Goal: Task Accomplishment & Management: Complete application form

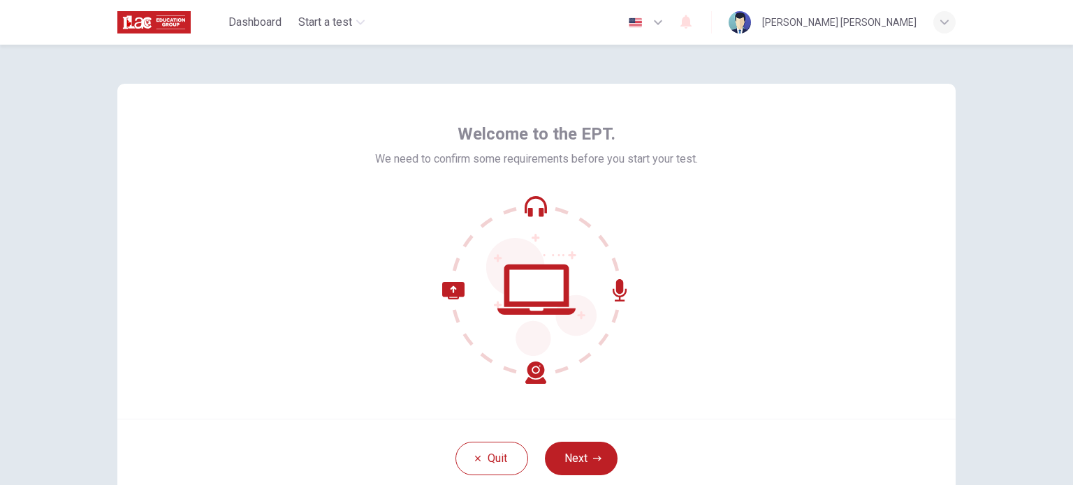
scroll to position [96, 0]
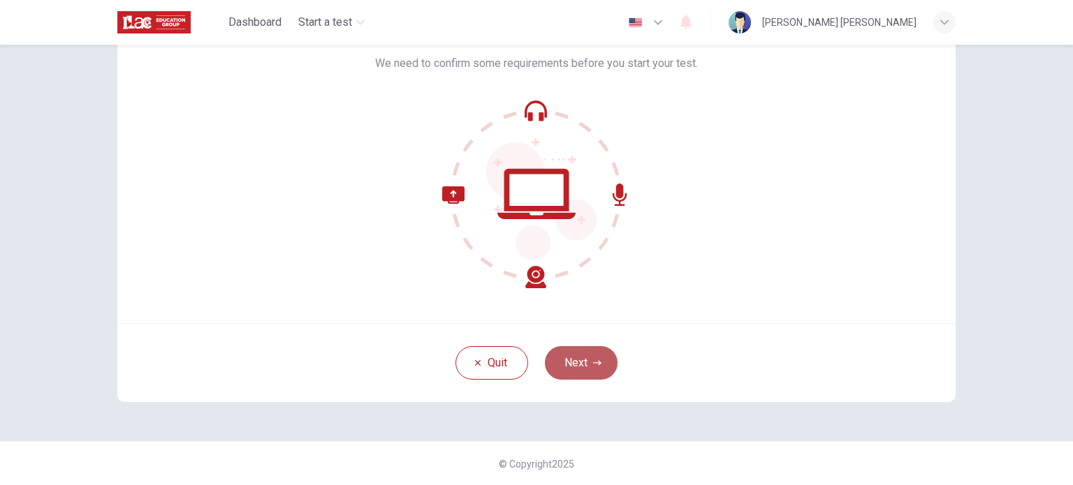
click at [559, 374] on button "Next" at bounding box center [581, 363] width 73 height 34
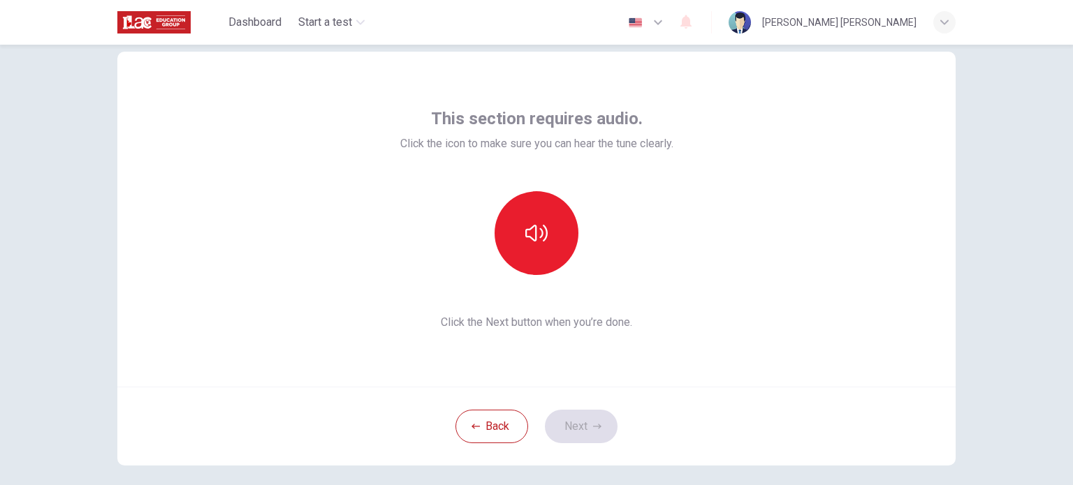
scroll to position [31, 0]
click at [529, 235] on icon "button" at bounding box center [536, 234] width 22 height 22
click at [561, 428] on button "Next" at bounding box center [581, 428] width 73 height 34
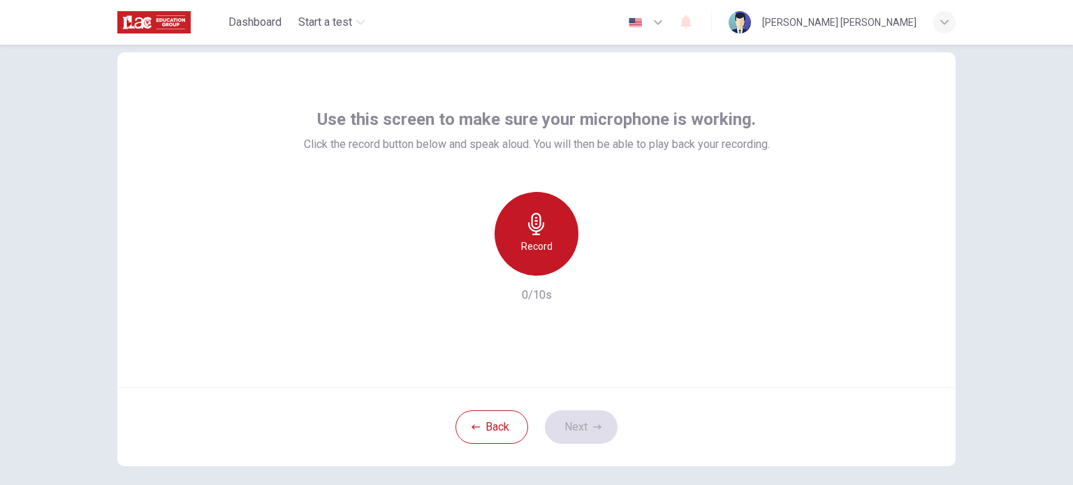
click at [531, 229] on icon "button" at bounding box center [536, 224] width 22 height 22
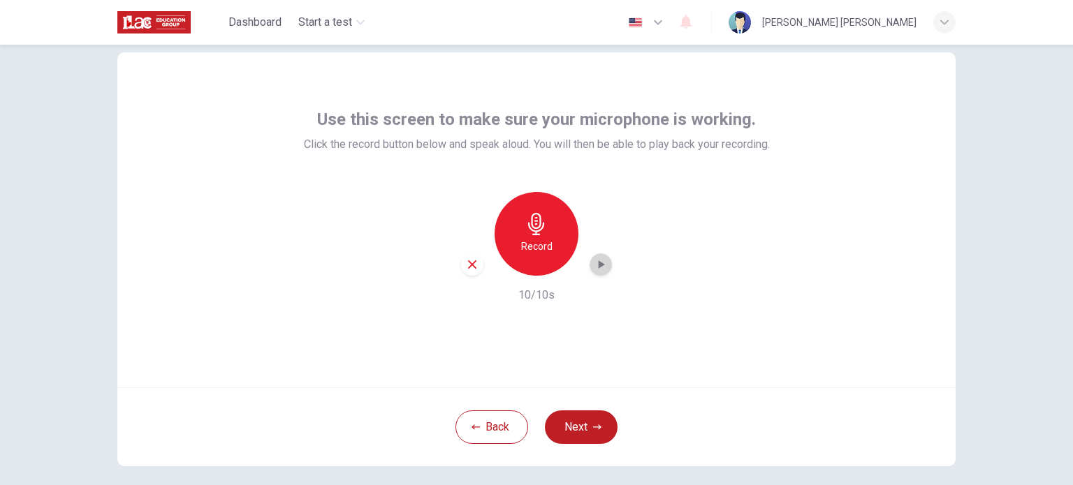
click at [601, 265] on icon "button" at bounding box center [601, 265] width 14 height 14
click at [565, 439] on button "Next" at bounding box center [581, 428] width 73 height 34
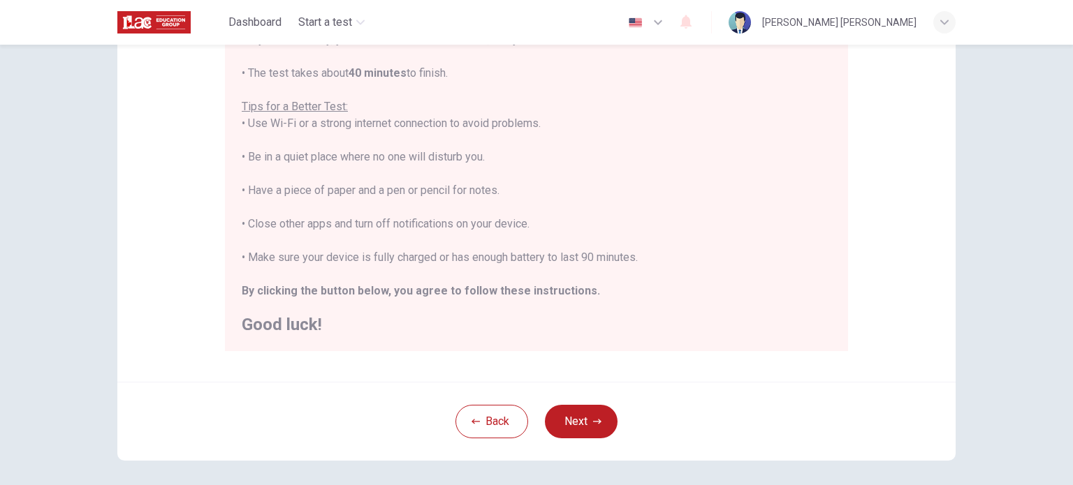
scroll to position [291, 0]
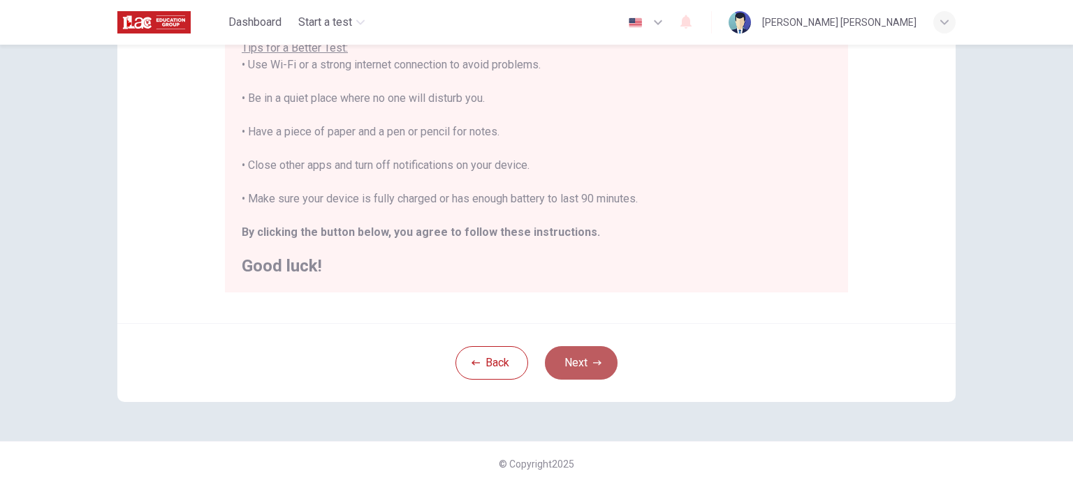
click at [574, 357] on button "Next" at bounding box center [581, 363] width 73 height 34
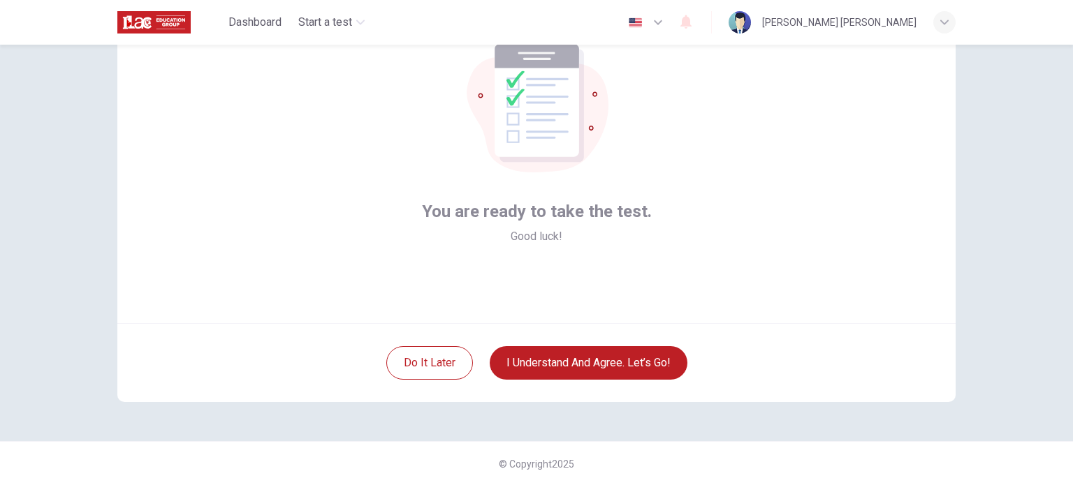
scroll to position [59, 0]
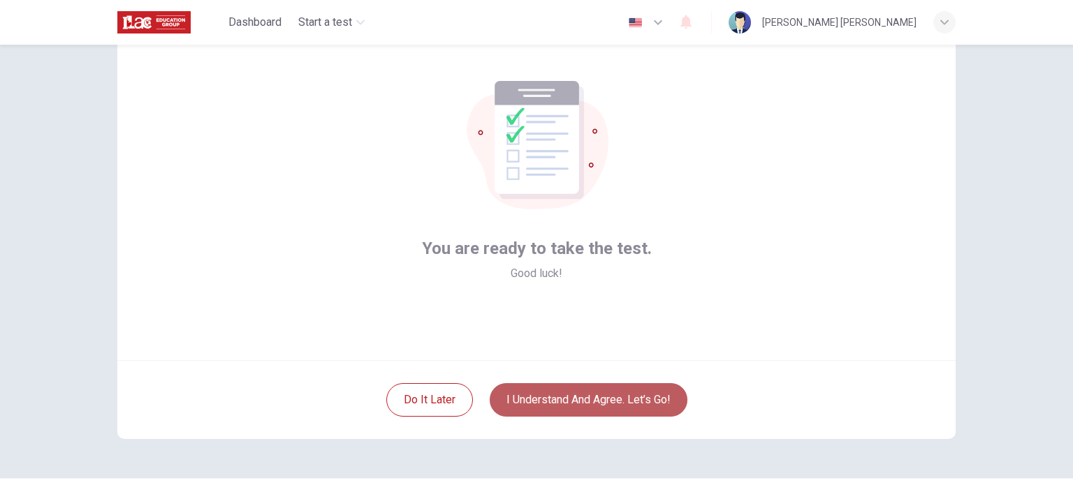
click at [545, 406] on button "I understand and agree. Let’s go!" at bounding box center [589, 400] width 198 height 34
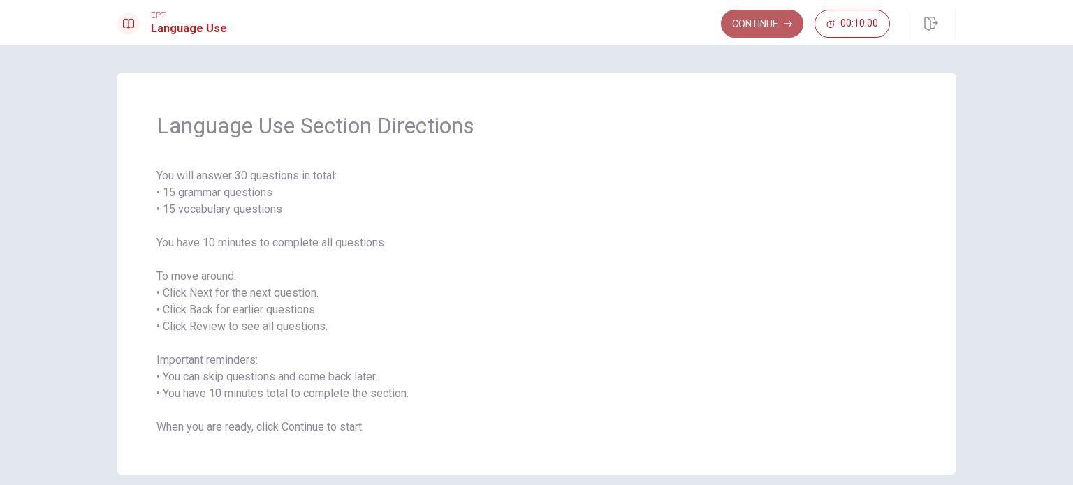
click at [756, 22] on button "Continue" at bounding box center [762, 24] width 82 height 28
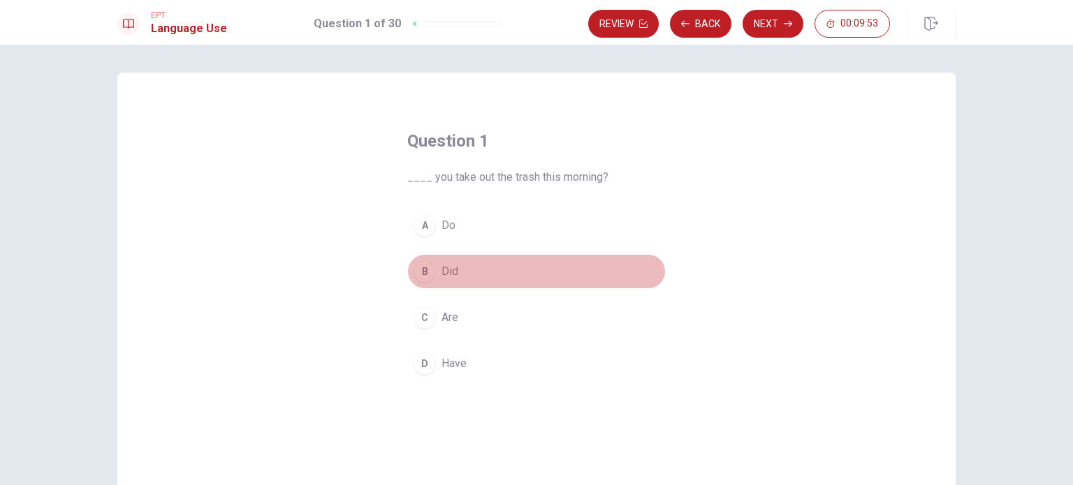
click at [445, 281] on button "B Did" at bounding box center [536, 271] width 258 height 35
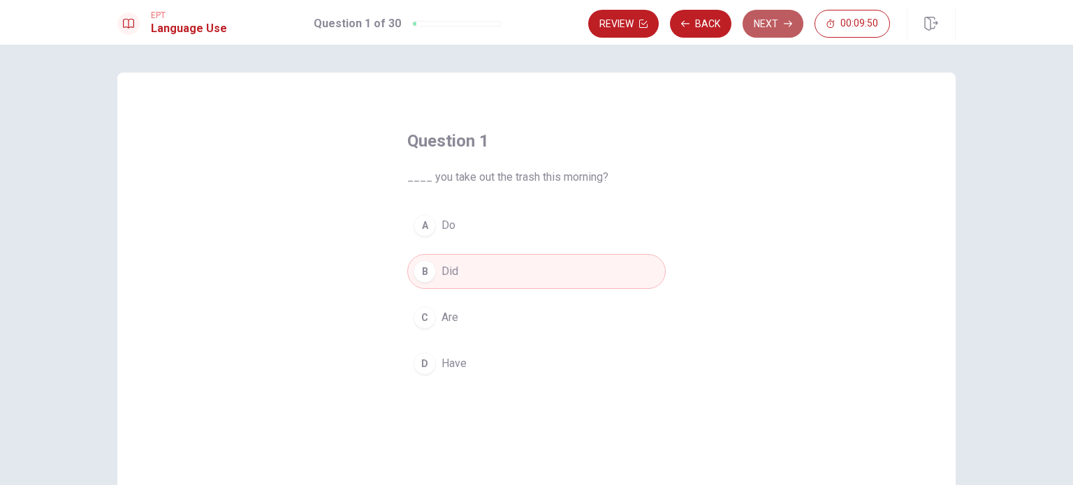
click at [771, 19] on button "Next" at bounding box center [772, 24] width 61 height 28
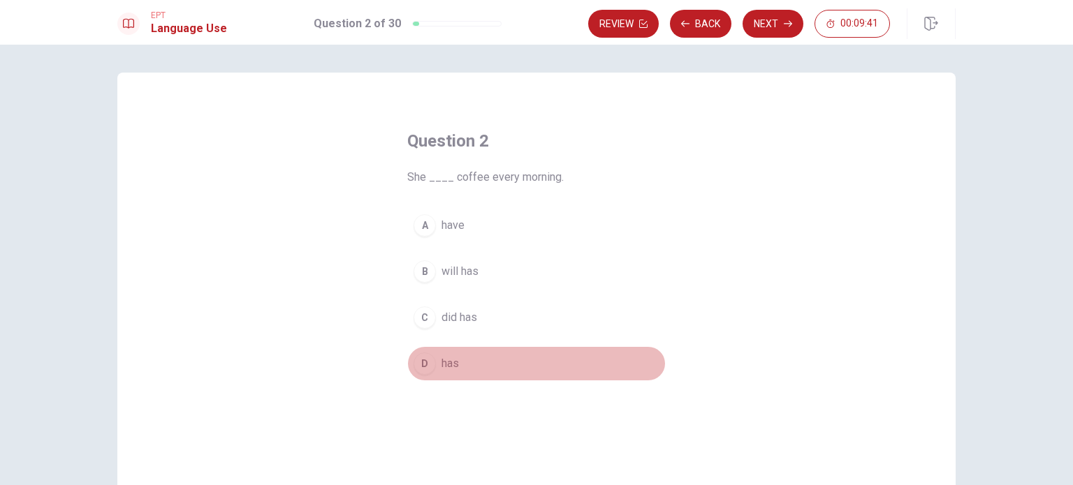
click at [441, 358] on span "has" at bounding box center [449, 363] width 17 height 17
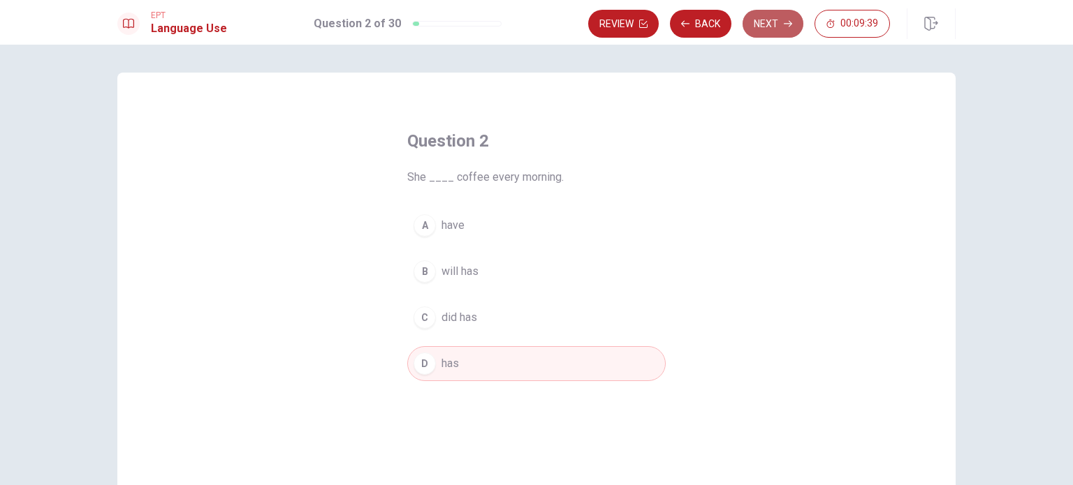
click at [771, 20] on button "Next" at bounding box center [772, 24] width 61 height 28
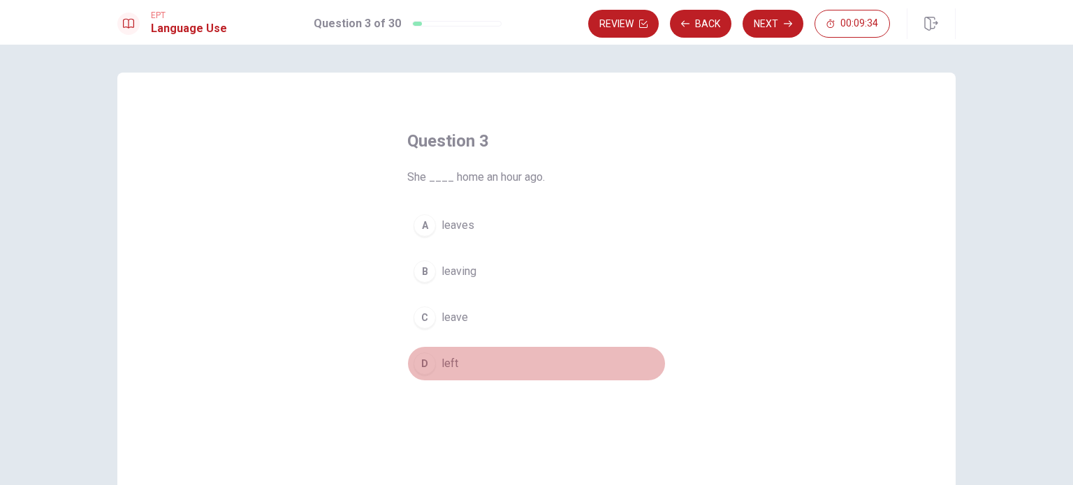
click at [441, 365] on span "left" at bounding box center [449, 363] width 17 height 17
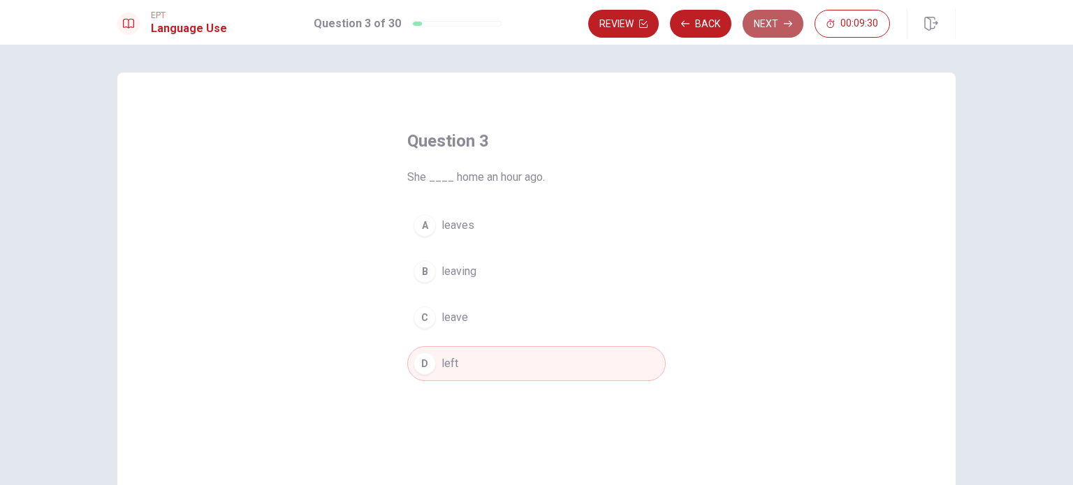
click at [761, 18] on button "Next" at bounding box center [772, 24] width 61 height 28
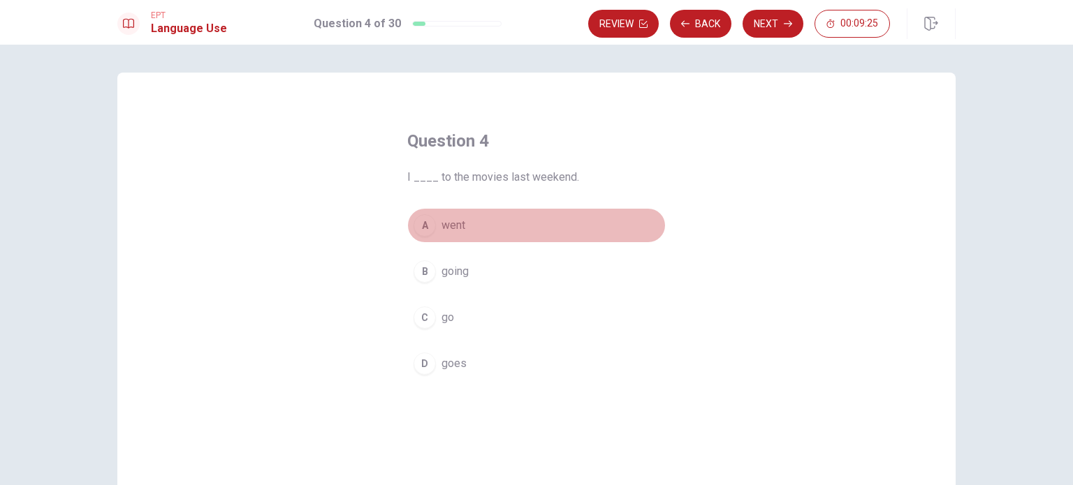
click at [461, 231] on span "went" at bounding box center [453, 225] width 24 height 17
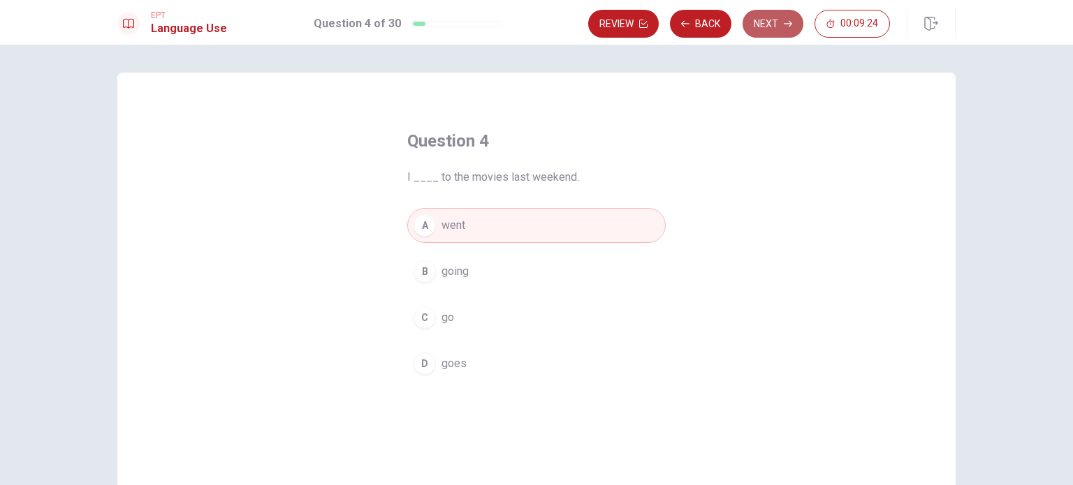
click at [765, 19] on button "Next" at bounding box center [772, 24] width 61 height 28
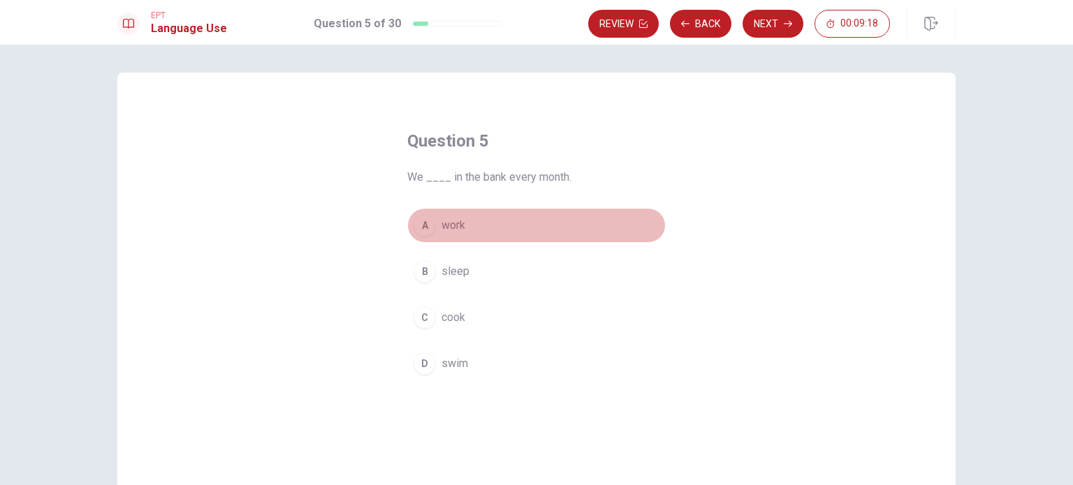
click at [448, 225] on span "work" at bounding box center [453, 225] width 24 height 17
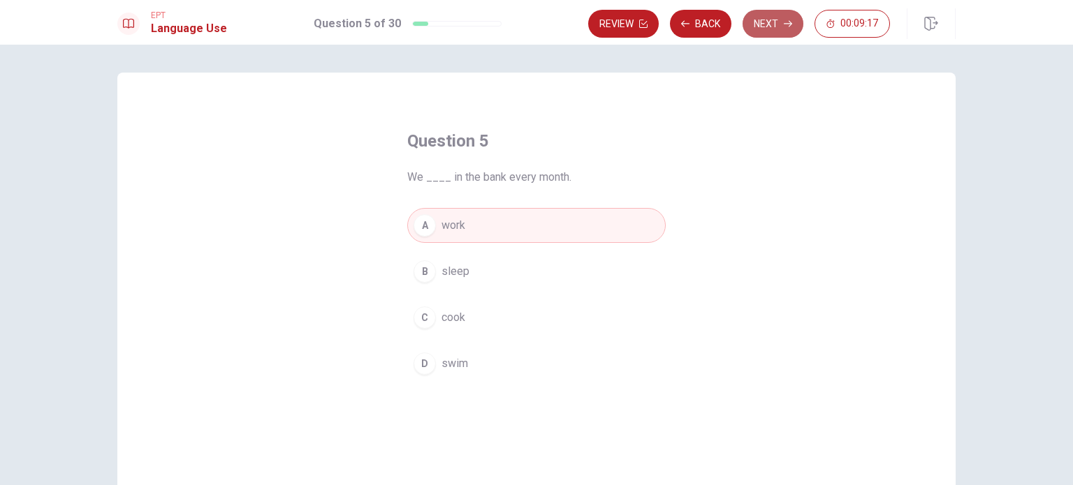
click at [772, 20] on button "Next" at bounding box center [772, 24] width 61 height 28
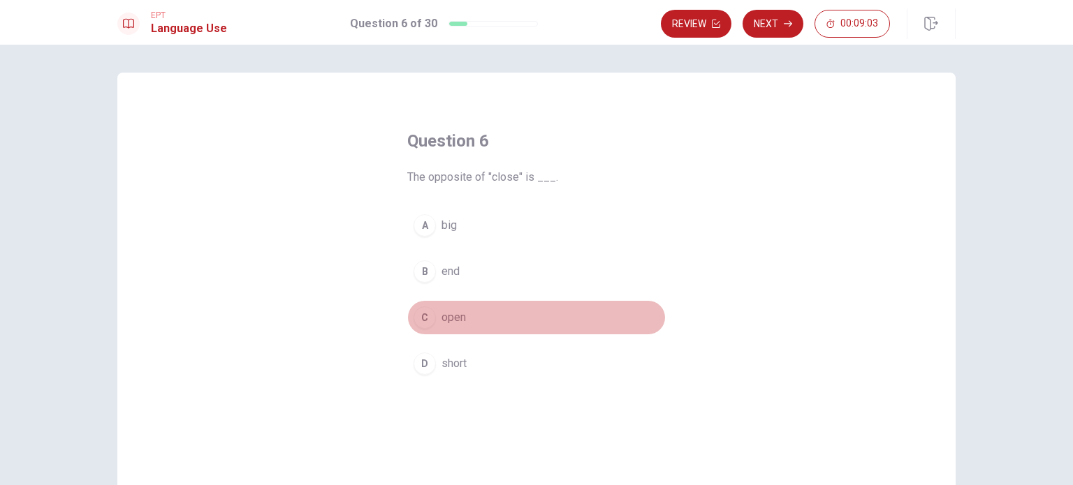
click at [460, 317] on span "open" at bounding box center [453, 317] width 24 height 17
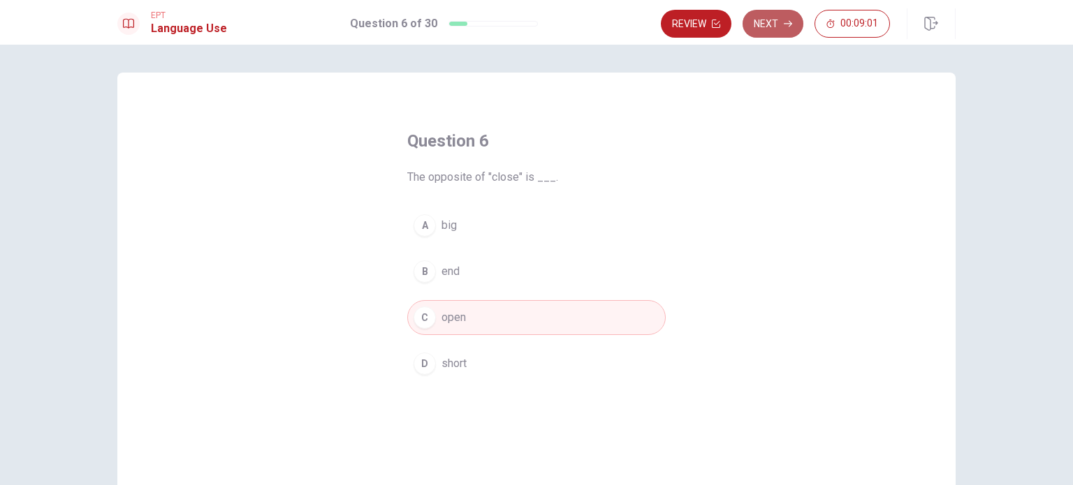
click at [784, 27] on icon "button" at bounding box center [788, 24] width 8 height 8
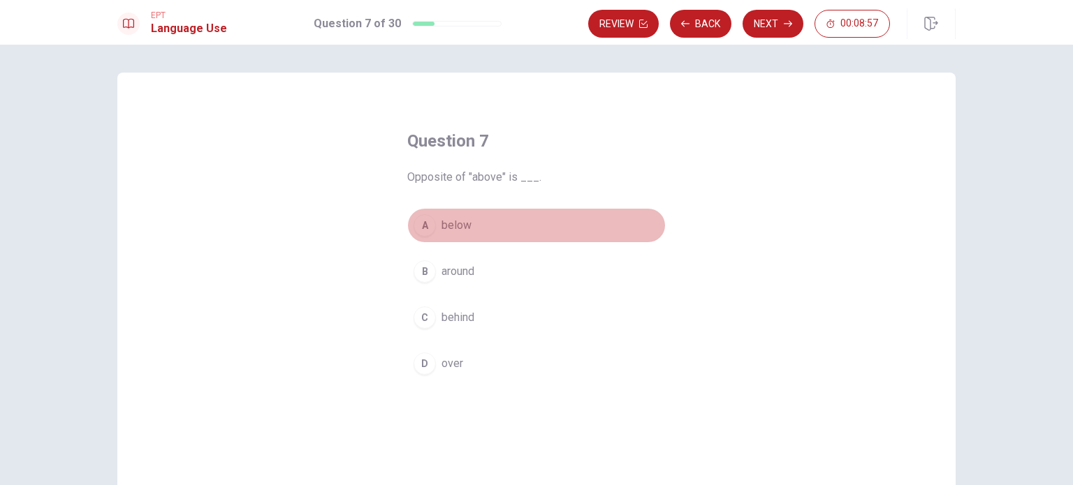
click at [458, 234] on button "A below" at bounding box center [536, 225] width 258 height 35
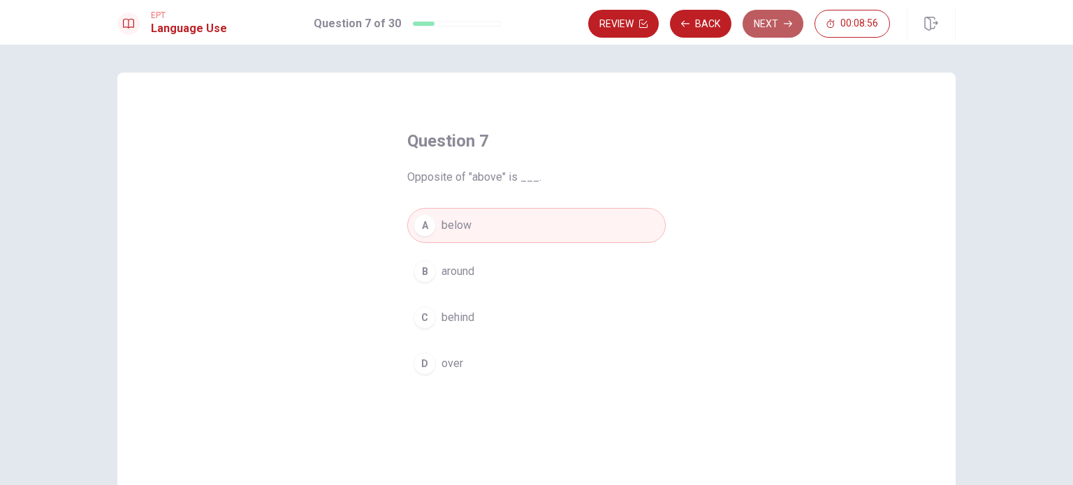
click at [771, 23] on button "Next" at bounding box center [772, 24] width 61 height 28
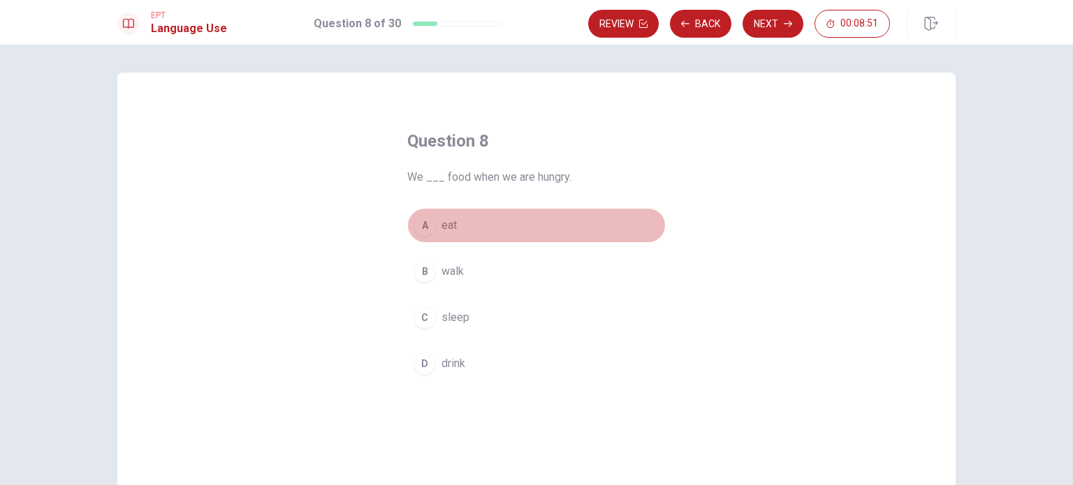
click at [441, 225] on span "eat" at bounding box center [448, 225] width 15 height 17
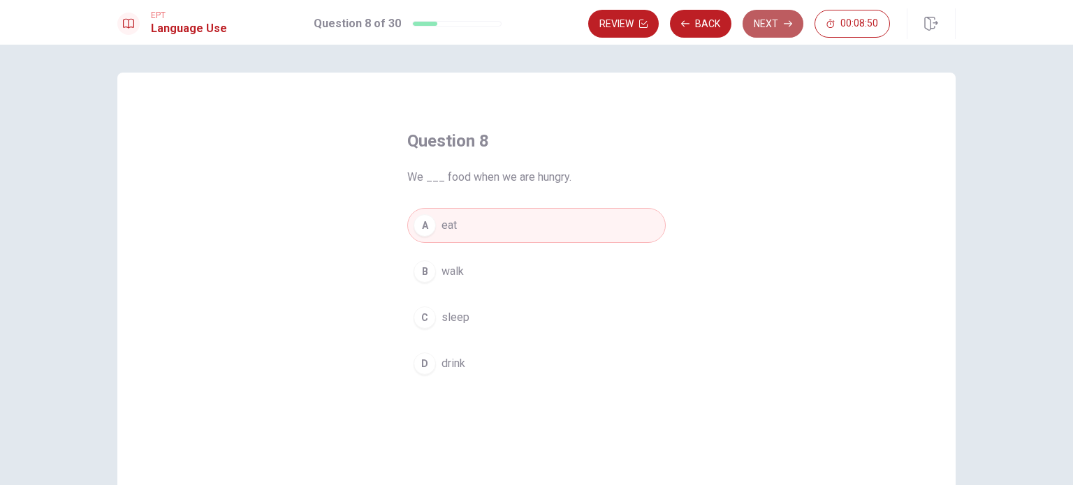
click at [763, 18] on button "Next" at bounding box center [772, 24] width 61 height 28
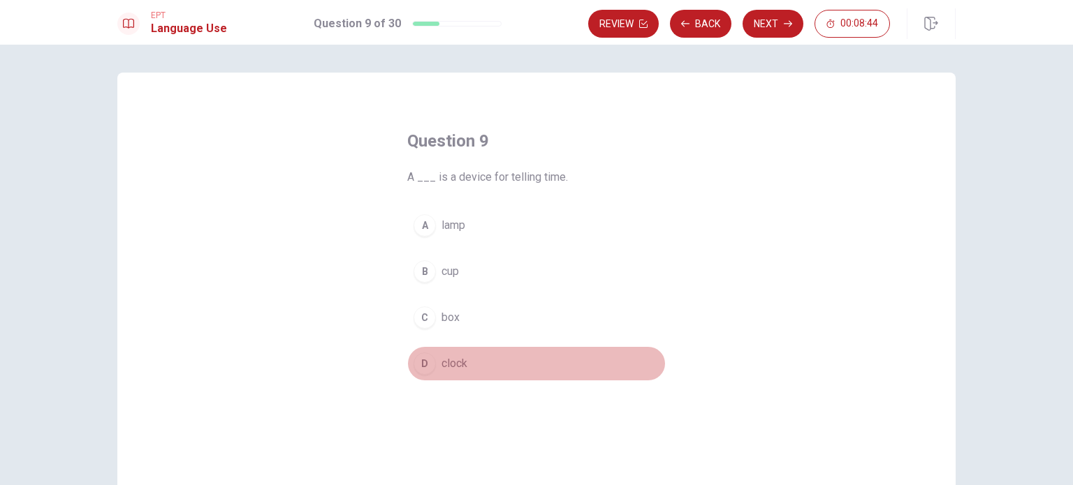
click at [445, 358] on span "clock" at bounding box center [454, 363] width 26 height 17
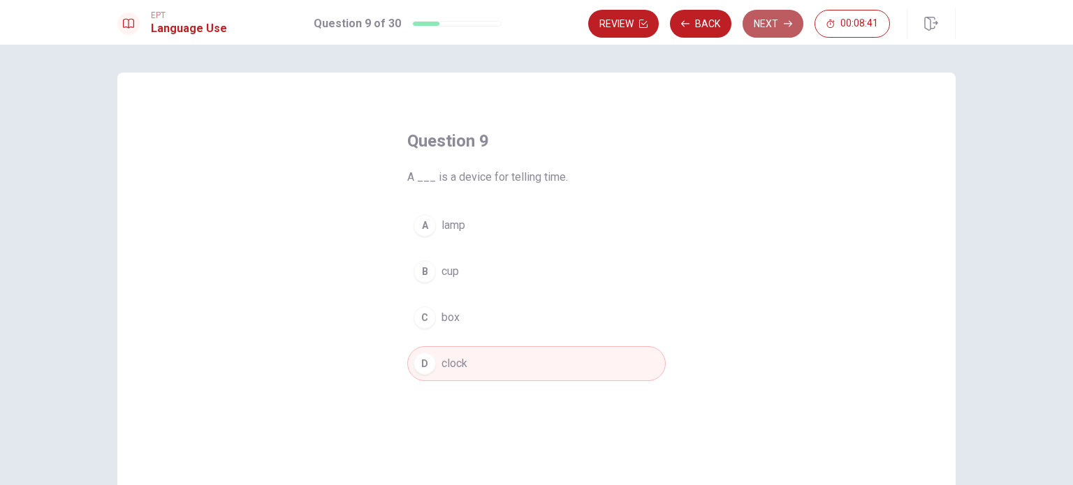
click at [767, 24] on button "Next" at bounding box center [772, 24] width 61 height 28
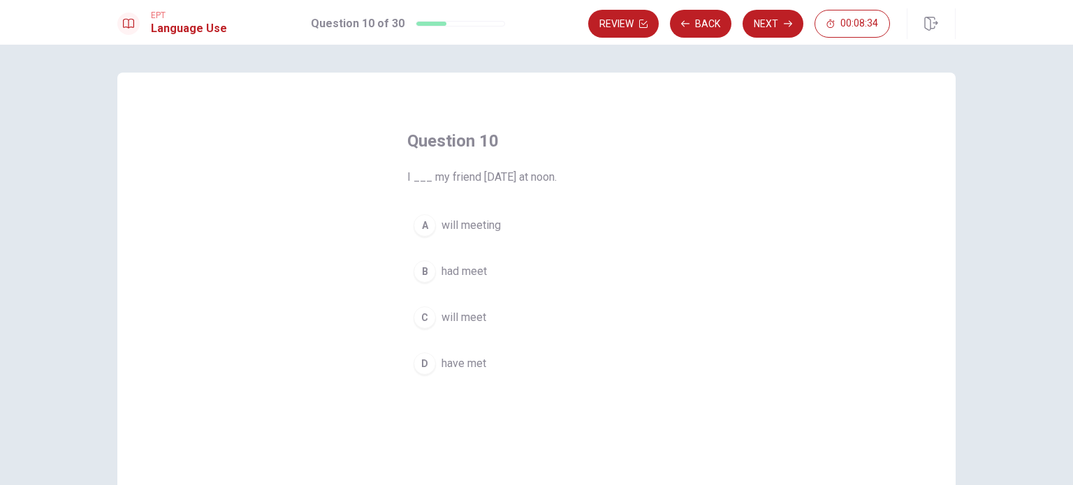
click at [458, 316] on span "will meet" at bounding box center [463, 317] width 45 height 17
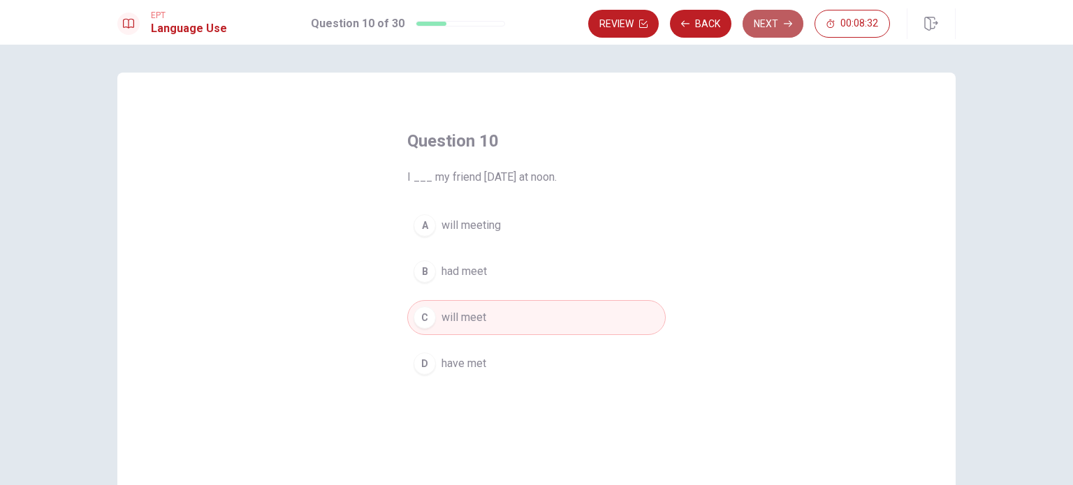
click at [776, 24] on button "Next" at bounding box center [772, 24] width 61 height 28
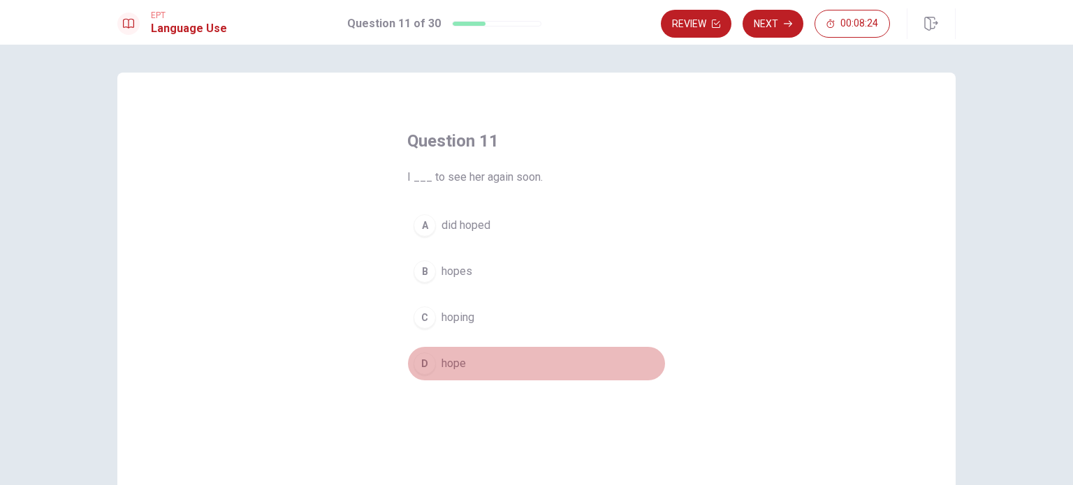
click at [443, 367] on span "hope" at bounding box center [453, 363] width 24 height 17
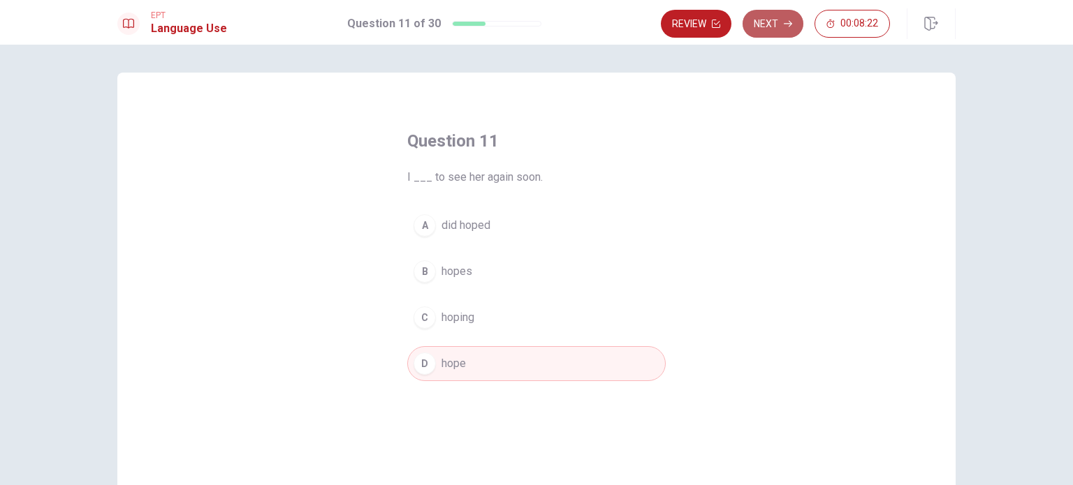
click at [764, 30] on button "Next" at bounding box center [772, 24] width 61 height 28
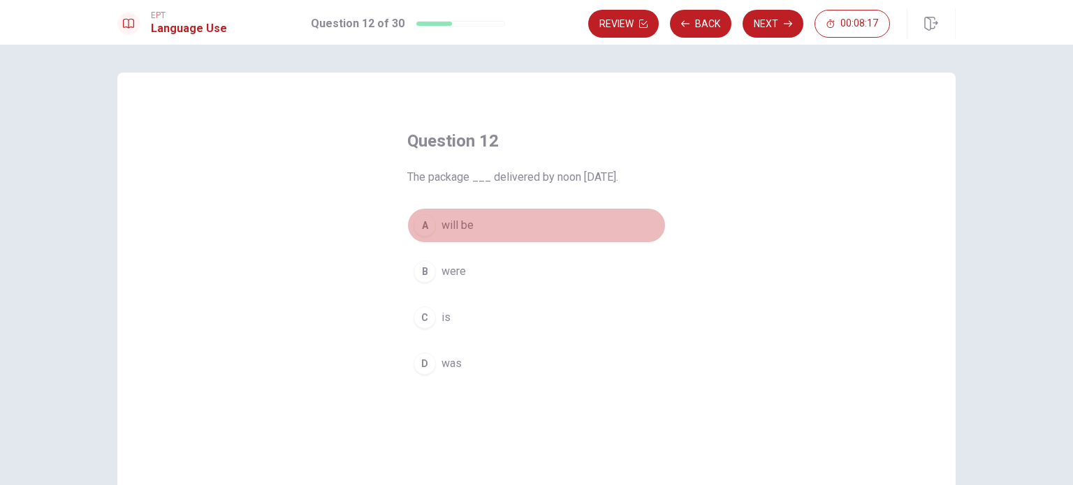
click at [464, 229] on span "will be" at bounding box center [457, 225] width 32 height 17
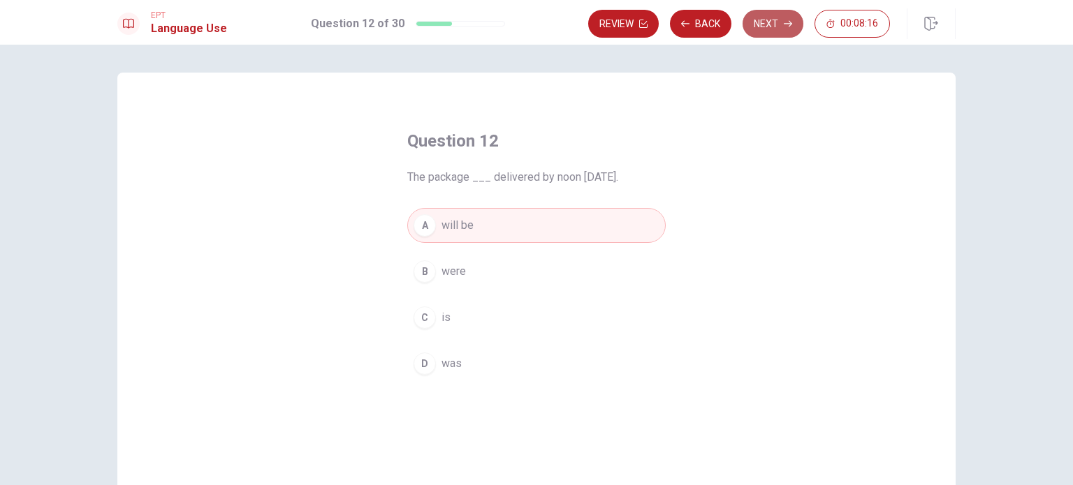
click at [771, 23] on button "Next" at bounding box center [772, 24] width 61 height 28
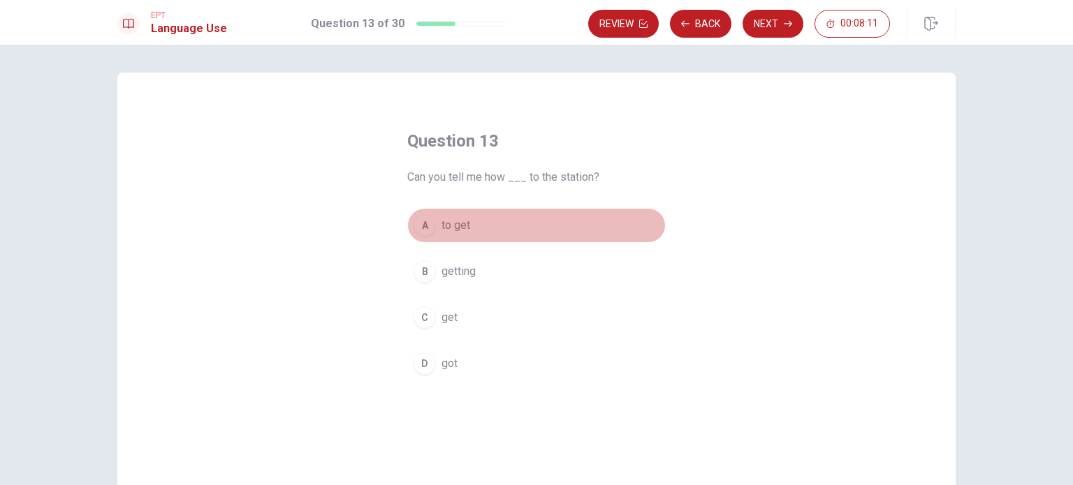
click at [464, 227] on span "to get" at bounding box center [455, 225] width 29 height 17
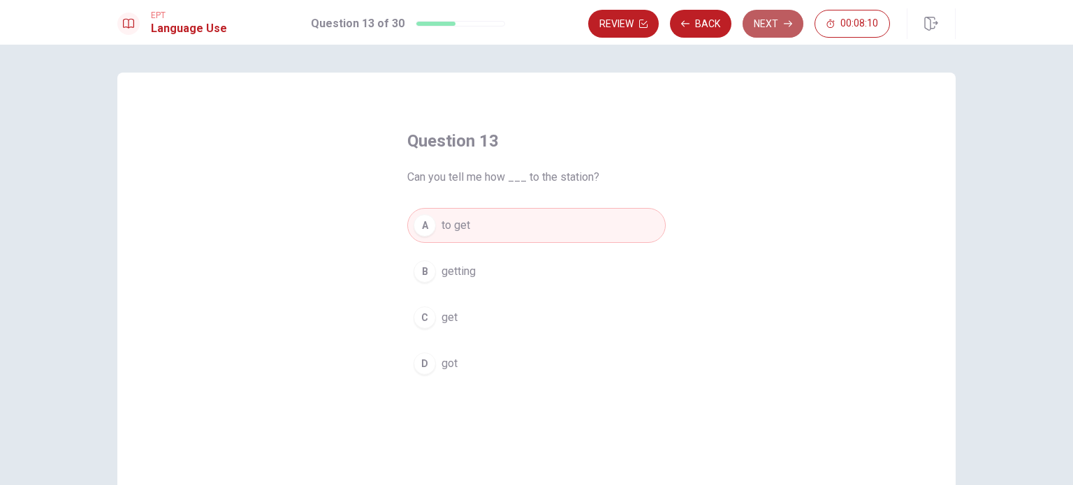
click at [773, 24] on button "Next" at bounding box center [772, 24] width 61 height 28
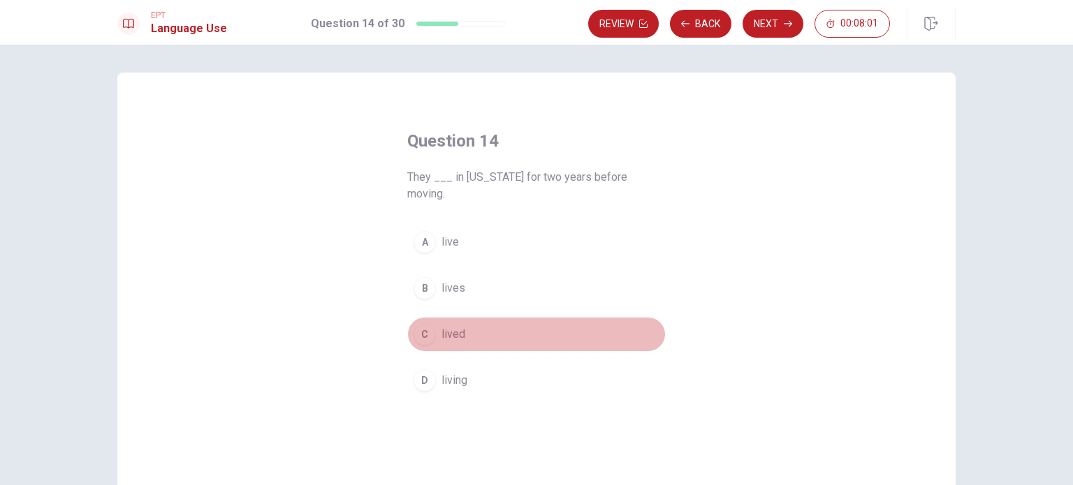
click at [450, 326] on span "lived" at bounding box center [453, 334] width 24 height 17
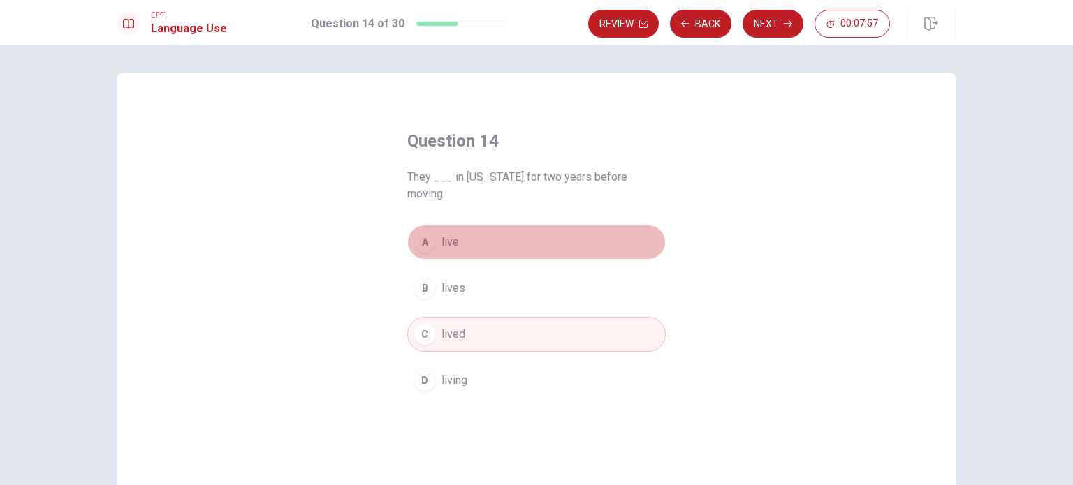
click at [432, 225] on button "A live" at bounding box center [536, 242] width 258 height 35
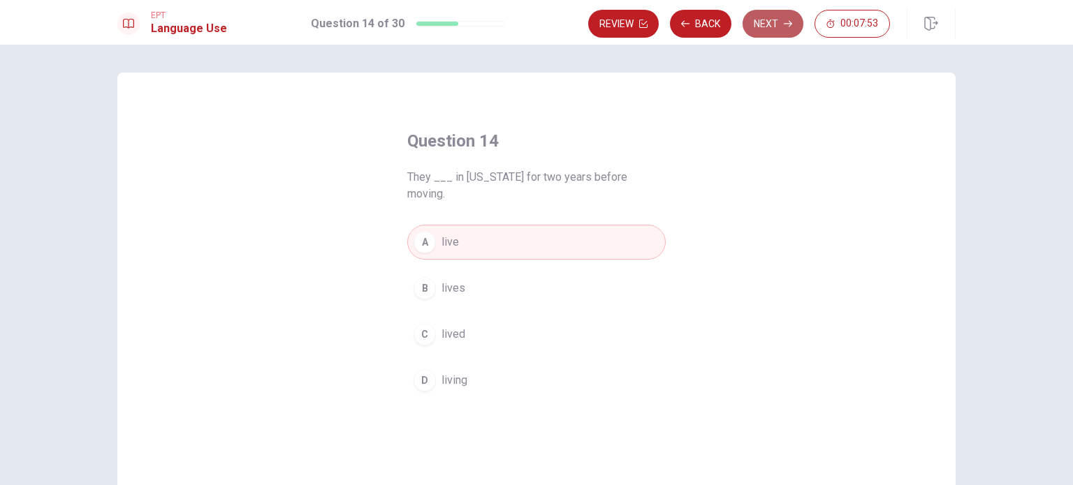
click at [767, 35] on button "Next" at bounding box center [772, 24] width 61 height 28
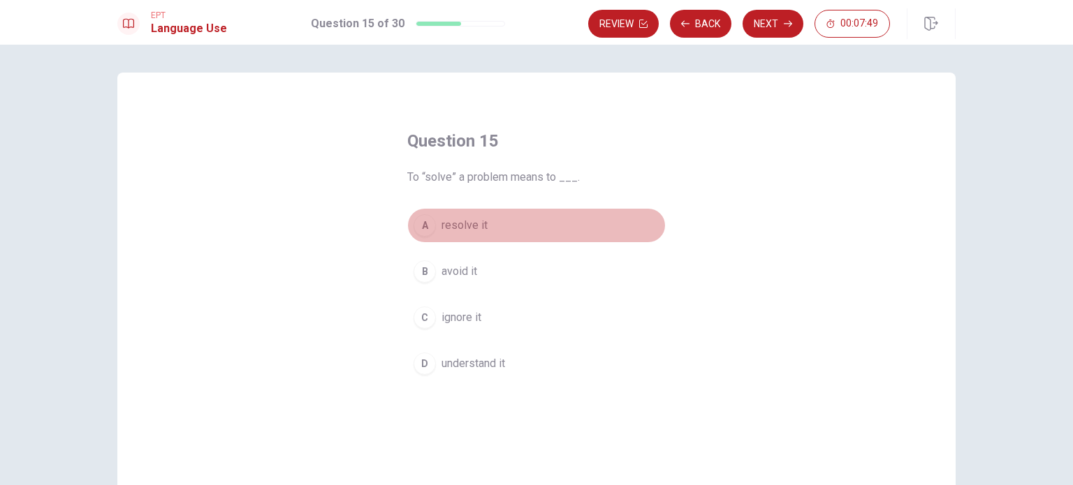
click at [464, 224] on span "resolve it" at bounding box center [464, 225] width 46 height 17
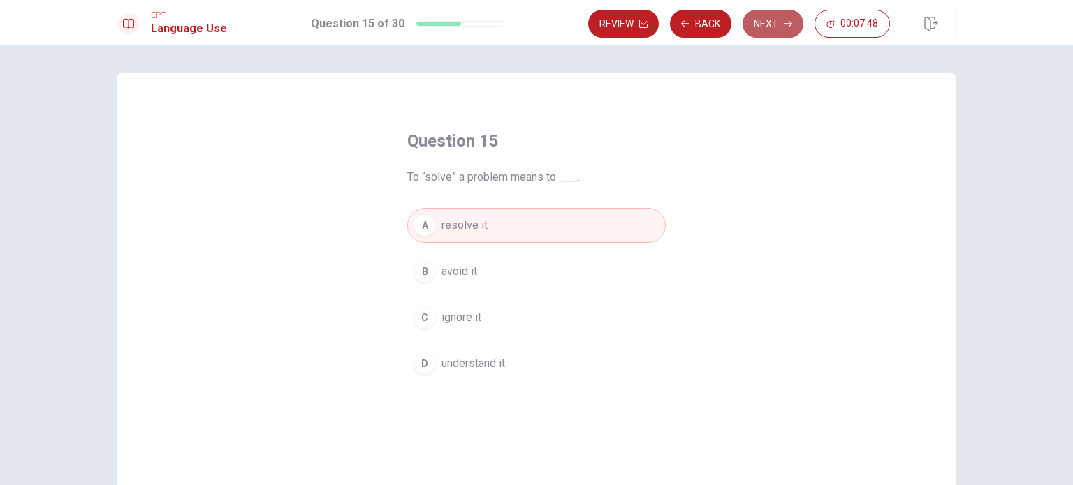
click at [772, 22] on button "Next" at bounding box center [772, 24] width 61 height 28
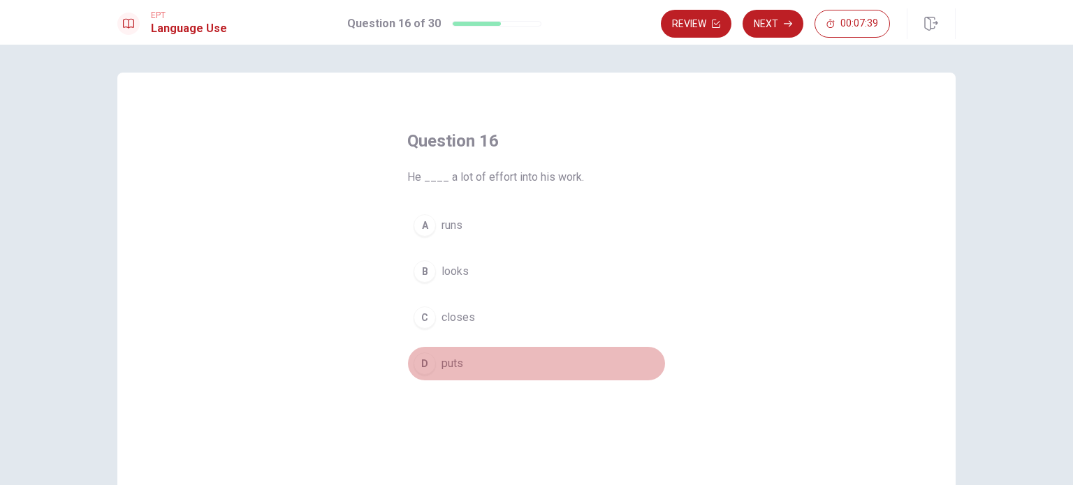
click at [460, 362] on button "D puts" at bounding box center [536, 363] width 258 height 35
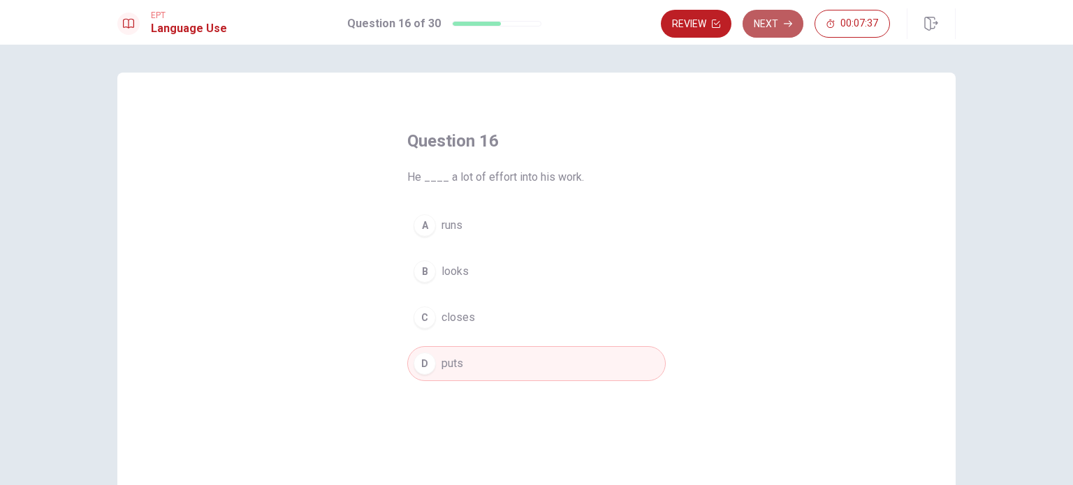
click at [783, 28] on button "Next" at bounding box center [772, 24] width 61 height 28
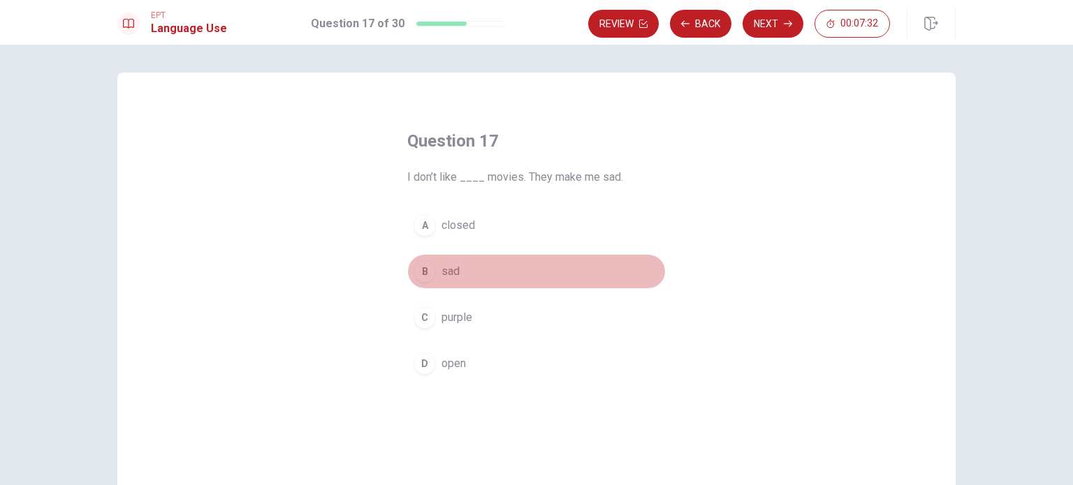
click at [447, 281] on button "B sad" at bounding box center [536, 271] width 258 height 35
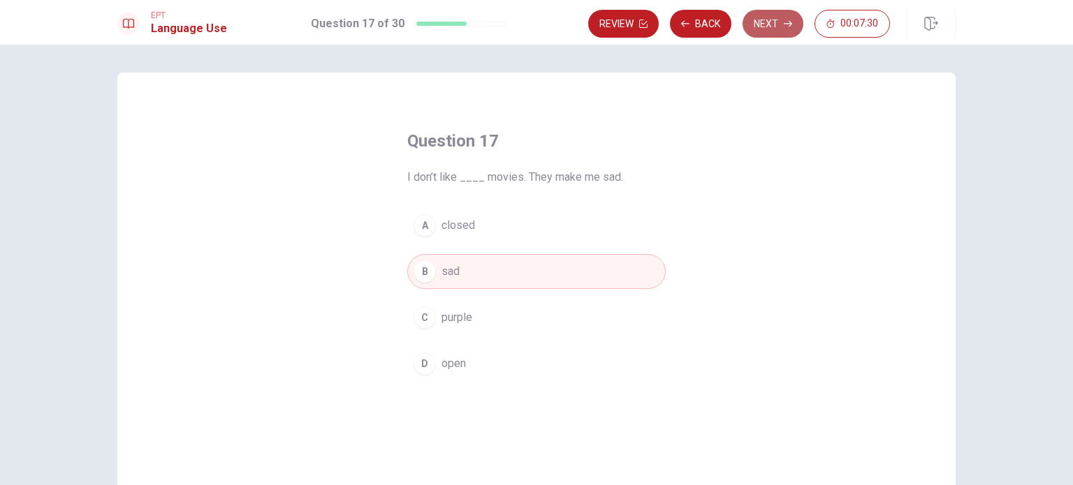
click at [769, 29] on button "Next" at bounding box center [772, 24] width 61 height 28
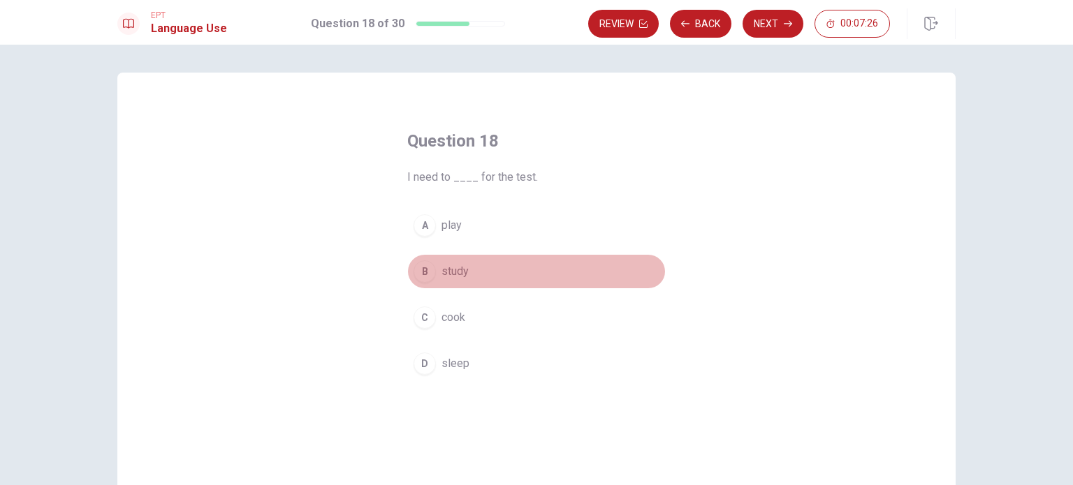
click at [450, 273] on span "study" at bounding box center [454, 271] width 27 height 17
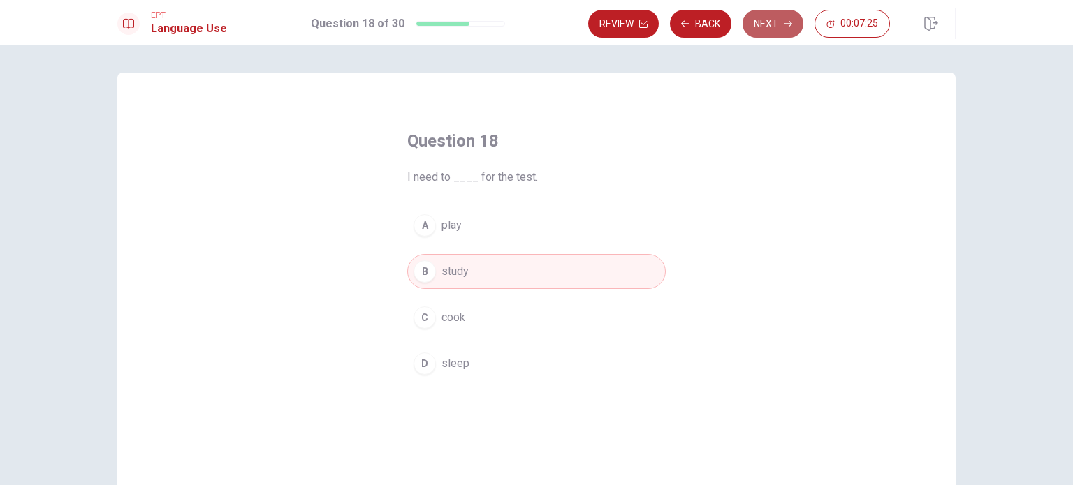
click at [771, 18] on button "Next" at bounding box center [772, 24] width 61 height 28
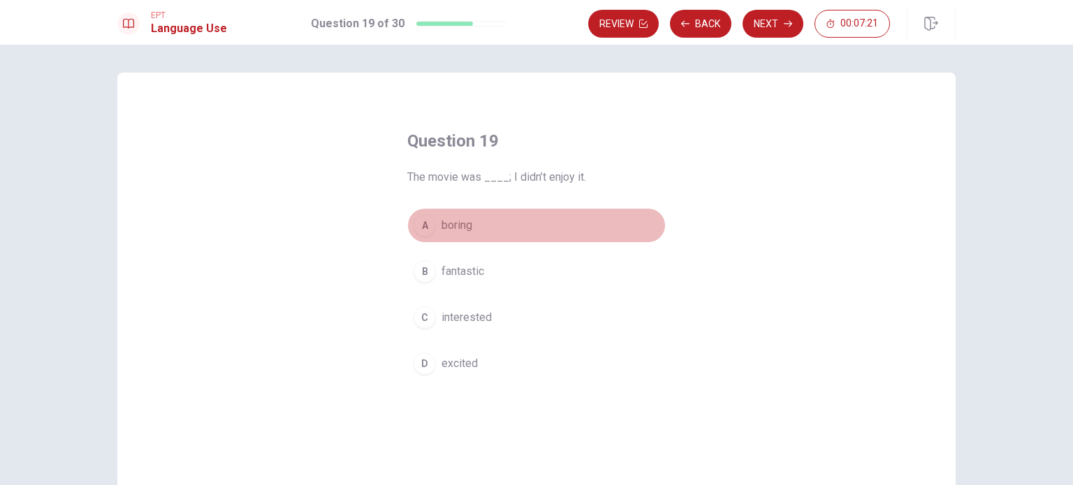
click at [455, 216] on button "A boring" at bounding box center [536, 225] width 258 height 35
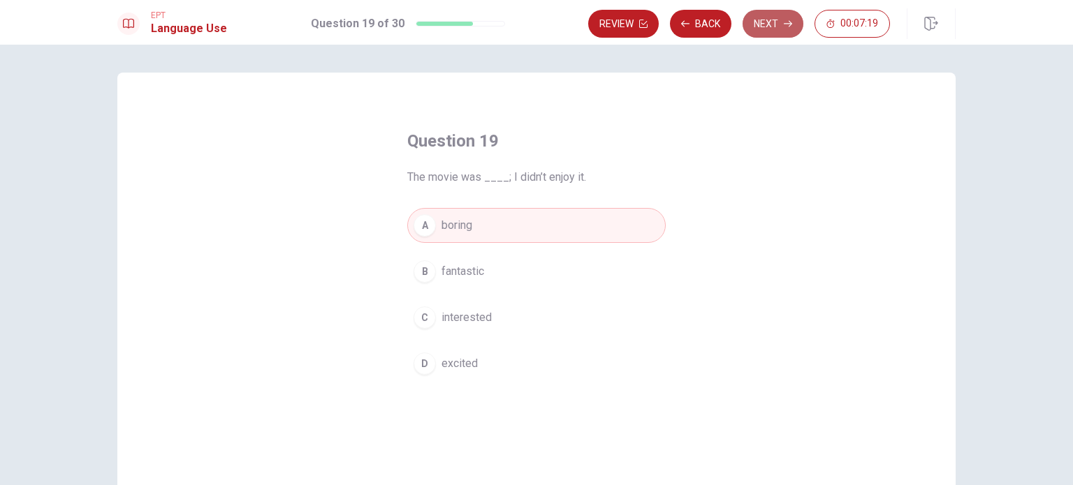
click at [761, 29] on button "Next" at bounding box center [772, 24] width 61 height 28
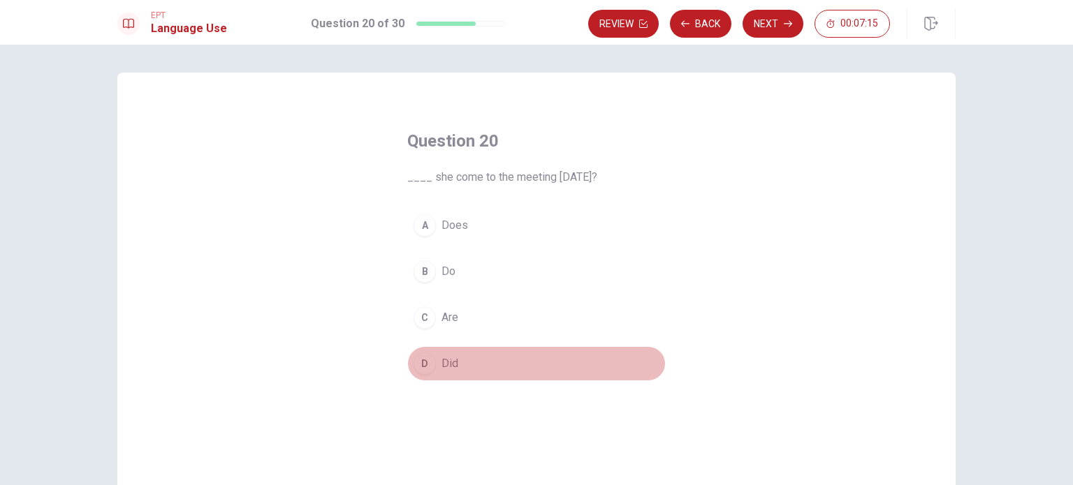
click at [446, 367] on span "Did" at bounding box center [449, 363] width 17 height 17
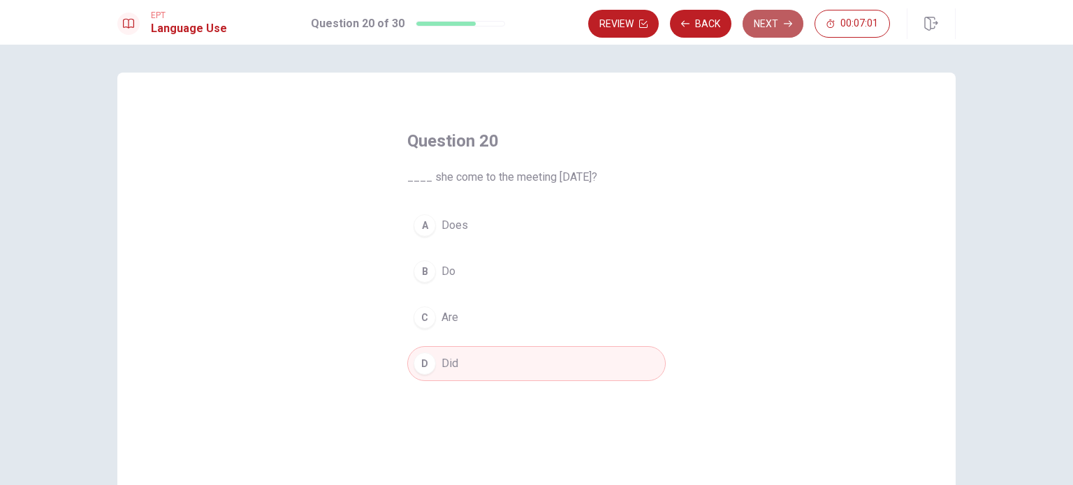
click at [774, 22] on button "Next" at bounding box center [772, 24] width 61 height 28
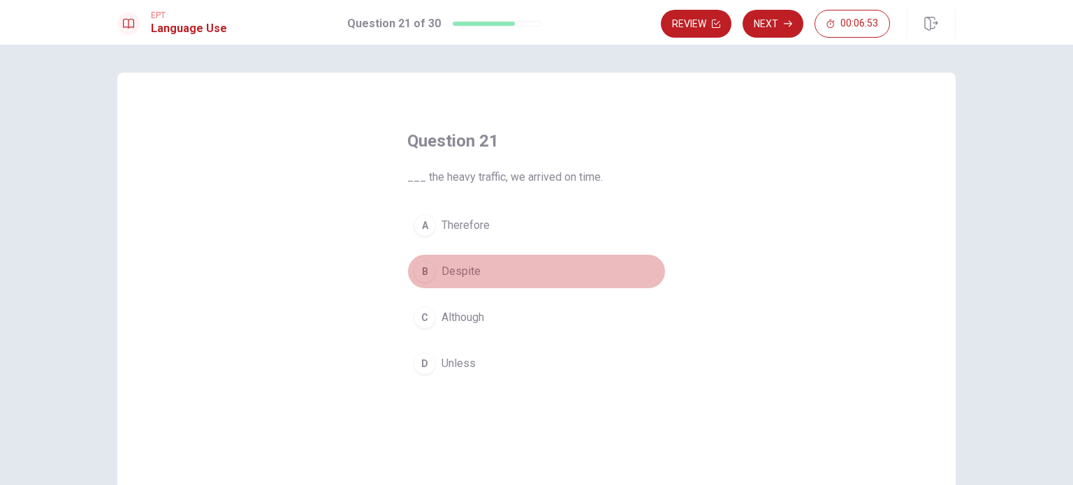
click at [459, 274] on span "Despite" at bounding box center [460, 271] width 39 height 17
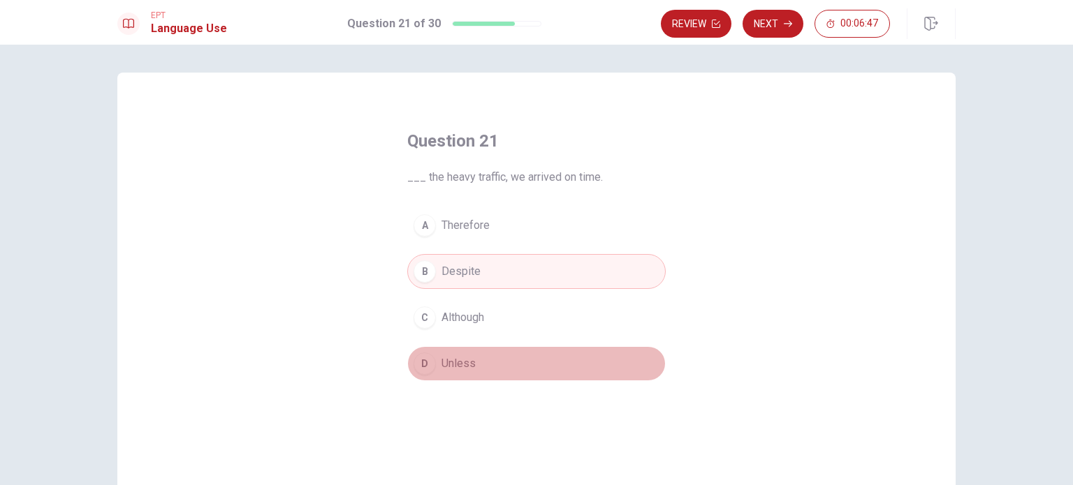
click at [461, 363] on span "Unless" at bounding box center [458, 363] width 34 height 17
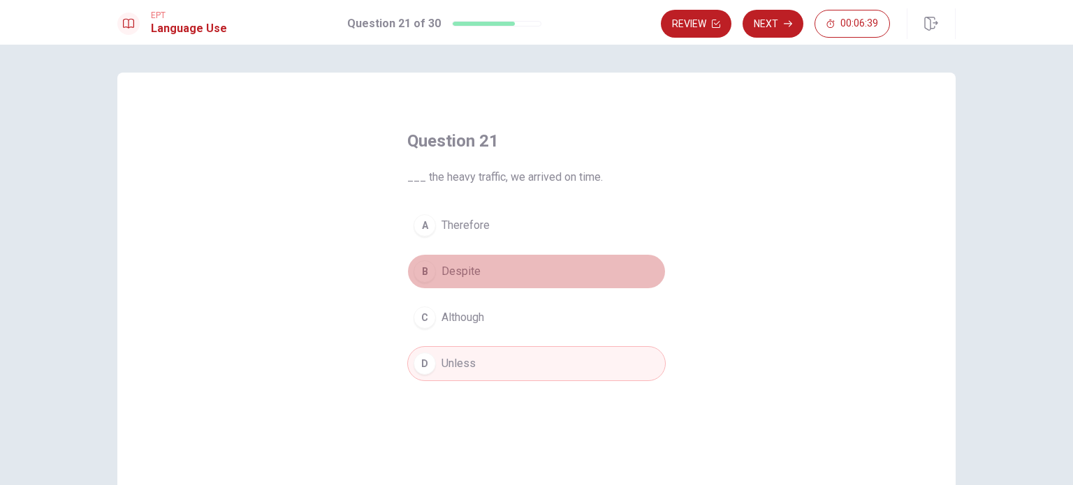
click at [457, 267] on span "Despite" at bounding box center [460, 271] width 39 height 17
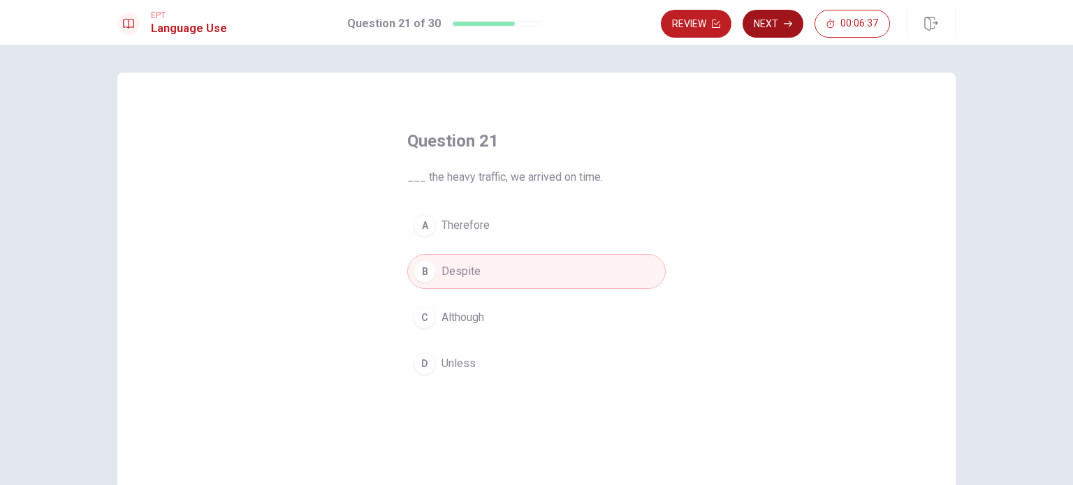
click at [768, 21] on button "Next" at bounding box center [772, 24] width 61 height 28
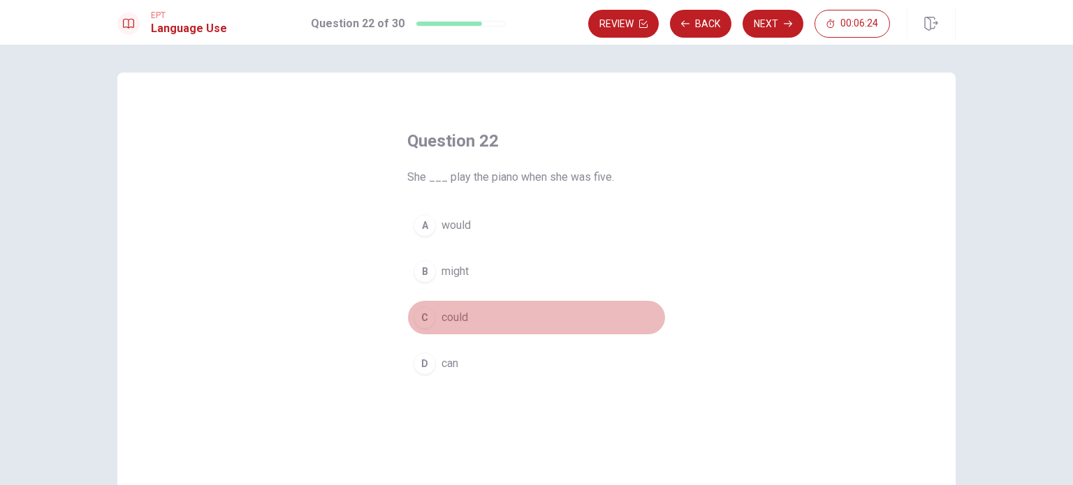
click at [450, 318] on span "could" at bounding box center [454, 317] width 27 height 17
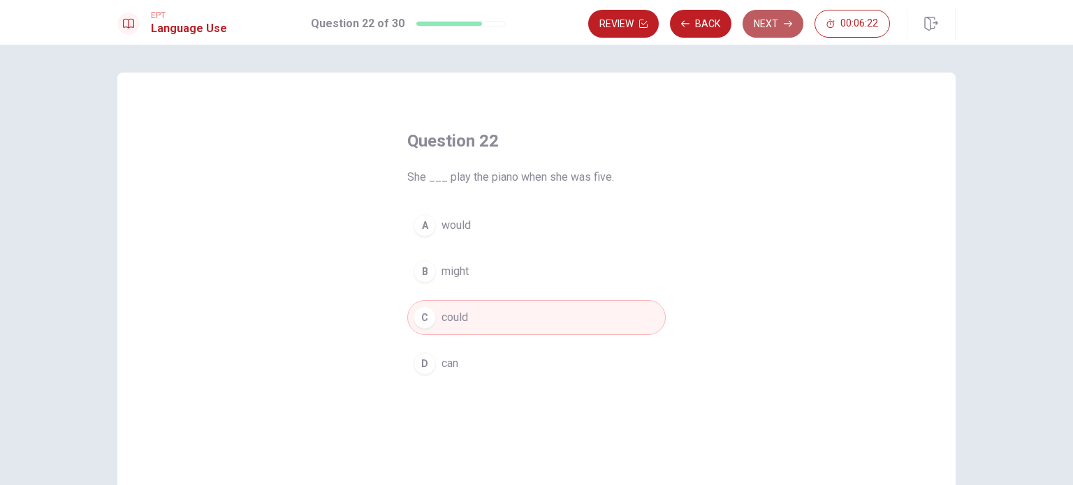
click at [766, 17] on button "Next" at bounding box center [772, 24] width 61 height 28
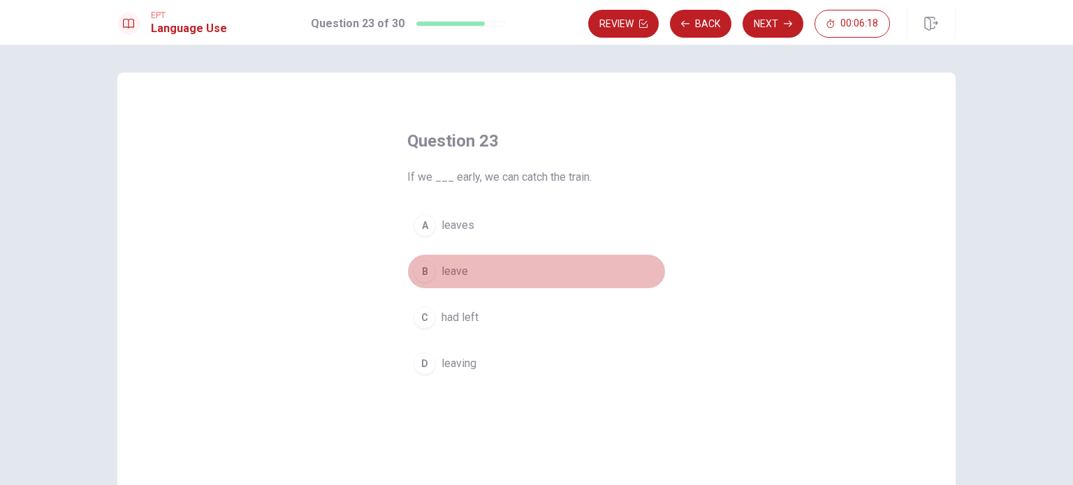
click at [453, 270] on span "leave" at bounding box center [454, 271] width 27 height 17
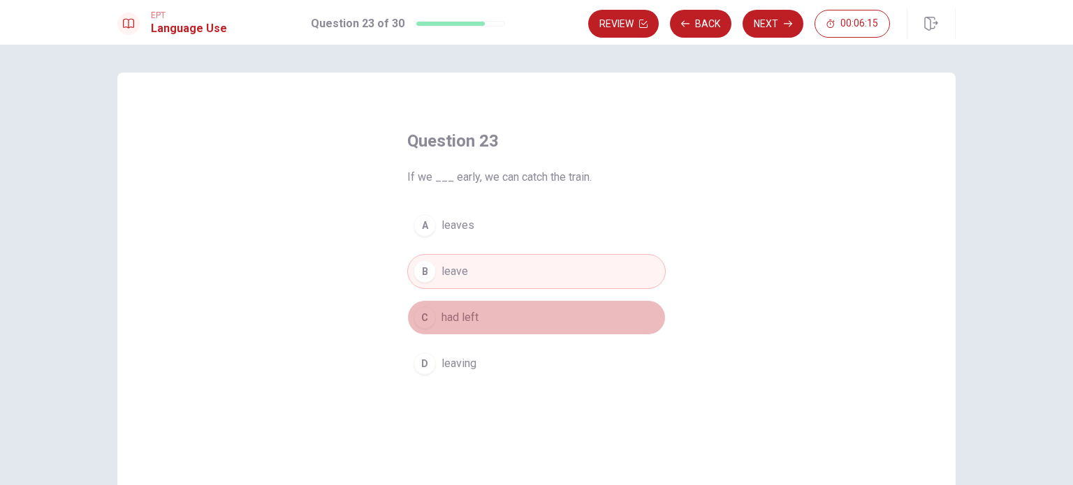
click at [455, 318] on span "had left" at bounding box center [459, 317] width 37 height 17
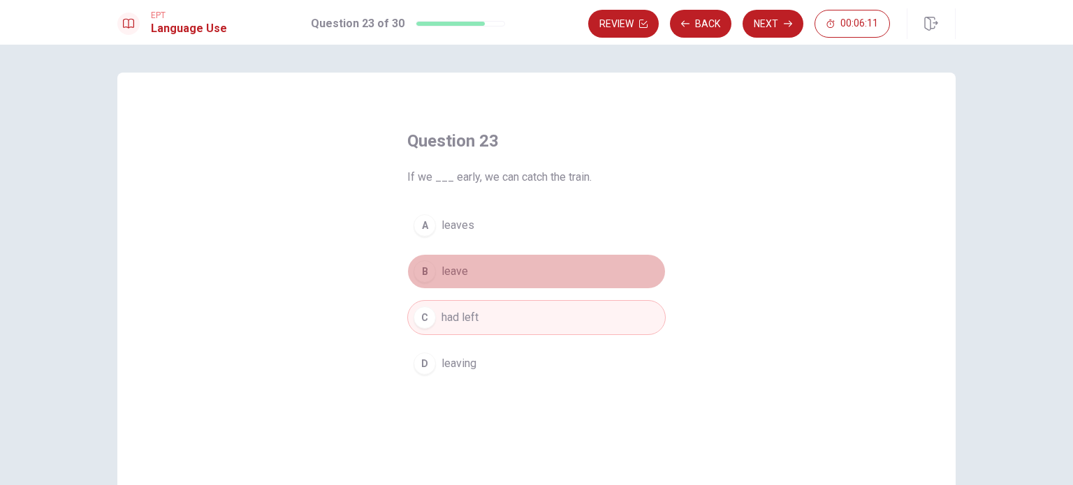
click at [447, 270] on span "leave" at bounding box center [454, 271] width 27 height 17
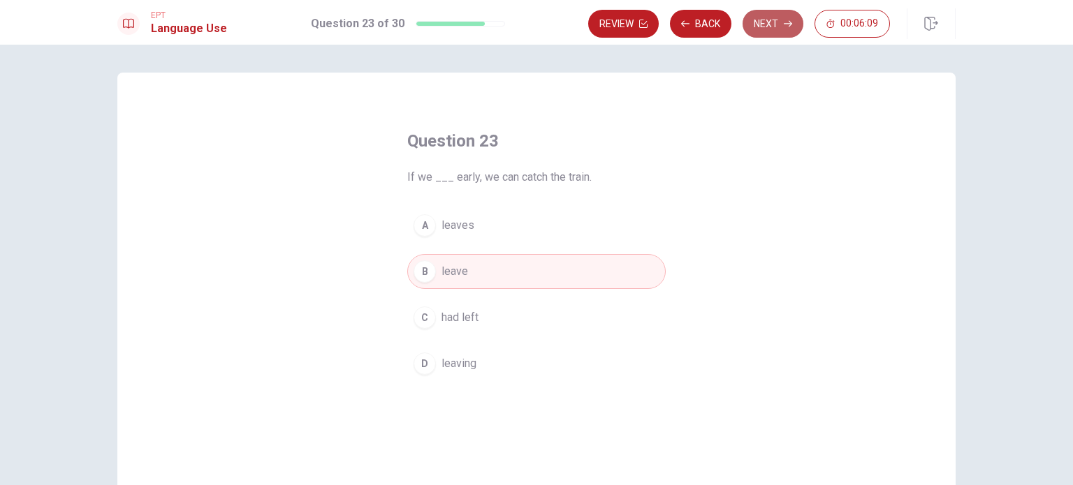
click at [770, 27] on button "Next" at bounding box center [772, 24] width 61 height 28
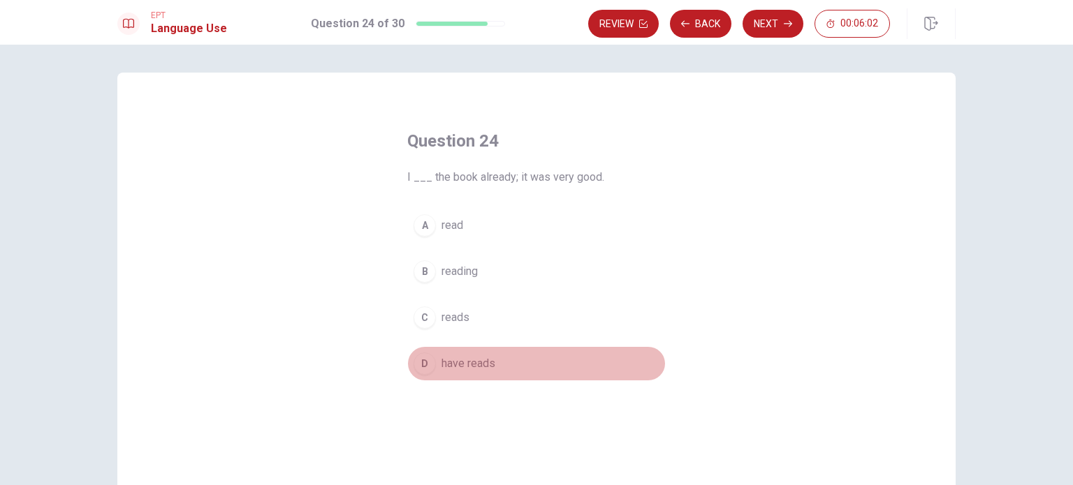
click at [455, 357] on span "have reads" at bounding box center [468, 363] width 54 height 17
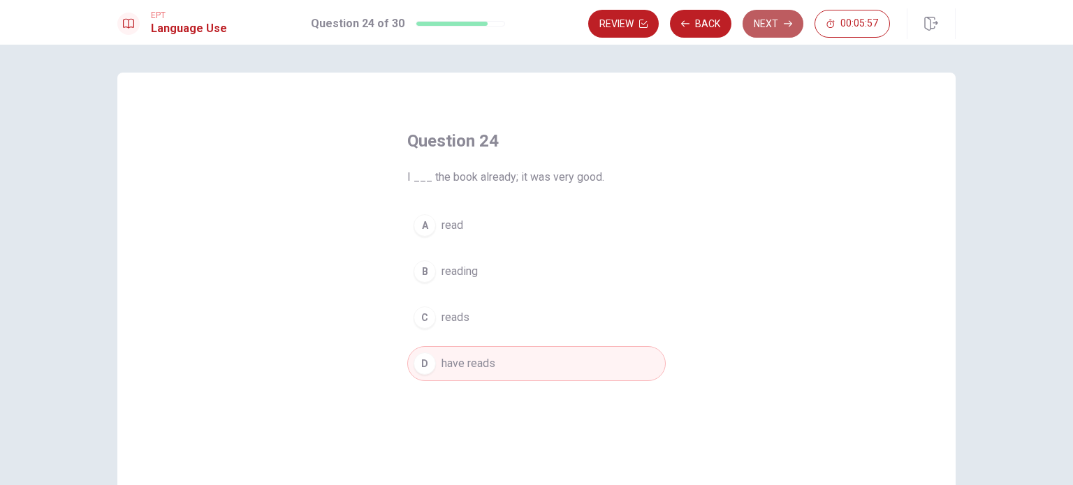
click at [771, 24] on button "Next" at bounding box center [772, 24] width 61 height 28
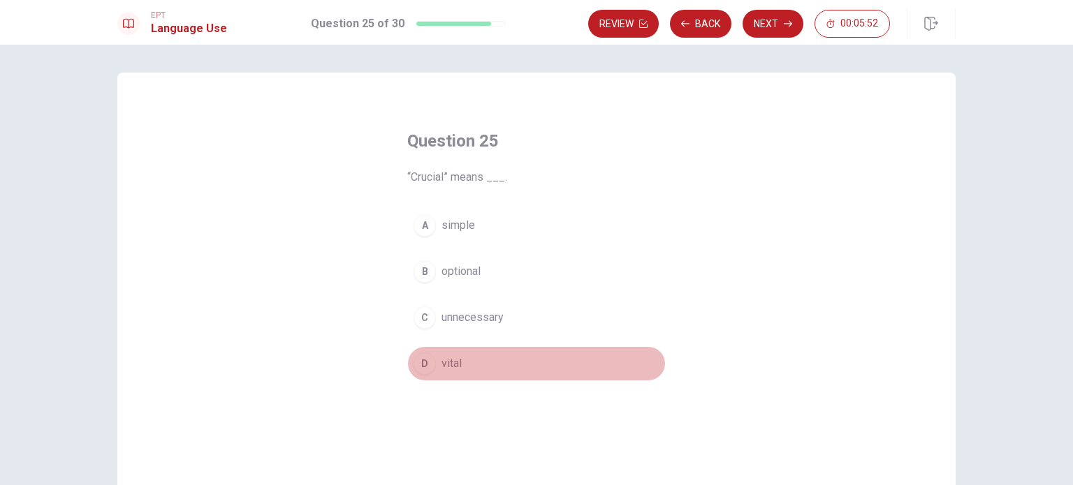
click at [441, 372] on button "D vital" at bounding box center [536, 363] width 258 height 35
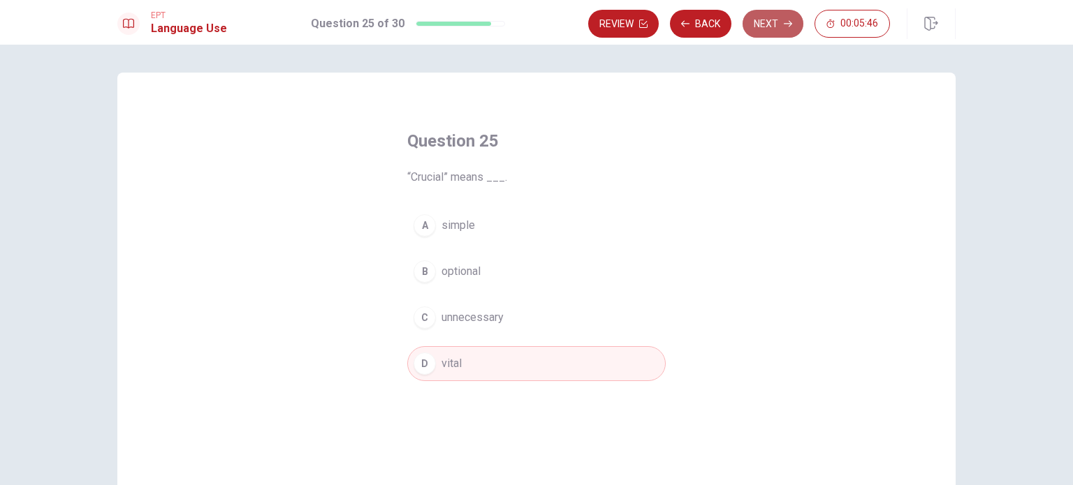
click at [763, 28] on button "Next" at bounding box center [772, 24] width 61 height 28
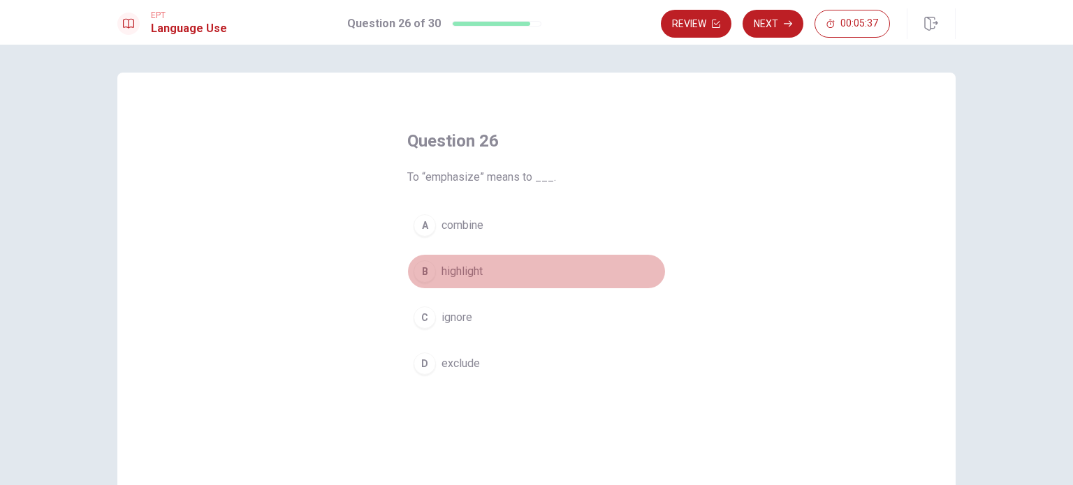
click at [454, 273] on span "highlight" at bounding box center [461, 271] width 41 height 17
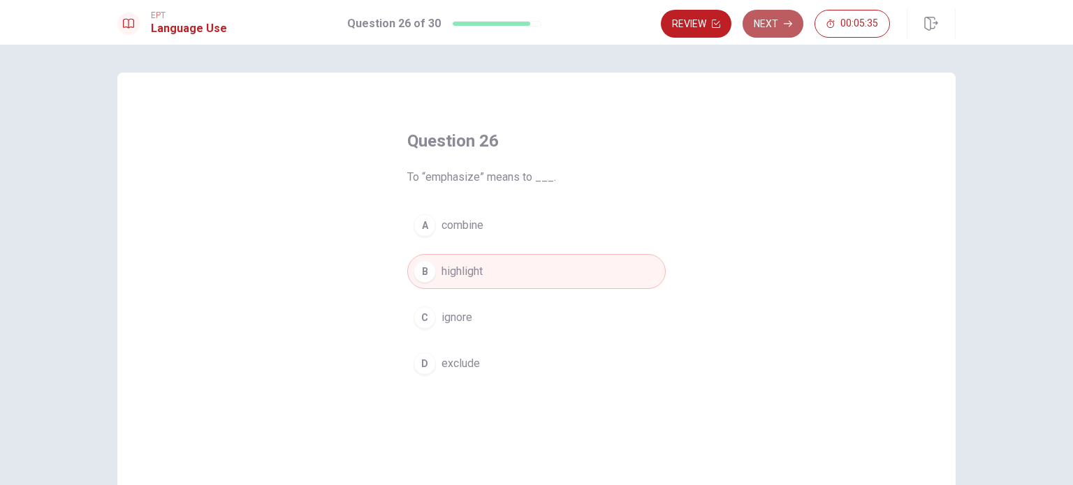
click at [765, 25] on button "Next" at bounding box center [772, 24] width 61 height 28
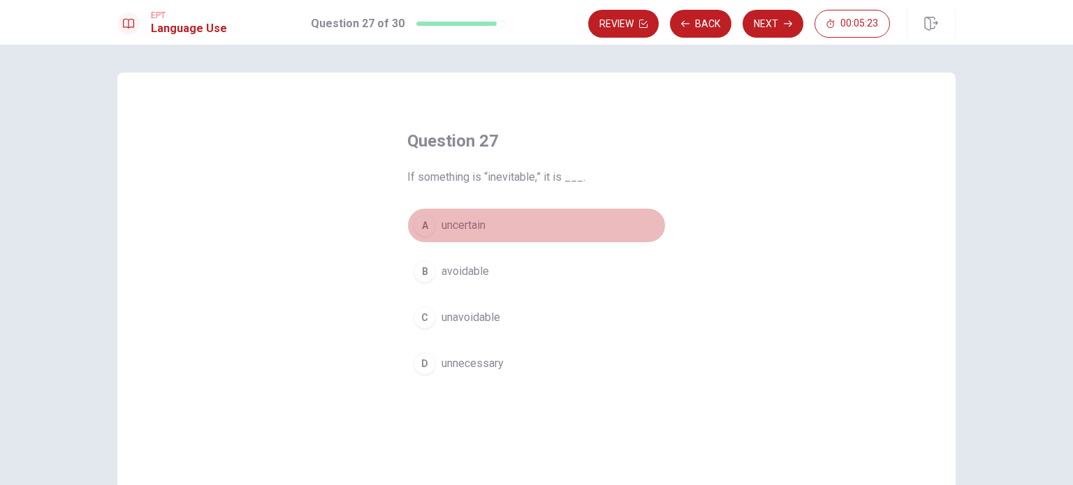
click at [461, 223] on span "uncertain" at bounding box center [463, 225] width 44 height 17
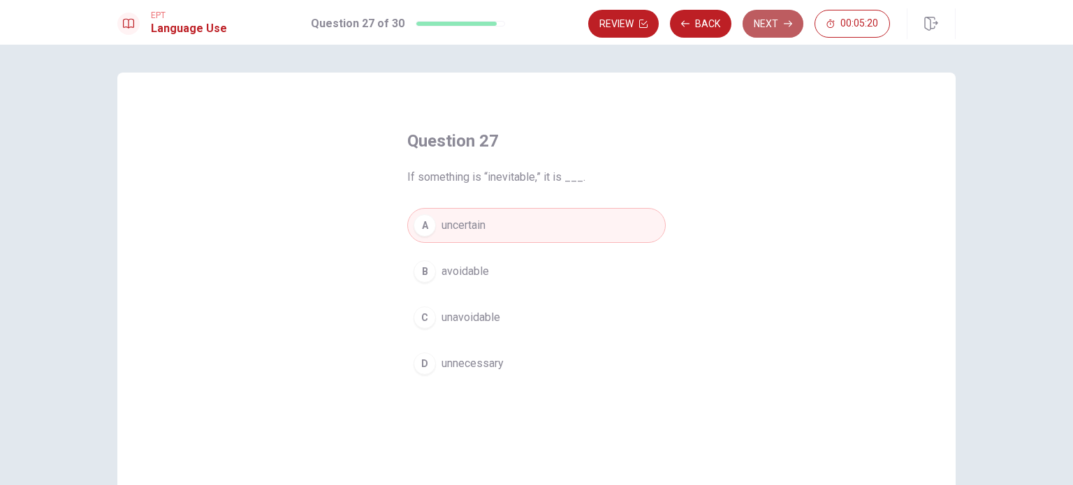
click at [764, 27] on button "Next" at bounding box center [772, 24] width 61 height 28
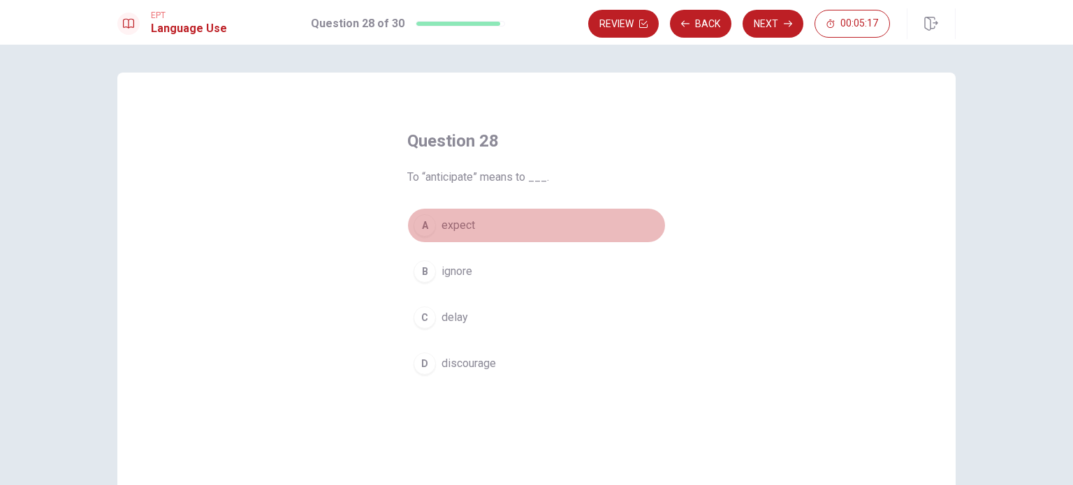
click at [461, 230] on span "expect" at bounding box center [458, 225] width 34 height 17
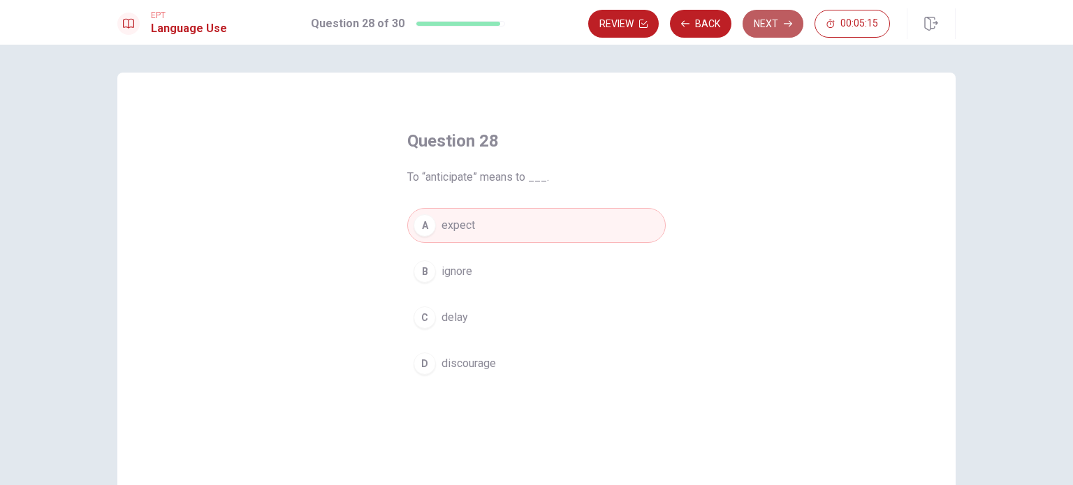
click at [767, 27] on button "Next" at bounding box center [772, 24] width 61 height 28
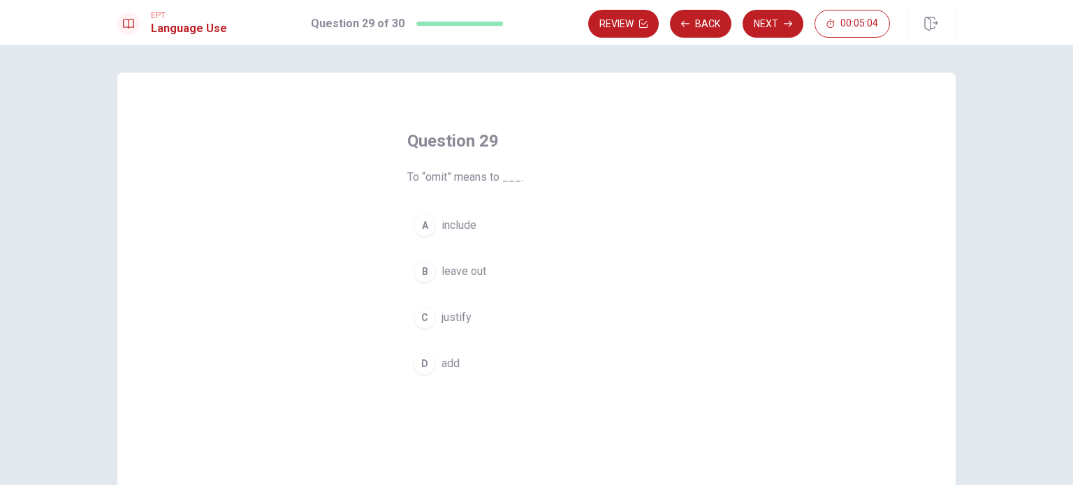
click at [448, 267] on span "leave out" at bounding box center [463, 271] width 45 height 17
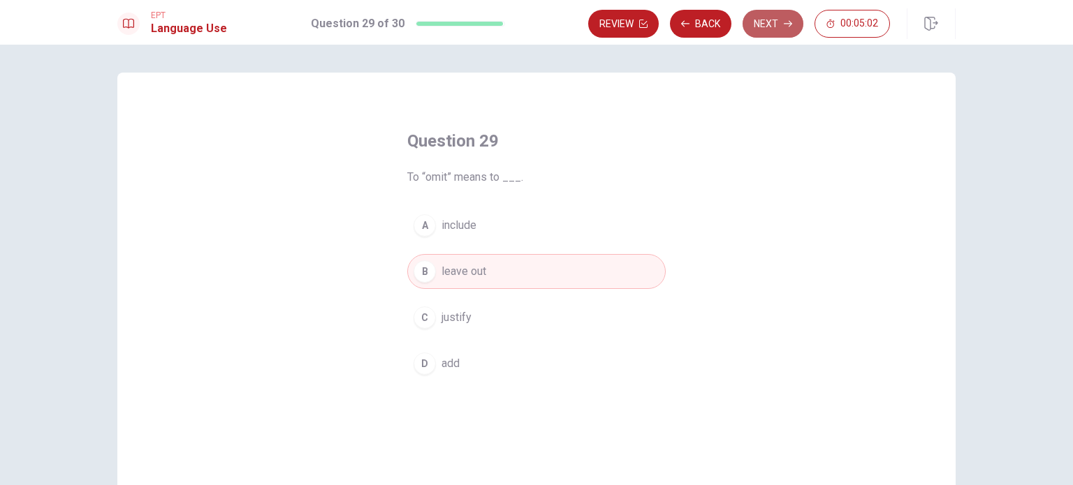
click at [761, 20] on button "Next" at bounding box center [772, 24] width 61 height 28
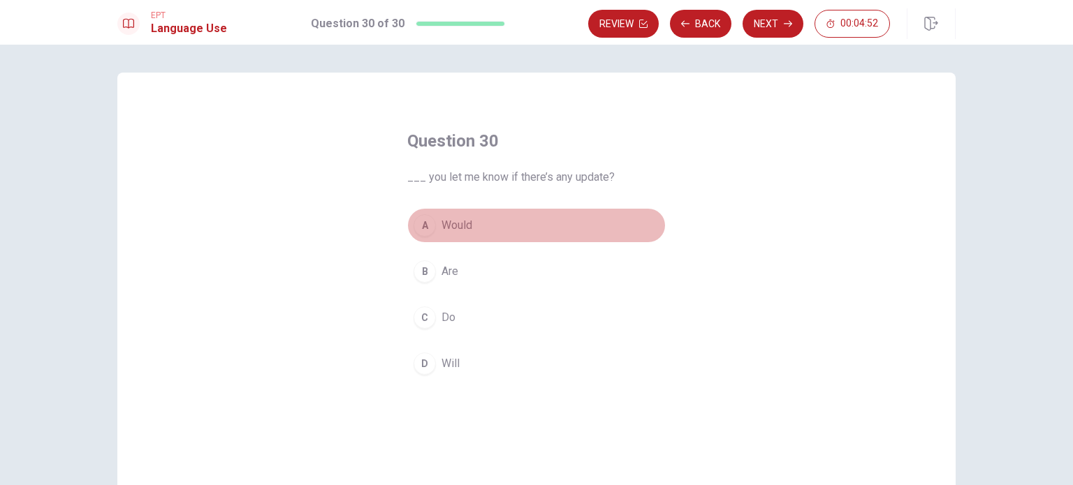
click at [463, 226] on span "Would" at bounding box center [456, 225] width 31 height 17
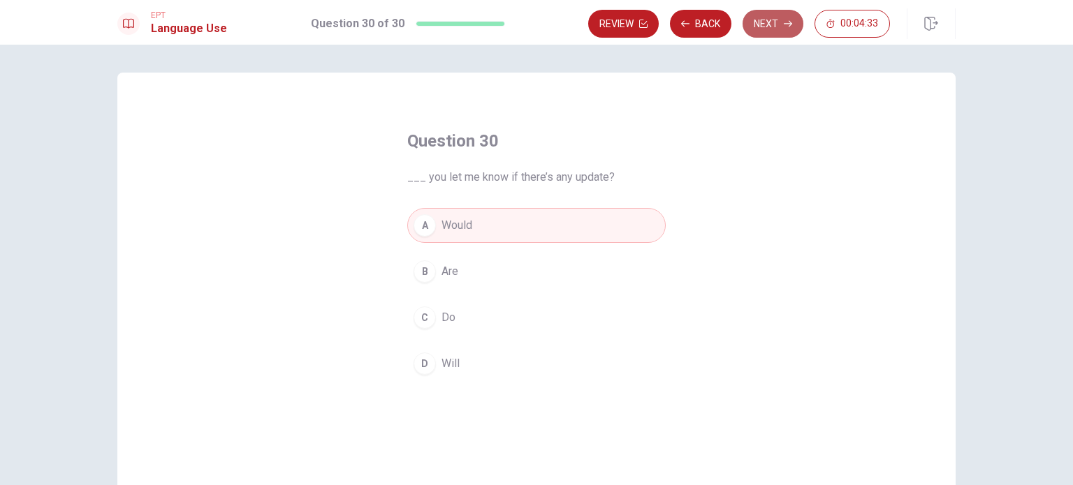
click at [765, 30] on button "Next" at bounding box center [772, 24] width 61 height 28
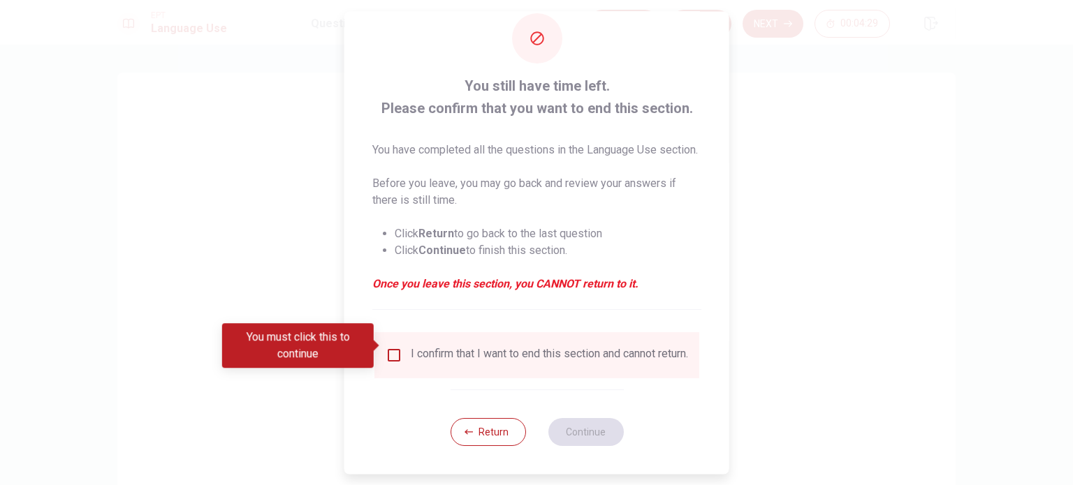
scroll to position [52, 0]
click at [486, 432] on button "Return" at bounding box center [487, 432] width 75 height 28
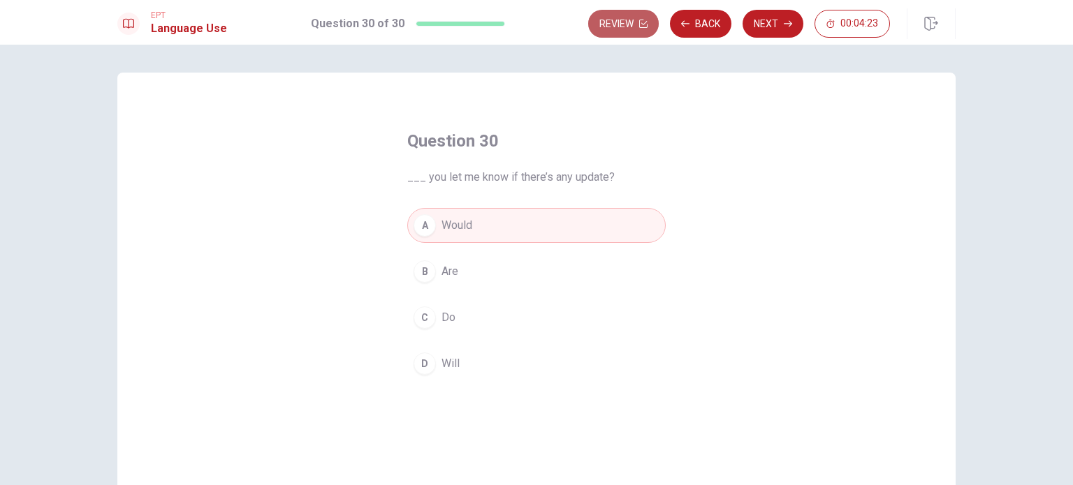
click at [623, 27] on button "Review" at bounding box center [623, 24] width 71 height 28
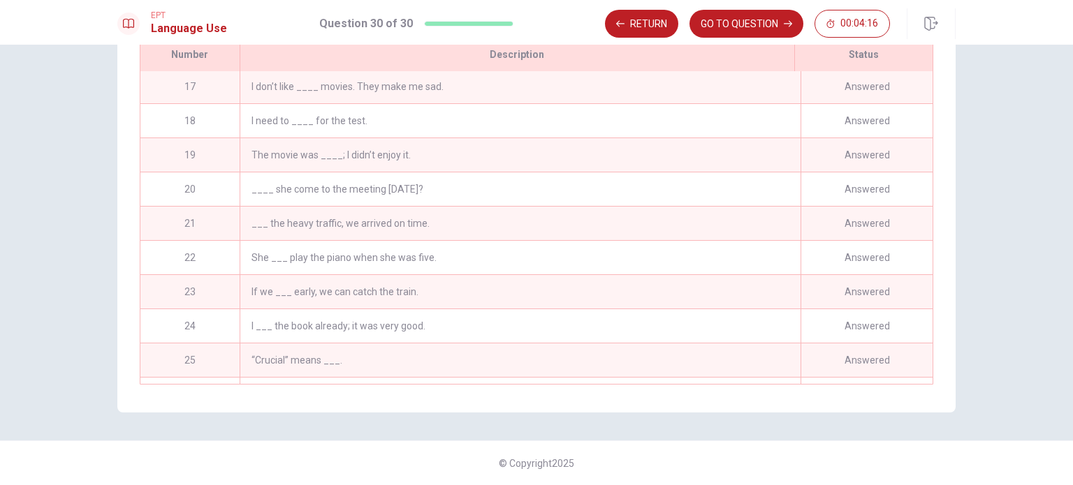
scroll to position [716, 0]
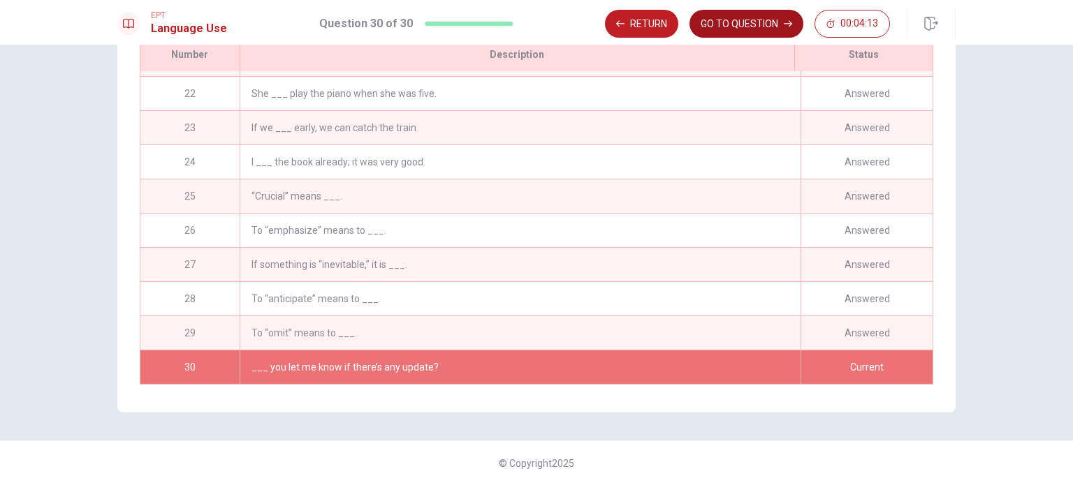
click at [761, 29] on button "GO TO QUESTION" at bounding box center [746, 24] width 114 height 28
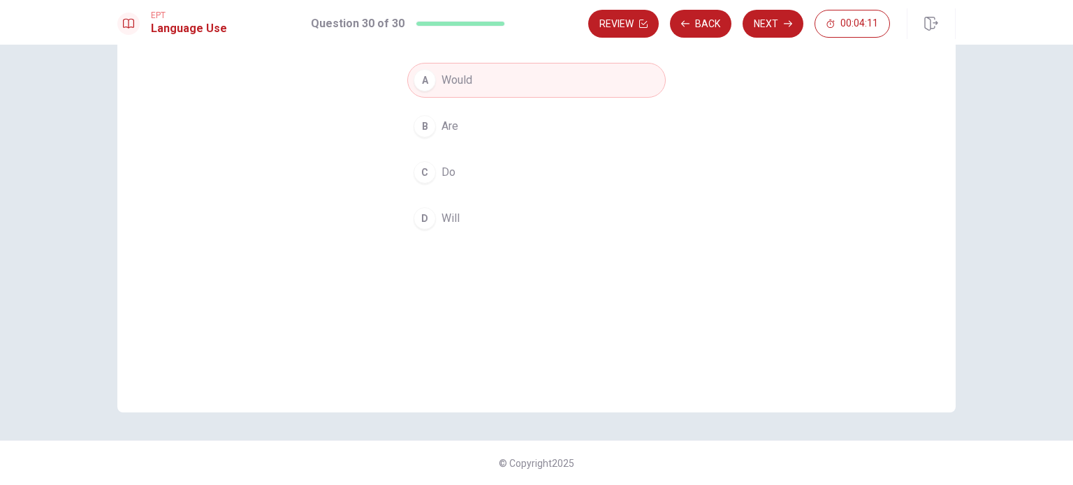
scroll to position [0, 0]
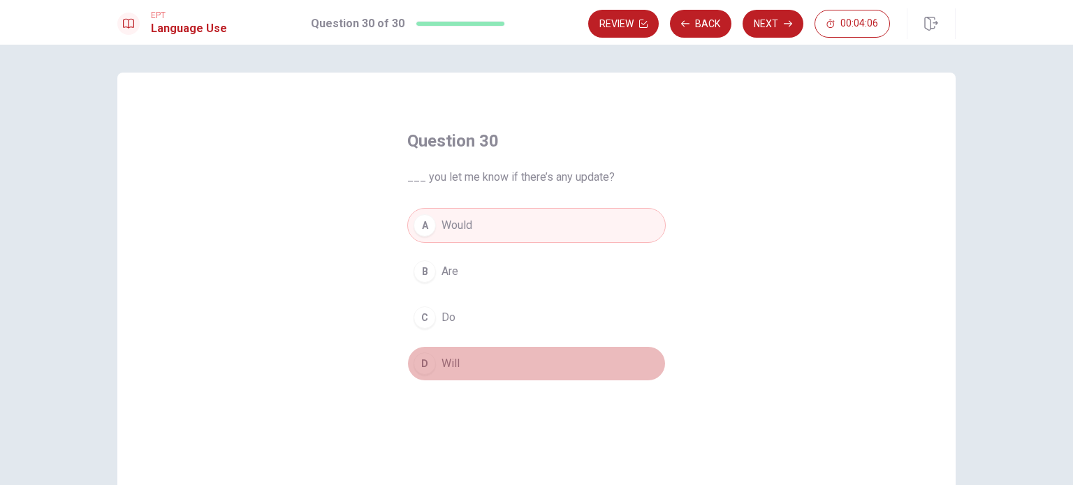
click at [451, 368] on span "Will" at bounding box center [450, 363] width 18 height 17
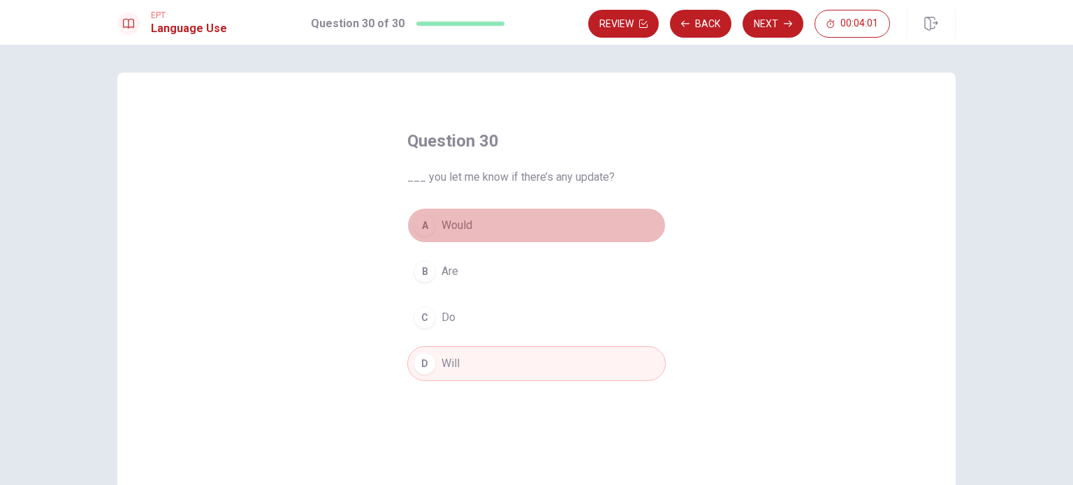
click at [450, 226] on span "Would" at bounding box center [456, 225] width 31 height 17
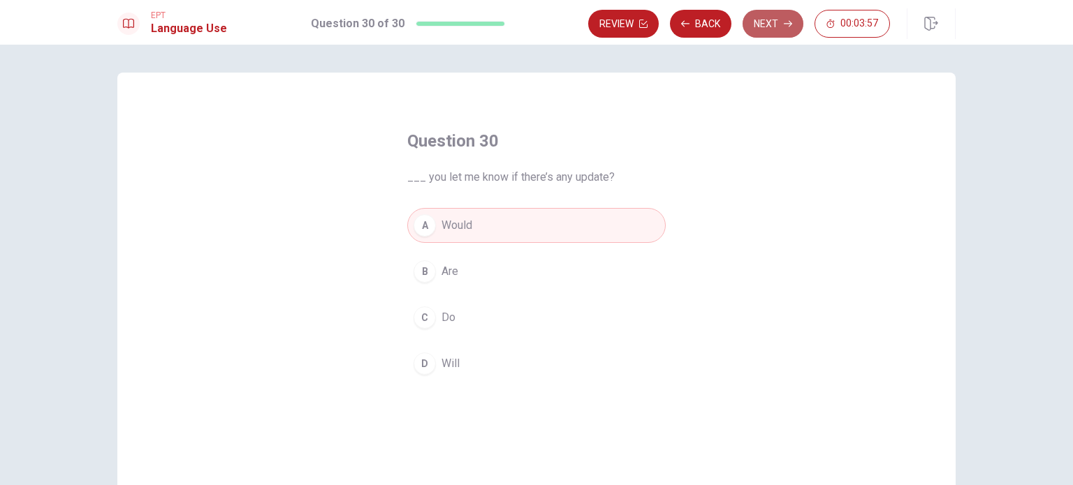
click at [771, 22] on button "Next" at bounding box center [772, 24] width 61 height 28
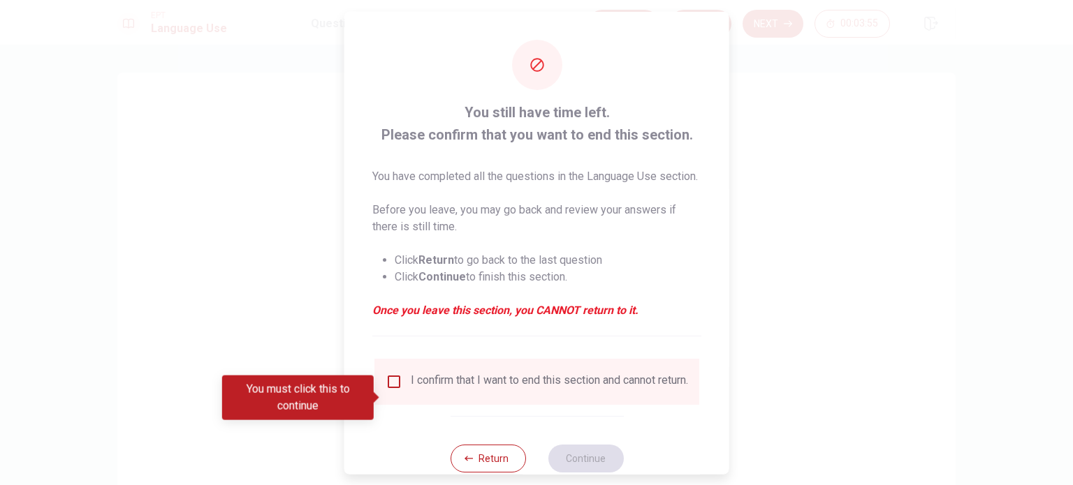
click at [466, 390] on div "I confirm that I want to end this section and cannot return." at bounding box center [549, 381] width 277 height 17
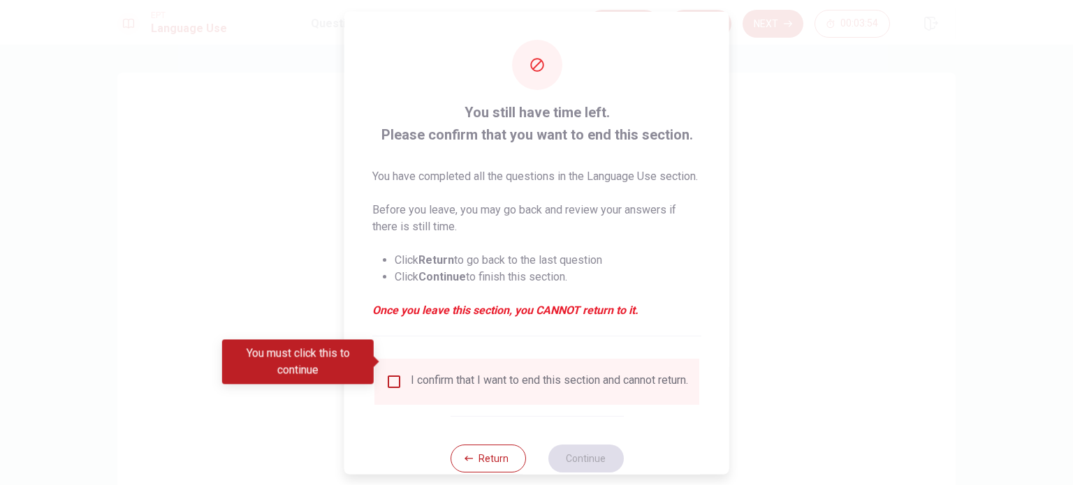
scroll to position [52, 0]
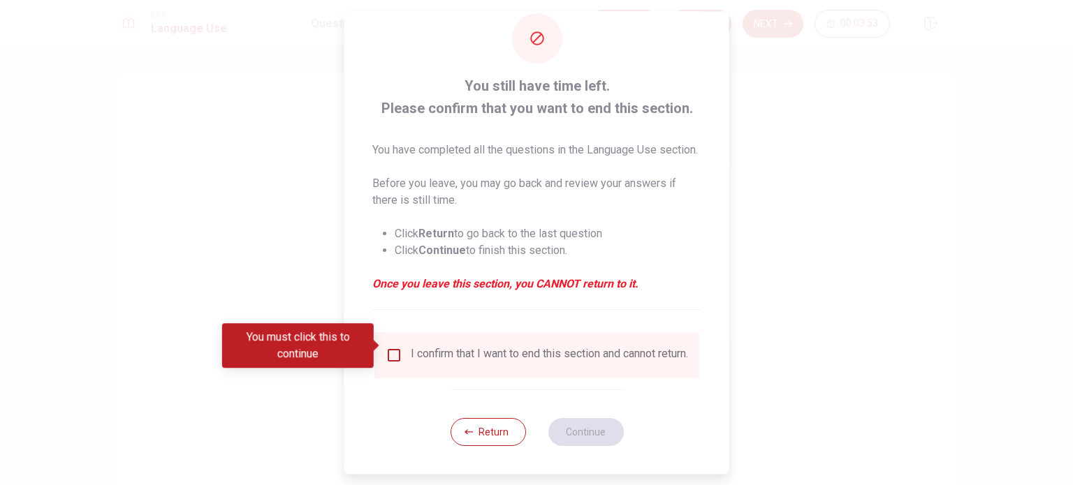
click at [396, 347] on input "You must click this to continue" at bounding box center [393, 355] width 17 height 17
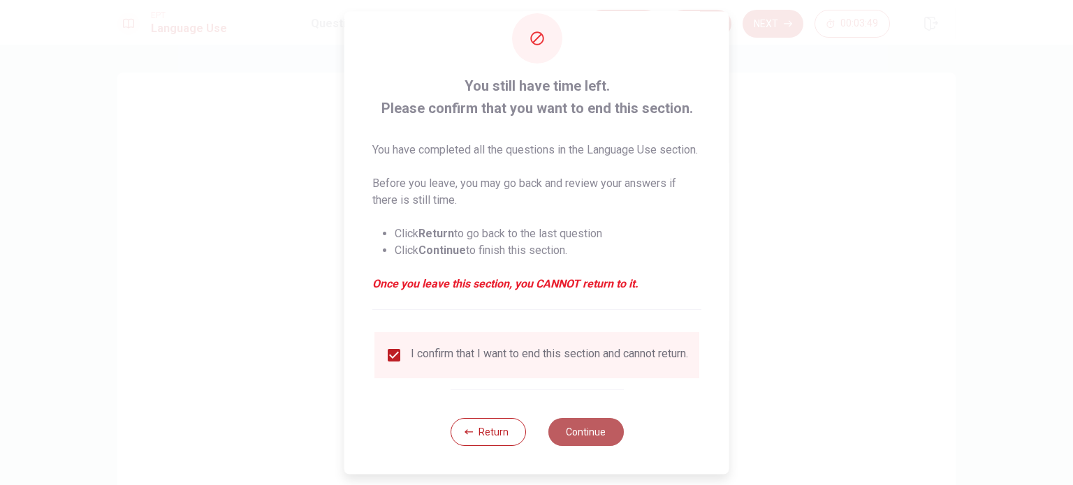
click at [598, 429] on button "Continue" at bounding box center [585, 432] width 75 height 28
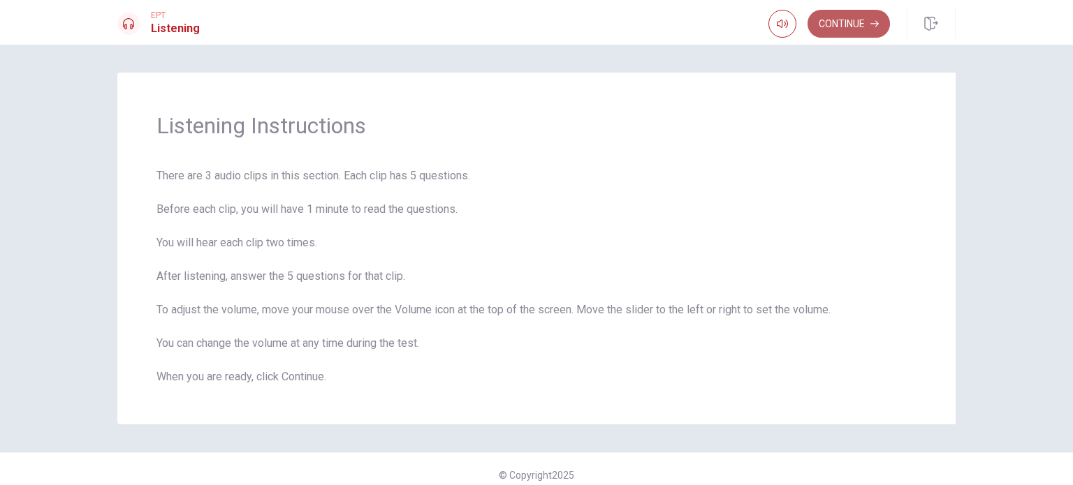
click at [828, 25] on button "Continue" at bounding box center [848, 24] width 82 height 28
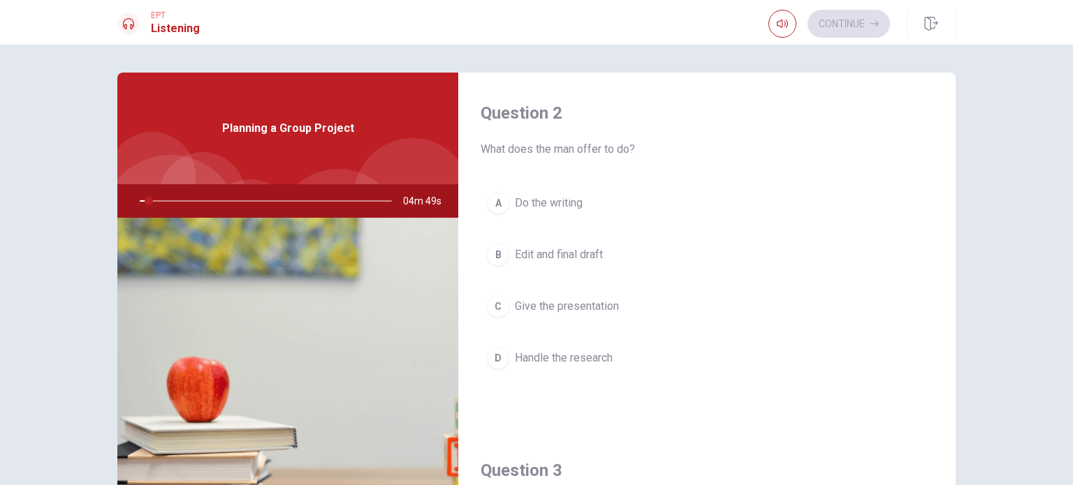
scroll to position [355, 0]
type input "5"
type input "0.9"
type input "5"
type input "1"
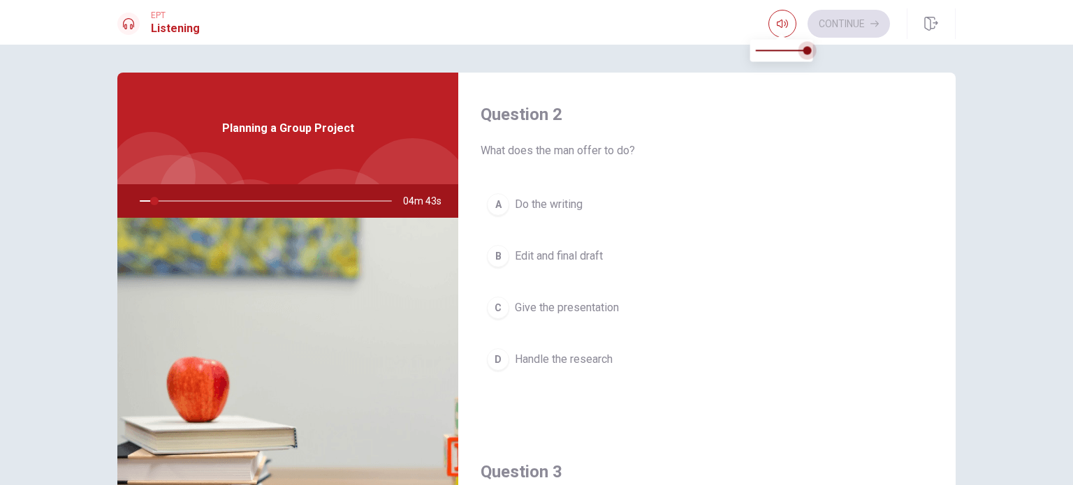
drag, startPoint x: 802, startPoint y: 50, endPoint x: 832, endPoint y: 50, distance: 30.7
click at [832, 50] on body "This site uses cookies, as explained in our Privacy Policy . If you agree to th…" at bounding box center [536, 242] width 1073 height 485
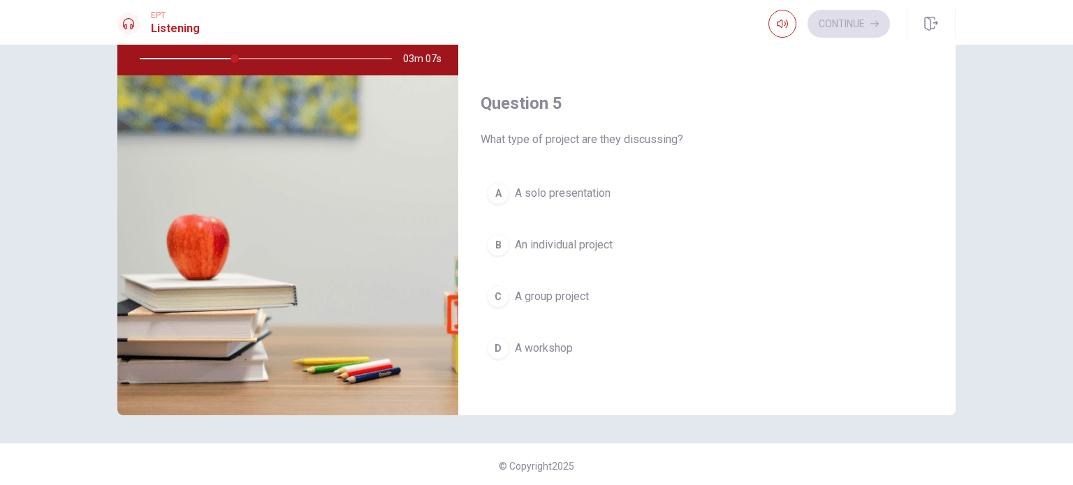
scroll to position [145, 0]
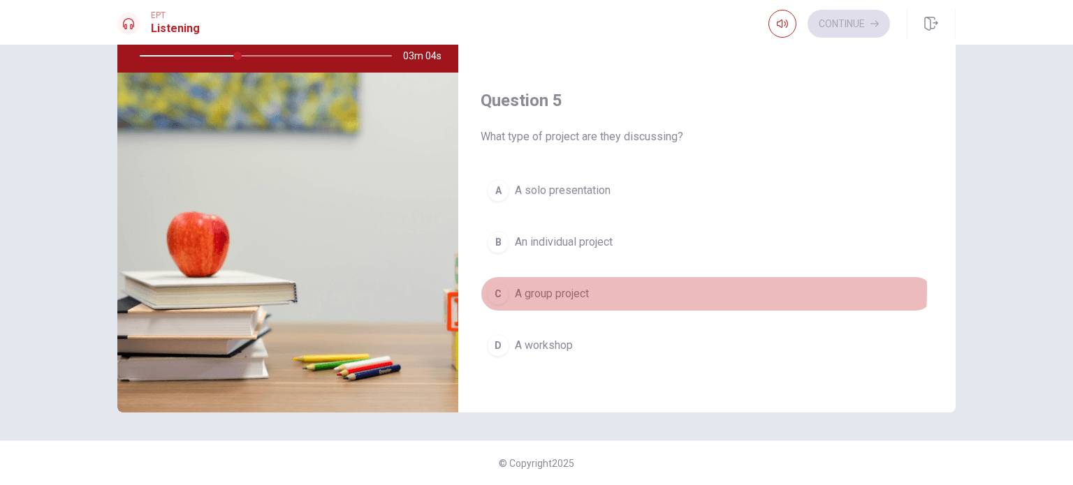
click at [564, 286] on span "A group project" at bounding box center [552, 294] width 74 height 17
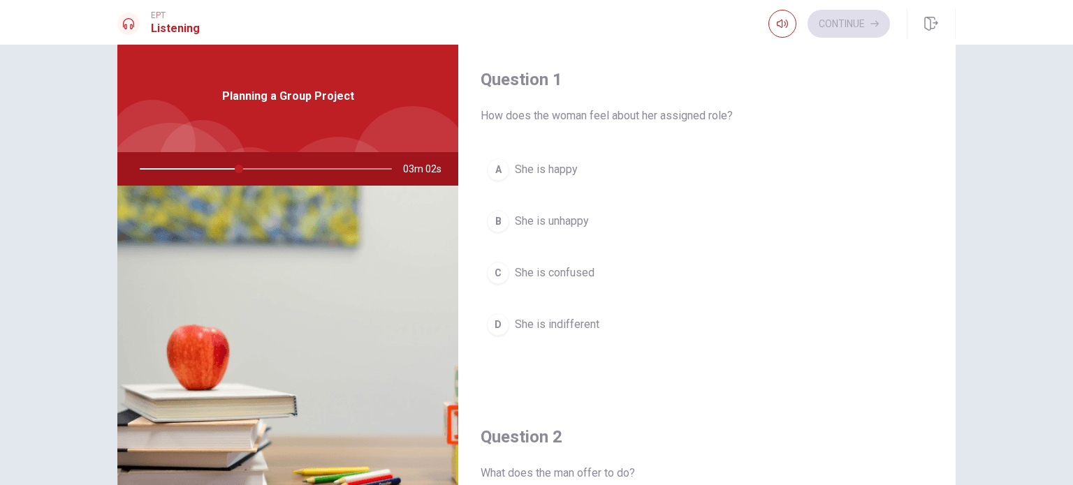
scroll to position [24, 0]
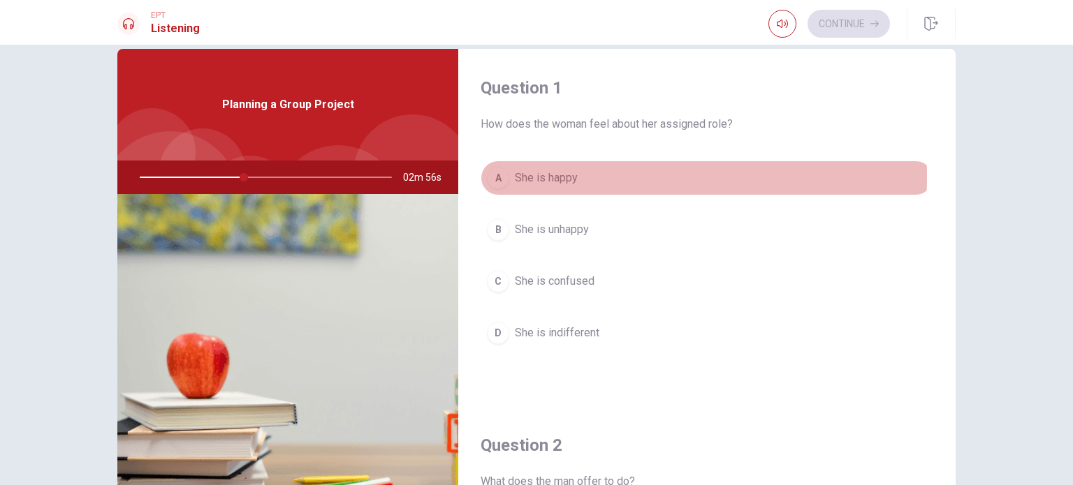
click at [566, 176] on span "She is happy" at bounding box center [546, 178] width 63 height 17
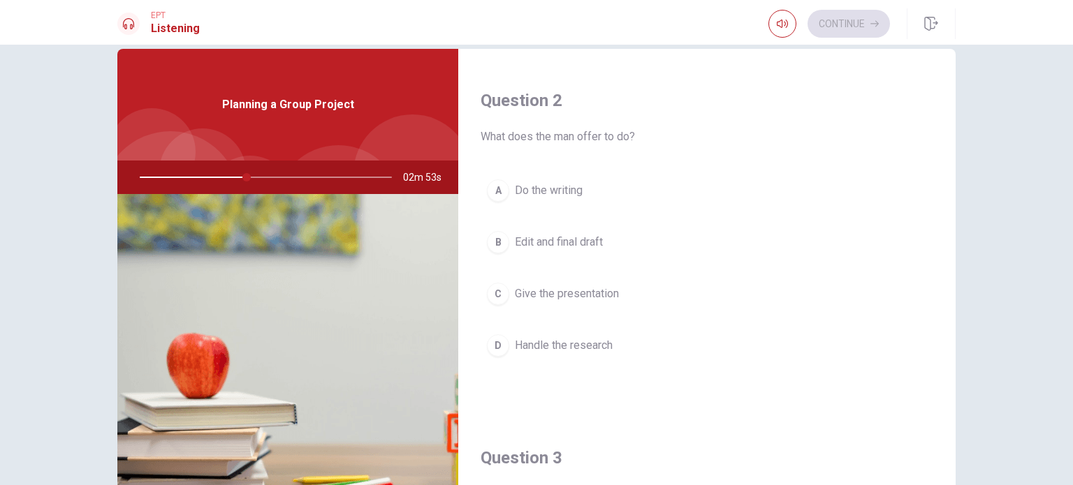
scroll to position [346, 0]
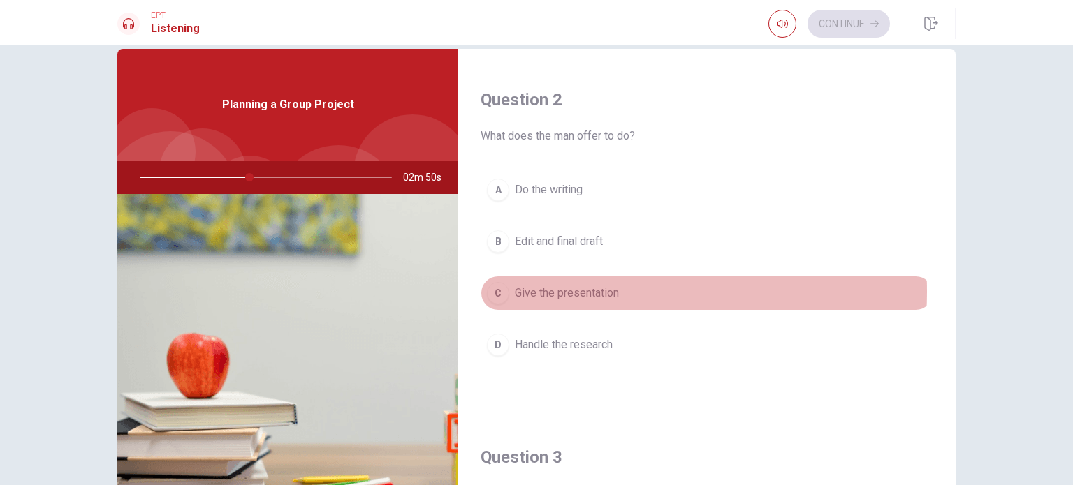
click at [564, 290] on span "Give the presentation" at bounding box center [567, 293] width 104 height 17
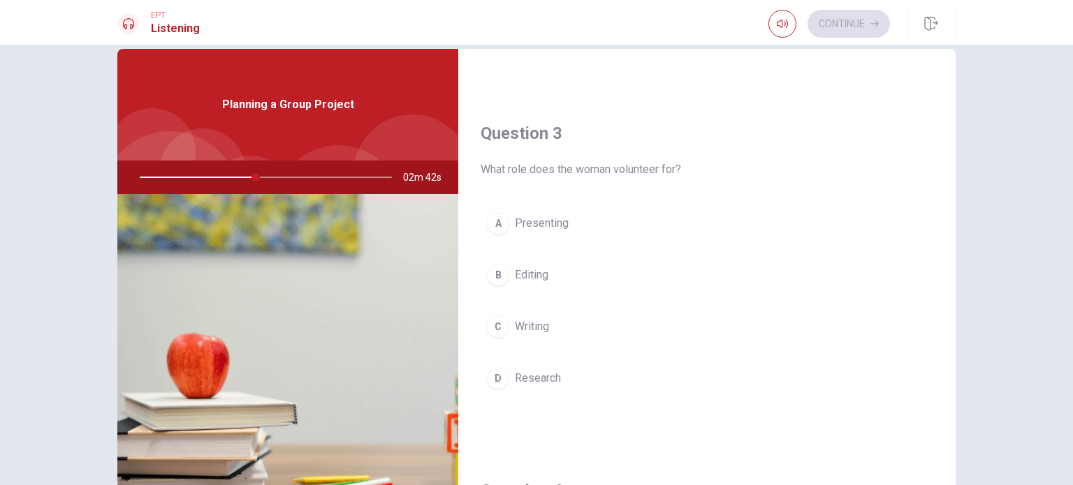
scroll to position [672, 0]
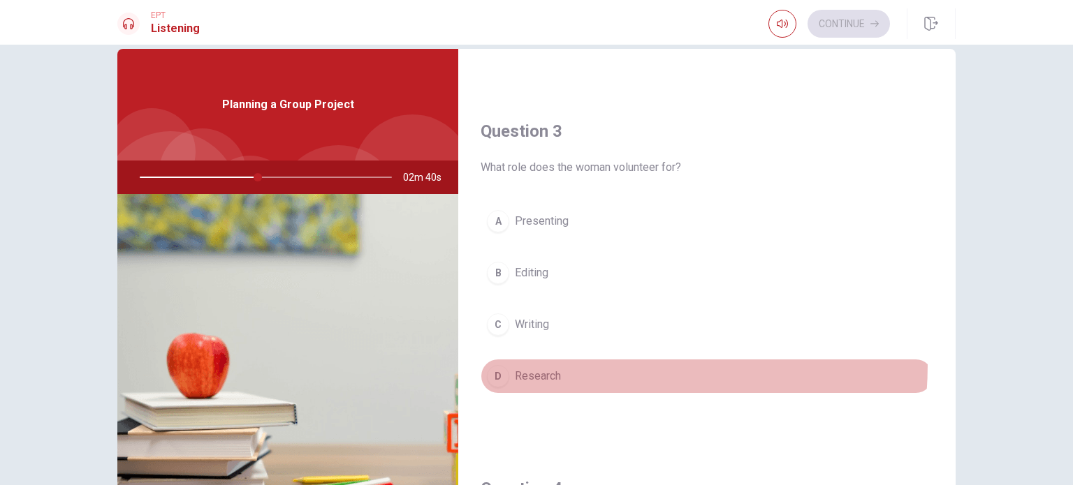
click at [536, 360] on button "D Research" at bounding box center [706, 376] width 453 height 35
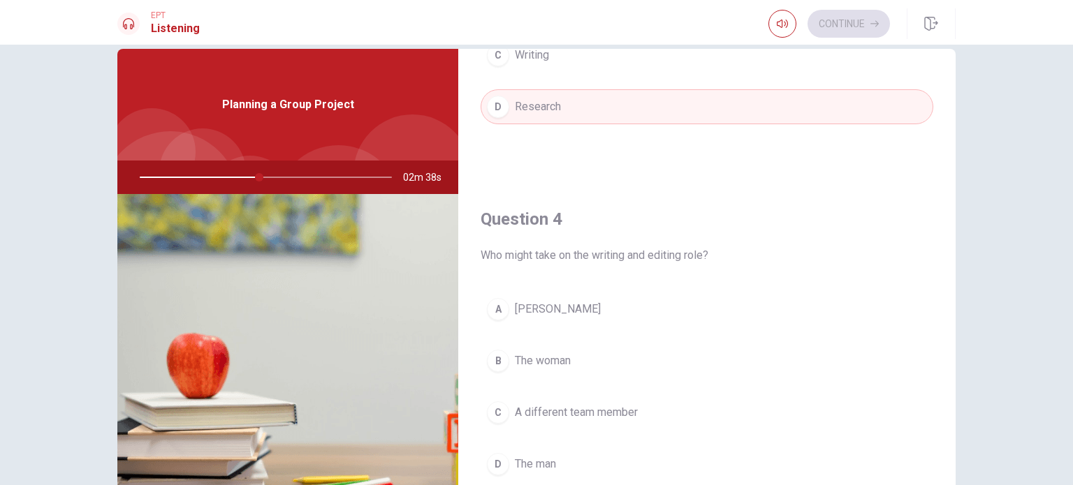
scroll to position [943, 0]
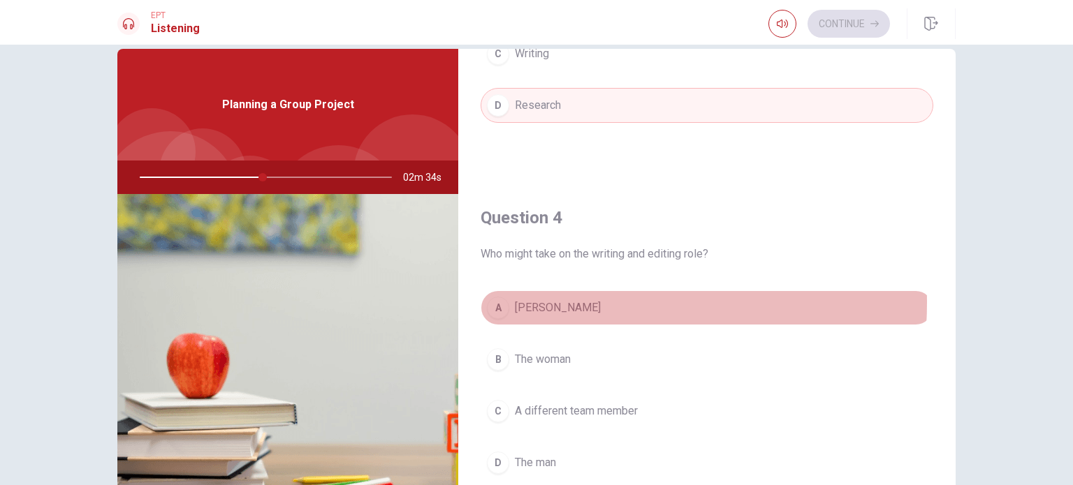
click at [529, 300] on span "[PERSON_NAME]" at bounding box center [558, 308] width 86 height 17
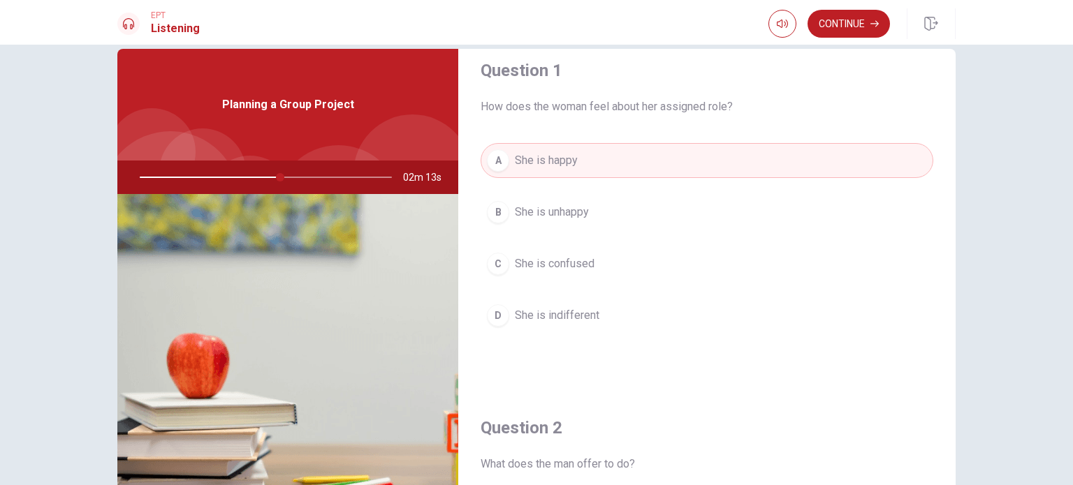
scroll to position [0, 0]
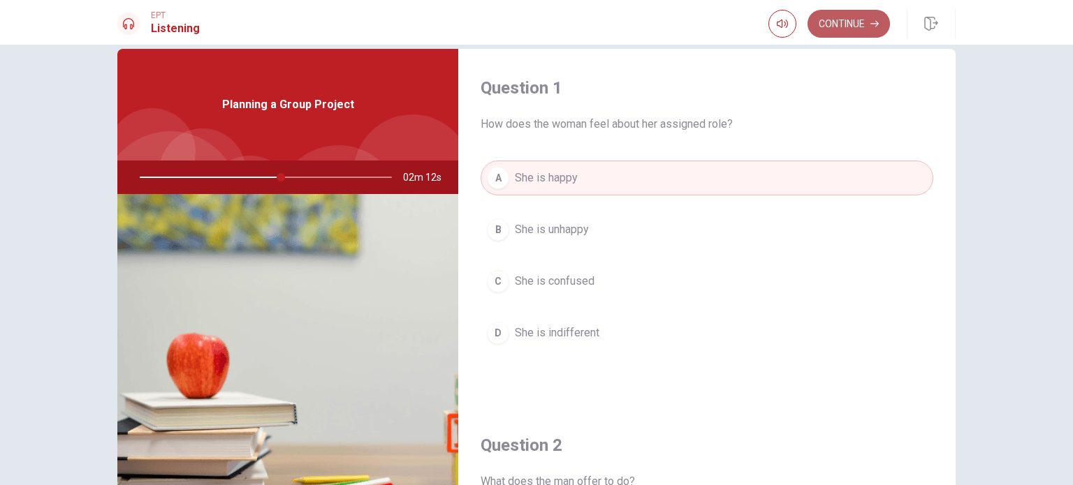
click at [869, 22] on button "Continue" at bounding box center [848, 24] width 82 height 28
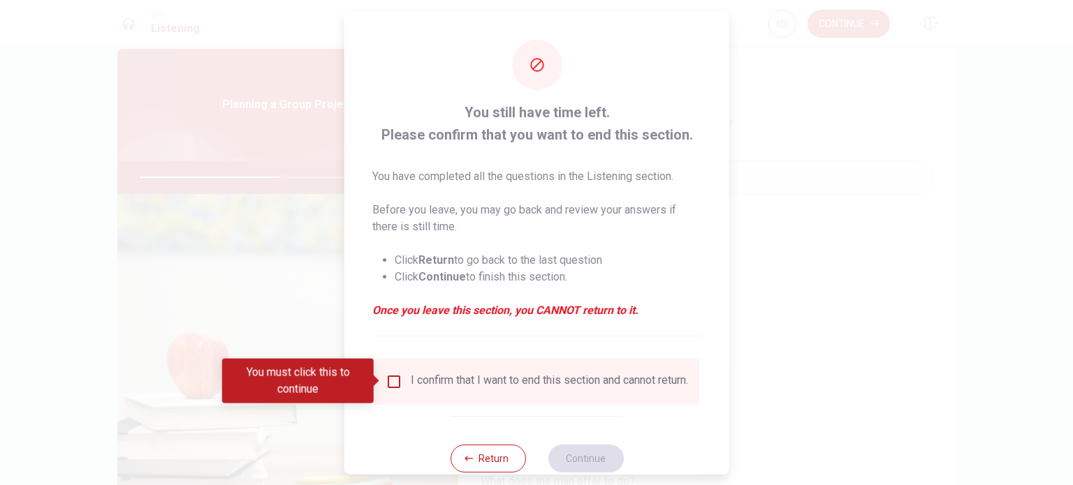
click at [432, 387] on div "I confirm that I want to end this section and cannot return." at bounding box center [549, 381] width 277 height 17
click at [390, 380] on input "You must click this to continue" at bounding box center [393, 381] width 17 height 17
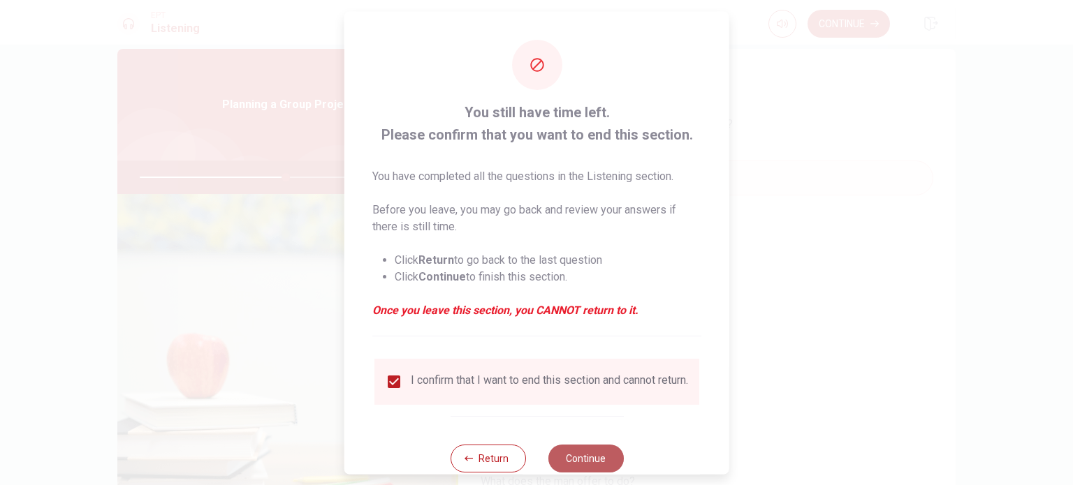
click at [582, 458] on button "Continue" at bounding box center [585, 458] width 75 height 28
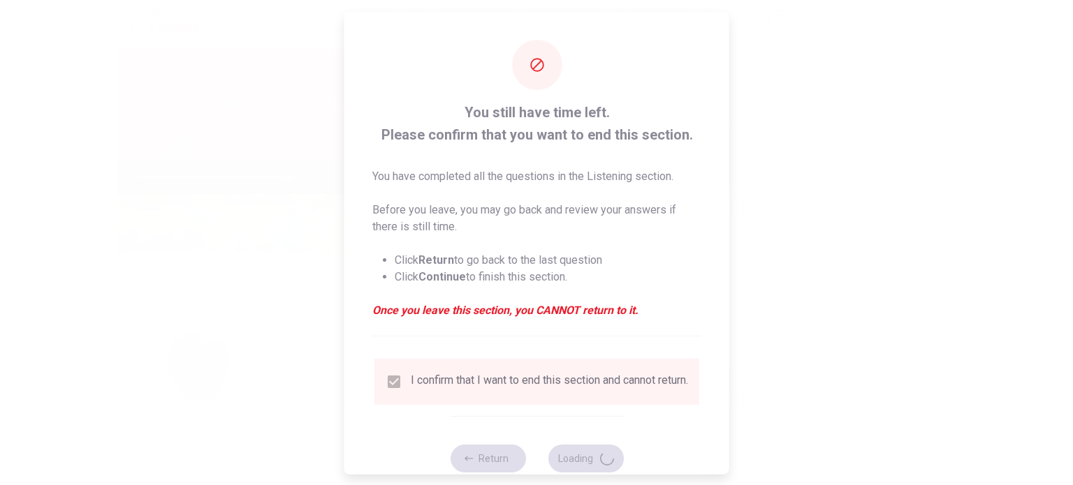
type input "59"
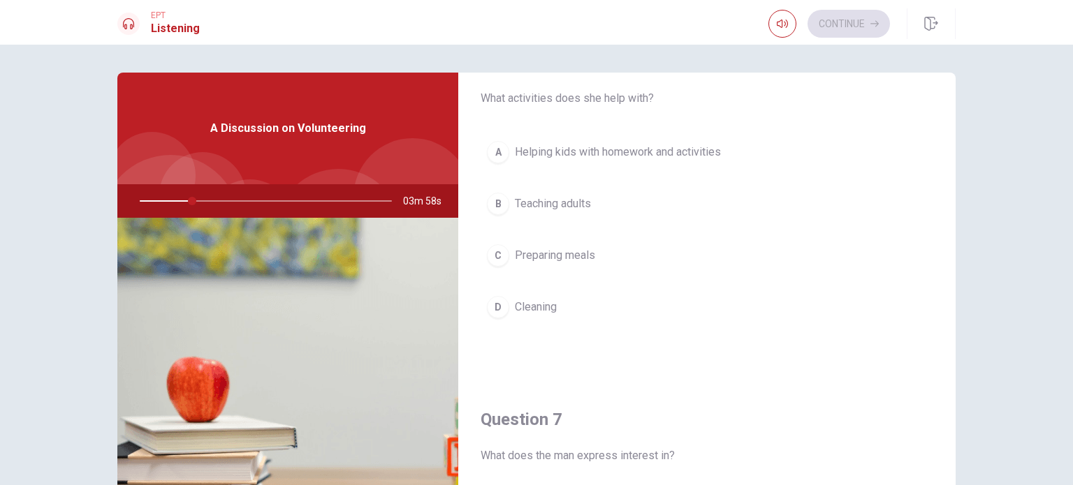
scroll to position [50, 0]
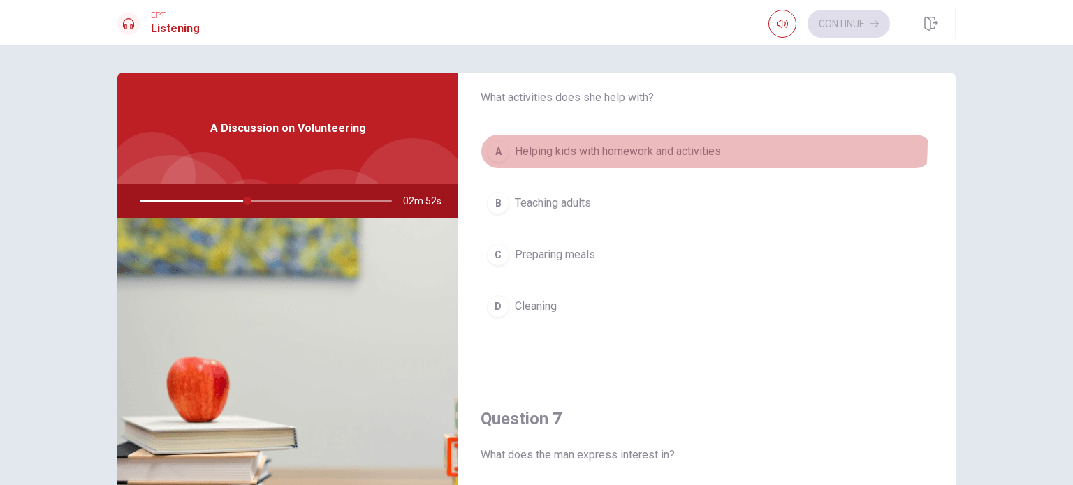
click at [652, 142] on button "A Helping kids with homework and activities" at bounding box center [706, 151] width 453 height 35
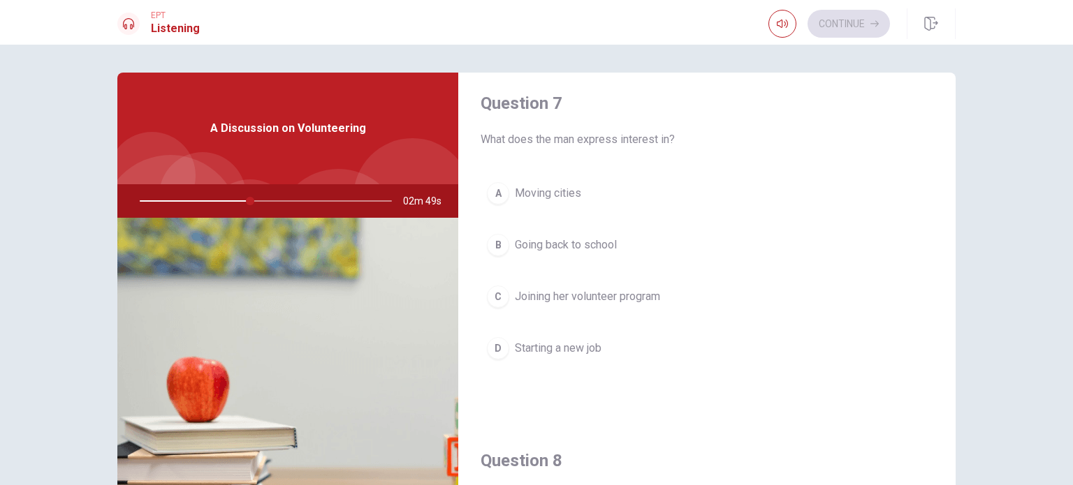
scroll to position [376, 0]
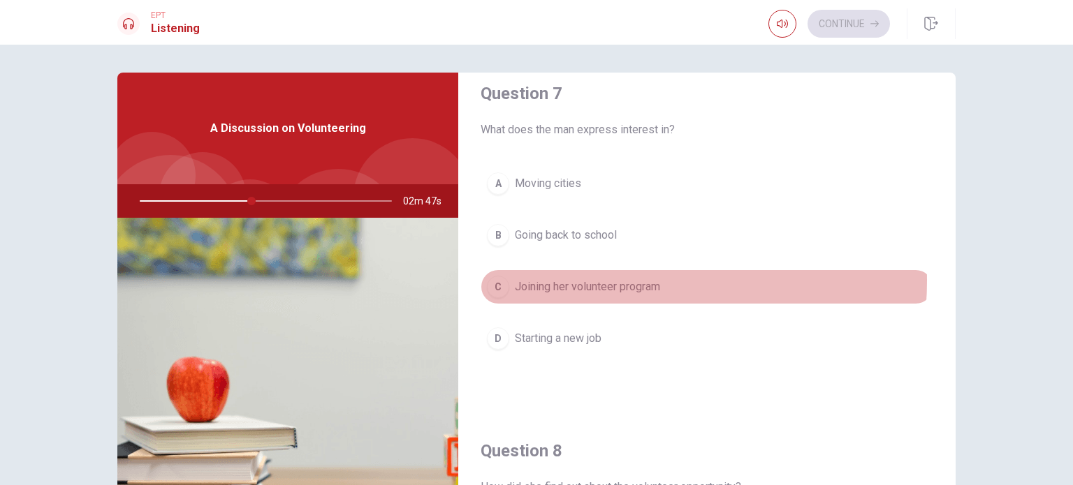
click at [592, 279] on span "Joining her volunteer program" at bounding box center [587, 287] width 145 height 17
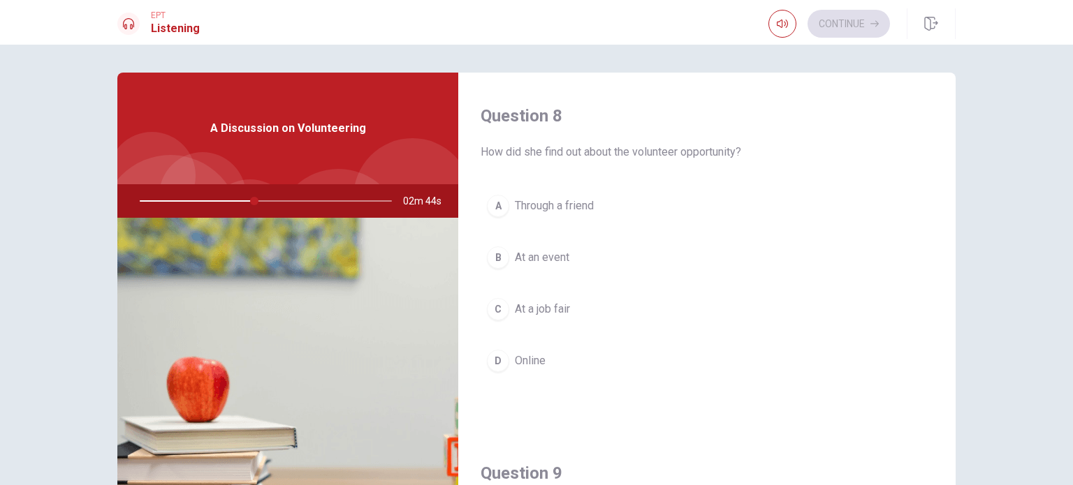
scroll to position [723, 0]
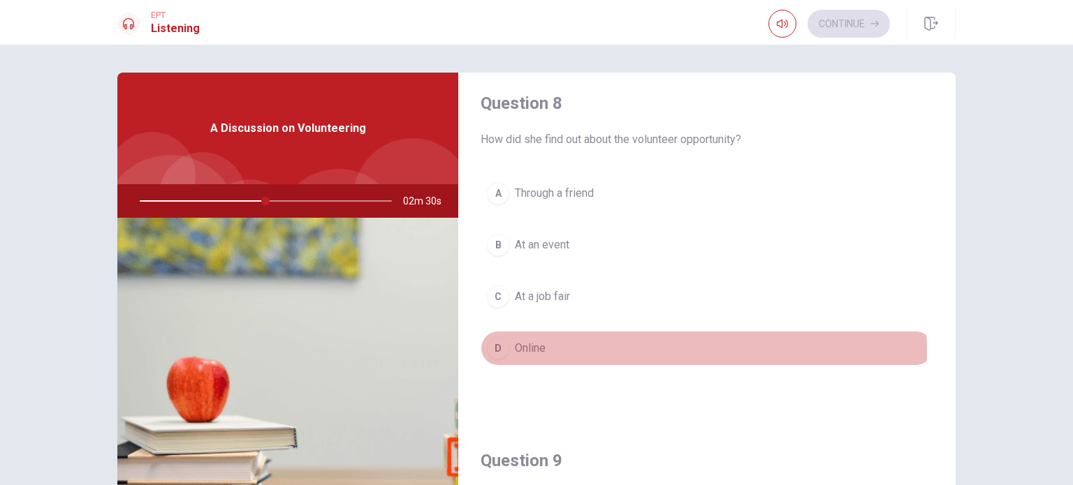
click at [525, 350] on span "Online" at bounding box center [530, 348] width 31 height 17
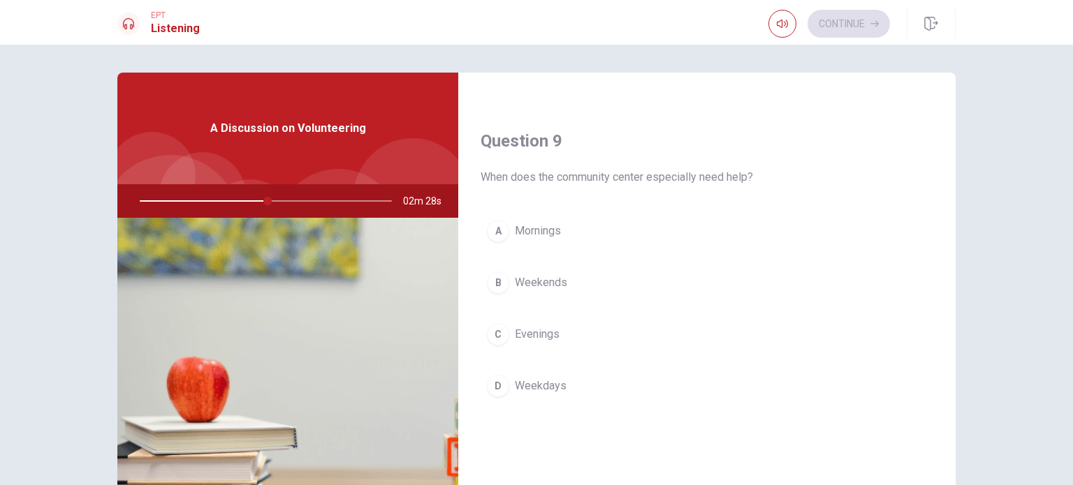
scroll to position [1077, 0]
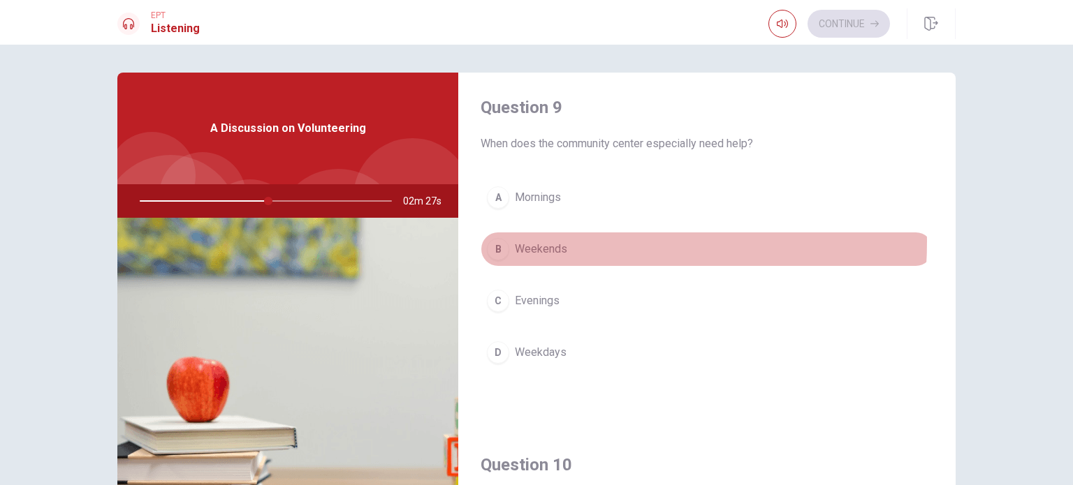
click at [531, 241] on span "Weekends" at bounding box center [541, 249] width 52 height 17
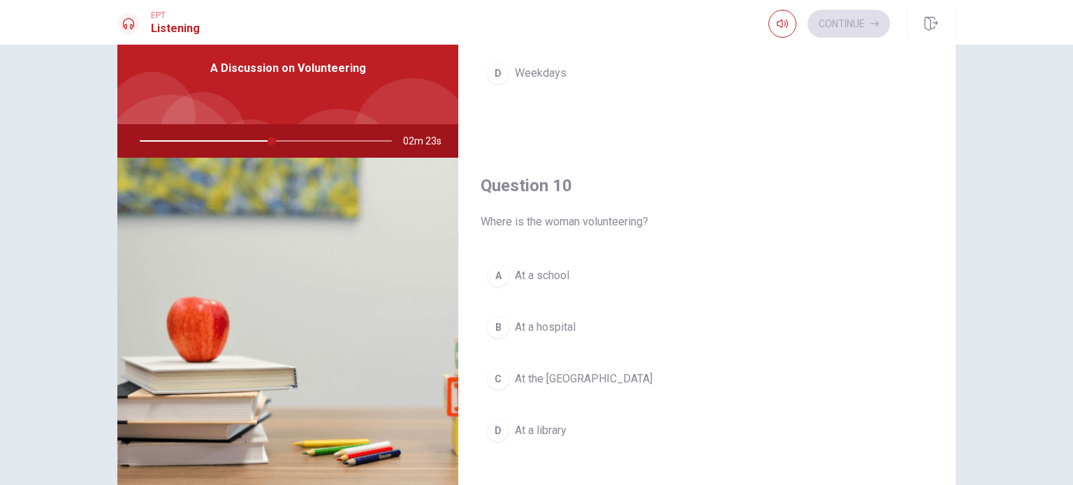
scroll to position [61, 0]
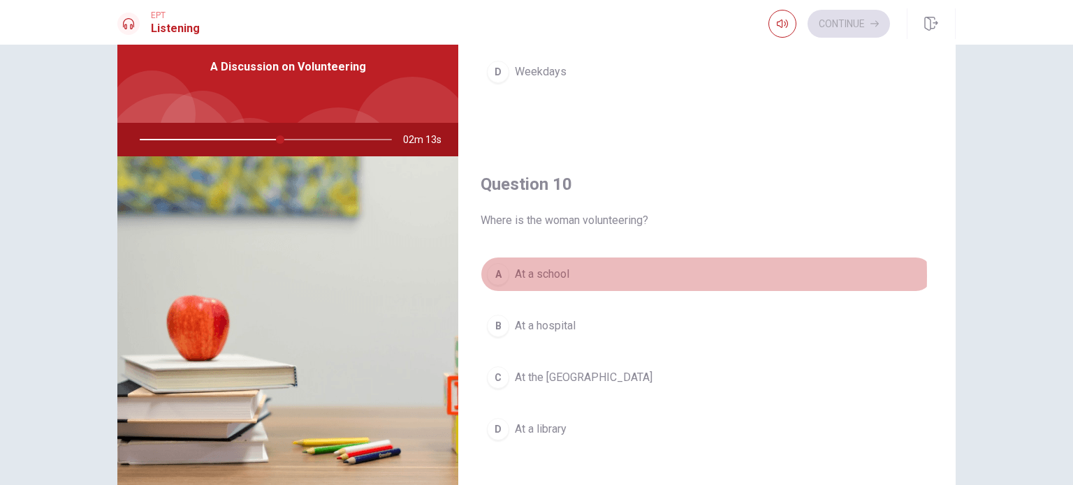
click at [564, 270] on span "At a school" at bounding box center [542, 274] width 54 height 17
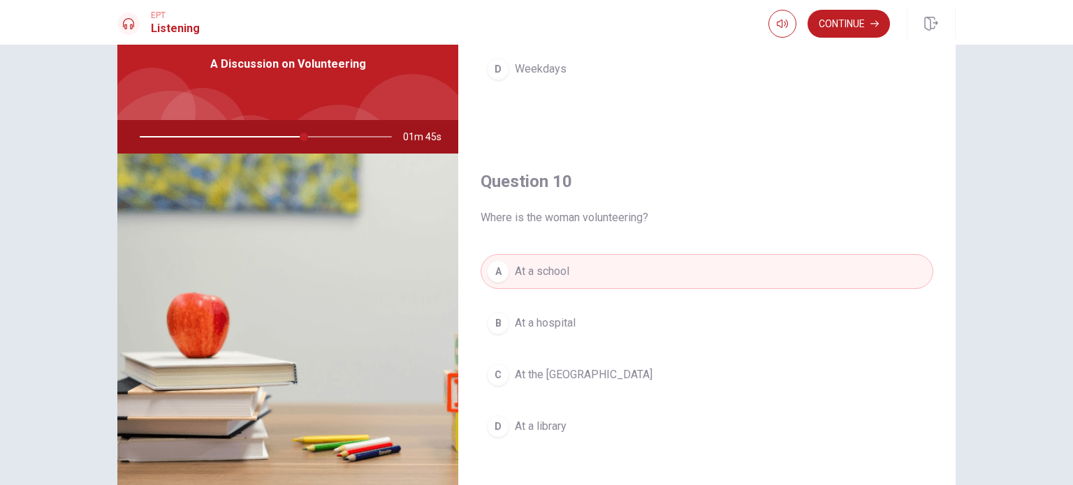
scroll to position [145, 0]
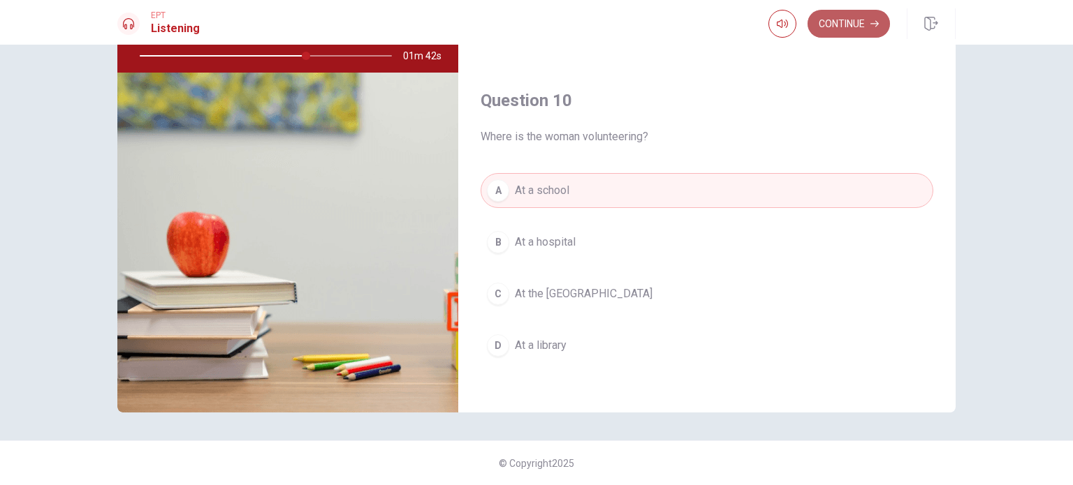
click at [840, 27] on button "Continue" at bounding box center [848, 24] width 82 height 28
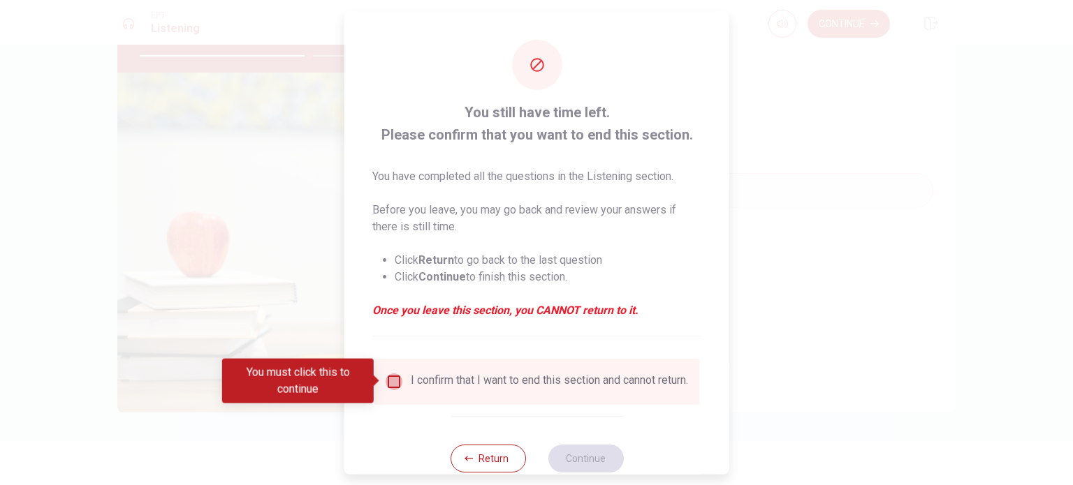
click at [397, 378] on input "You must click this to continue" at bounding box center [393, 381] width 17 height 17
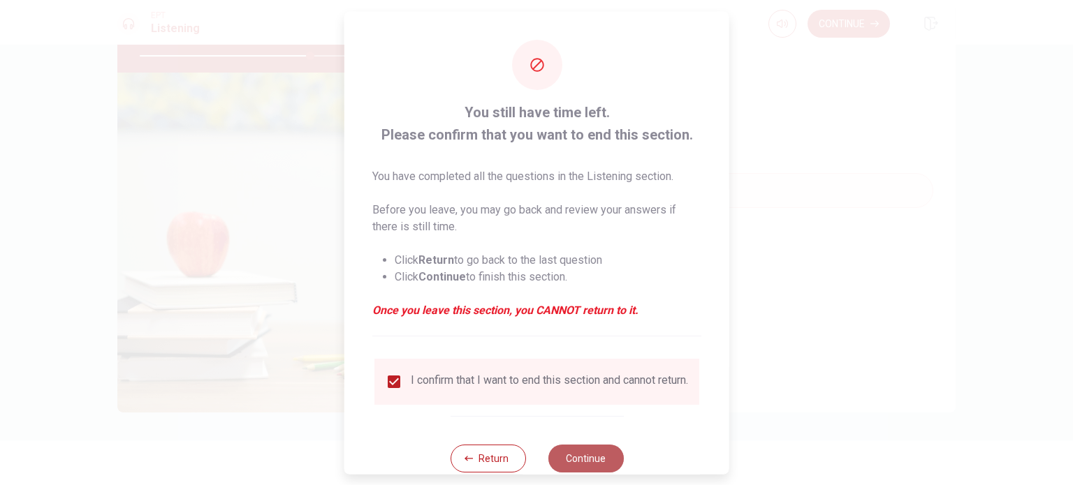
click at [559, 455] on button "Continue" at bounding box center [585, 458] width 75 height 28
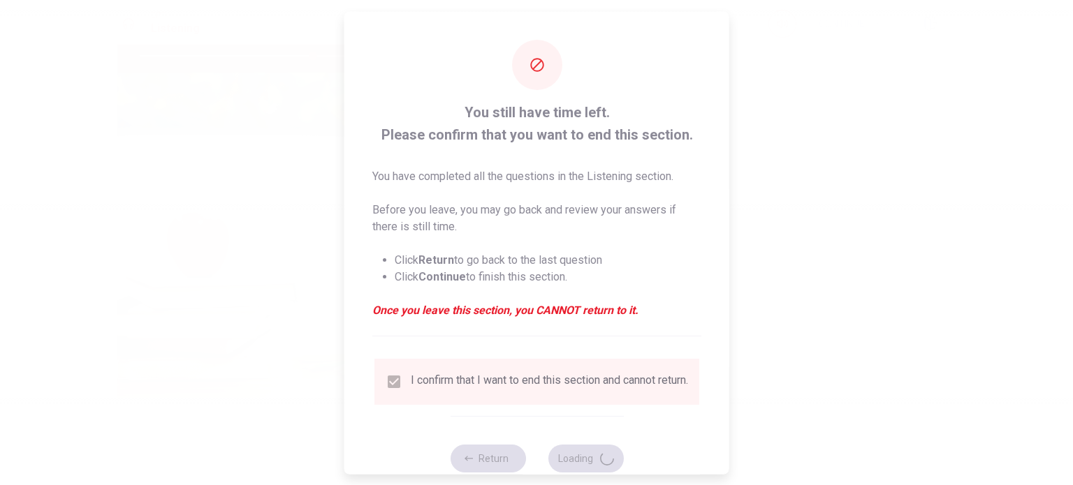
type input "69"
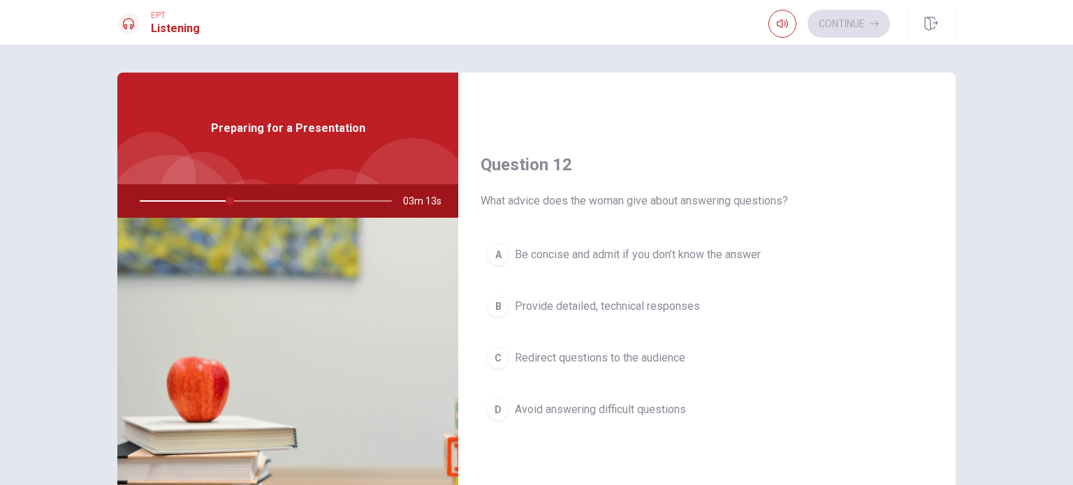
scroll to position [307, 0]
click at [661, 244] on span "Be concise and admit if you don’t know the answer" at bounding box center [638, 252] width 246 height 17
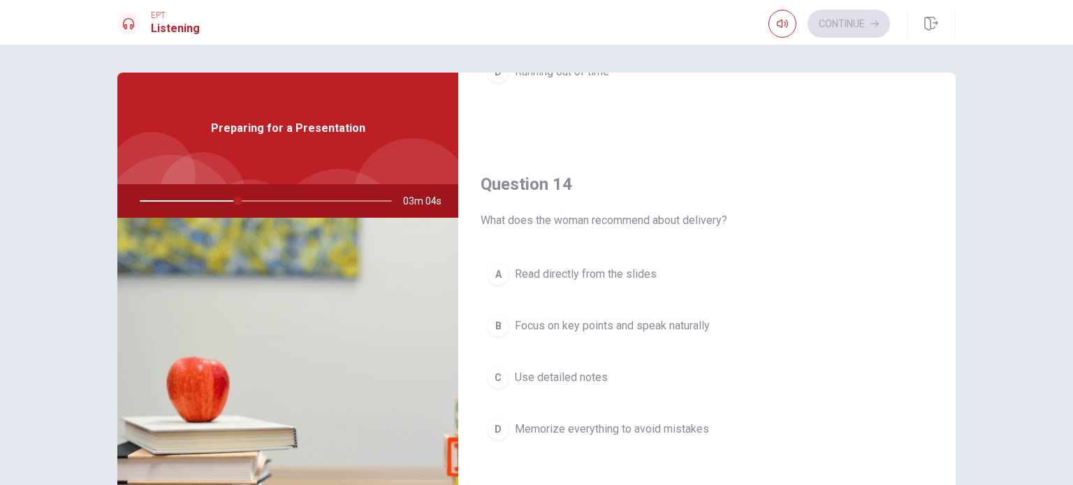
scroll to position [1050, 0]
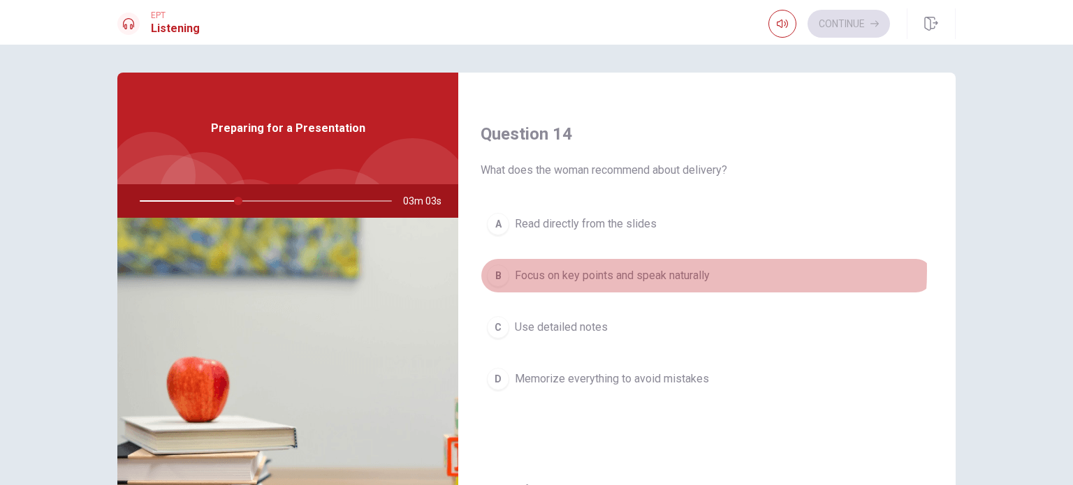
click at [647, 267] on span "Focus on key points and speak naturally" at bounding box center [612, 275] width 195 height 17
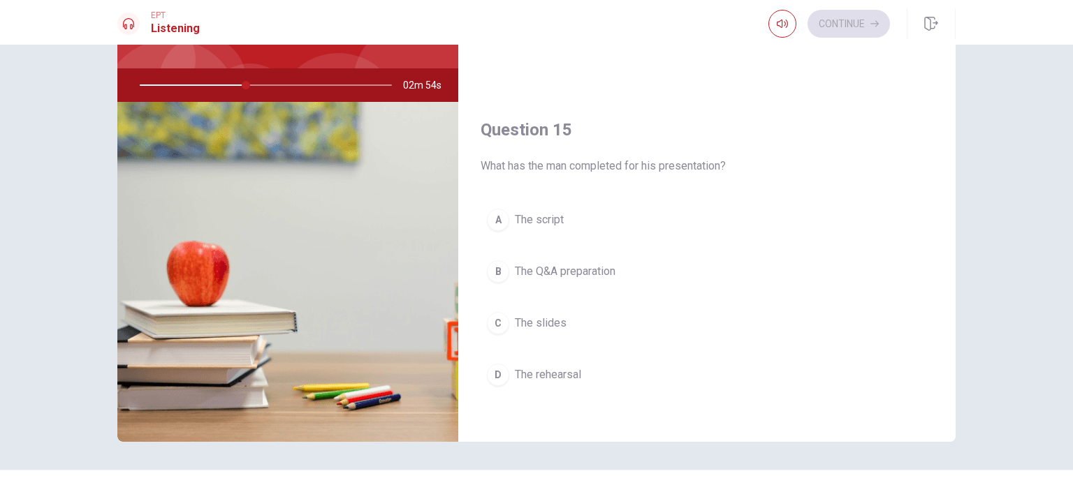
scroll to position [117, 0]
click at [544, 316] on span "The slides" at bounding box center [541, 322] width 52 height 17
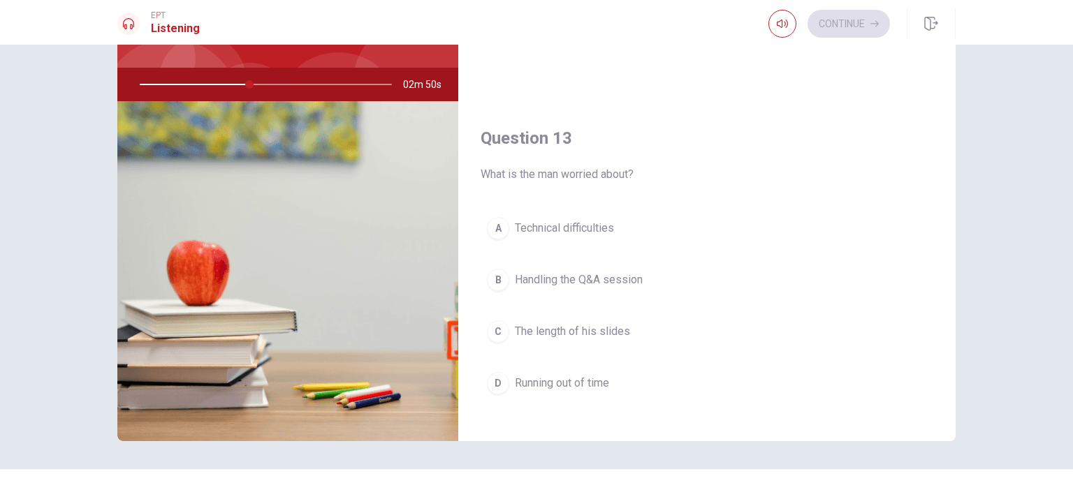
scroll to position [564, 0]
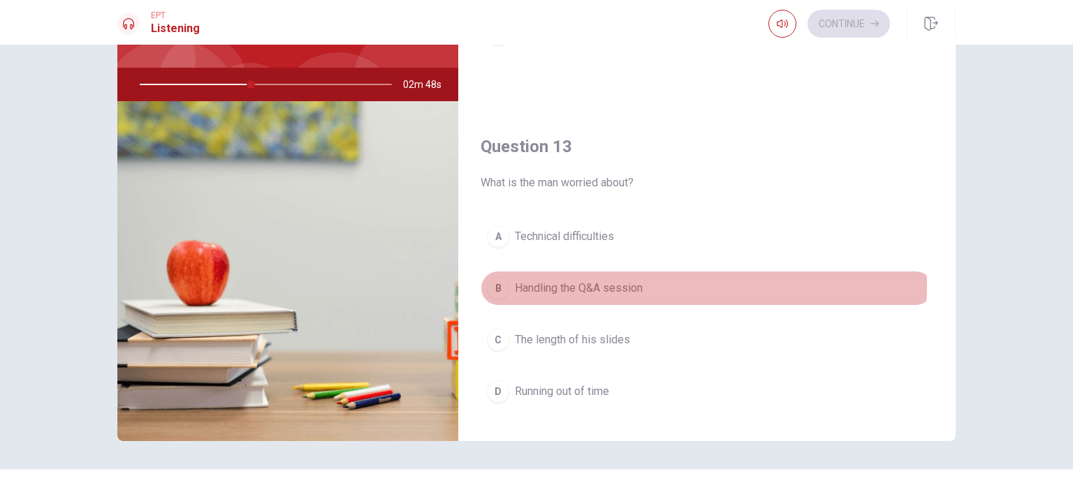
click at [585, 281] on span "Handling the Q&A session" at bounding box center [579, 288] width 128 height 17
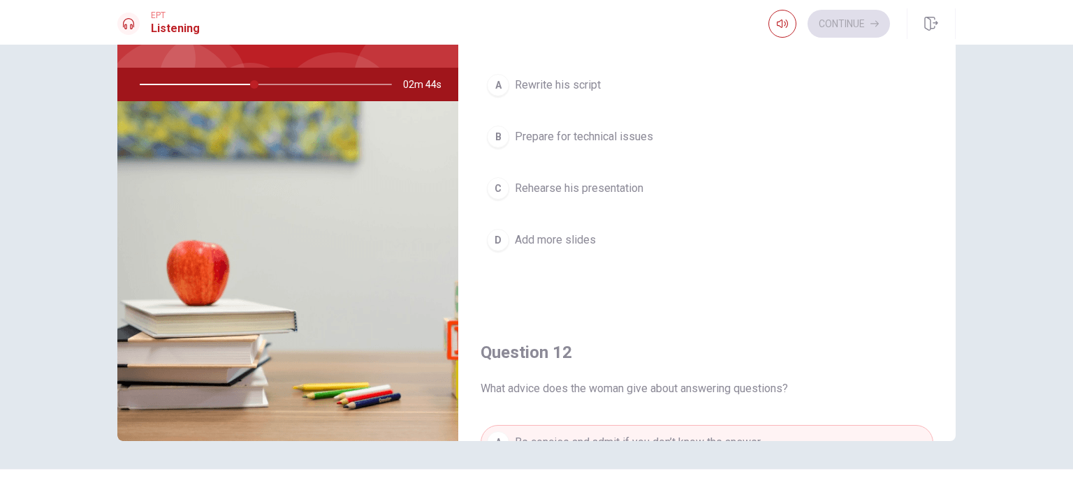
scroll to position [8, 0]
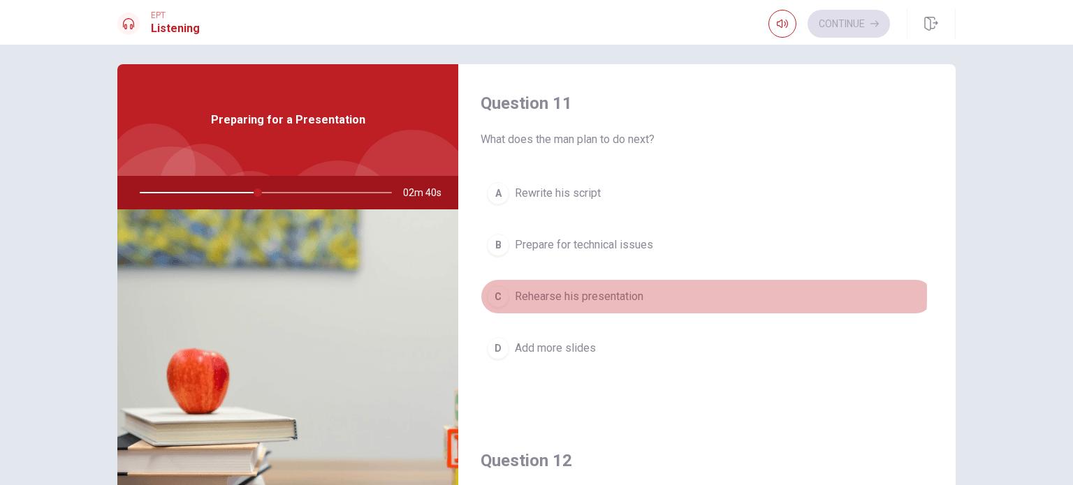
click at [559, 295] on span "Rehearse his presentation" at bounding box center [579, 296] width 128 height 17
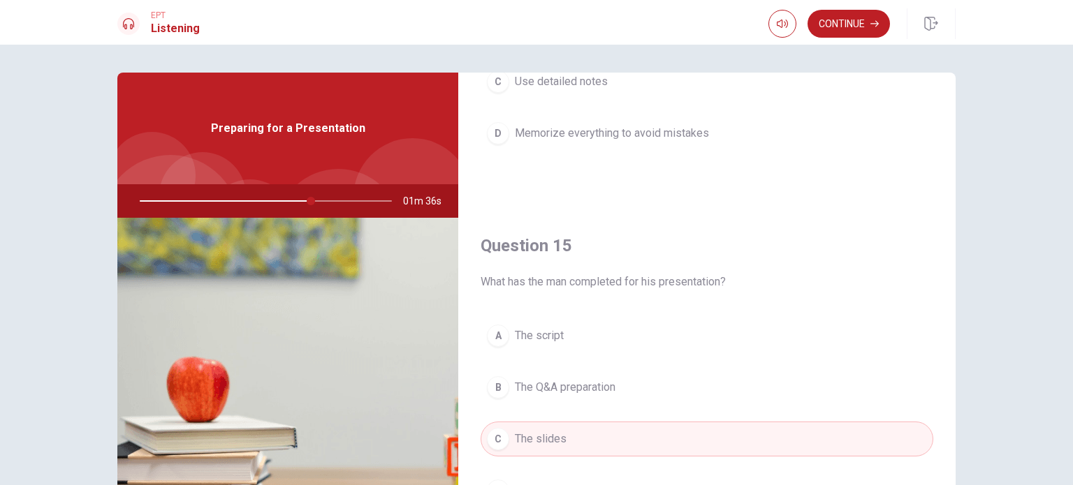
scroll to position [114, 0]
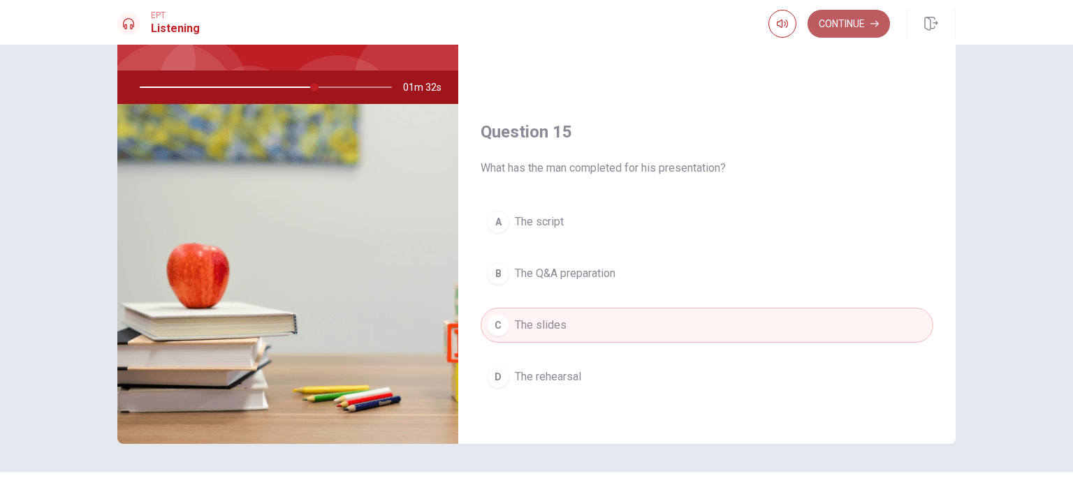
click at [860, 26] on button "Continue" at bounding box center [848, 24] width 82 height 28
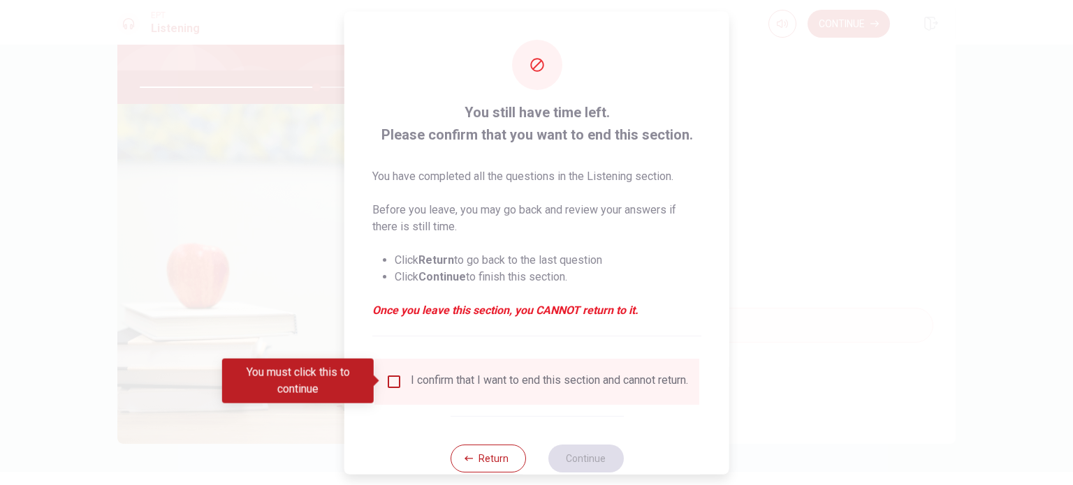
click at [494, 383] on div "I confirm that I want to end this section and cannot return." at bounding box center [549, 381] width 277 height 17
click at [395, 385] on input "You must click this to continue" at bounding box center [393, 381] width 17 height 17
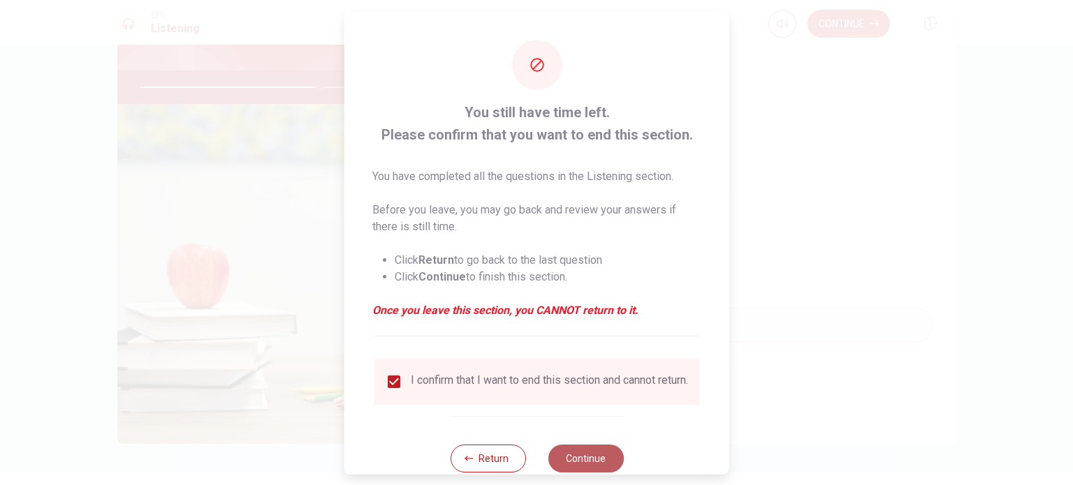
click at [606, 470] on button "Continue" at bounding box center [585, 458] width 75 height 28
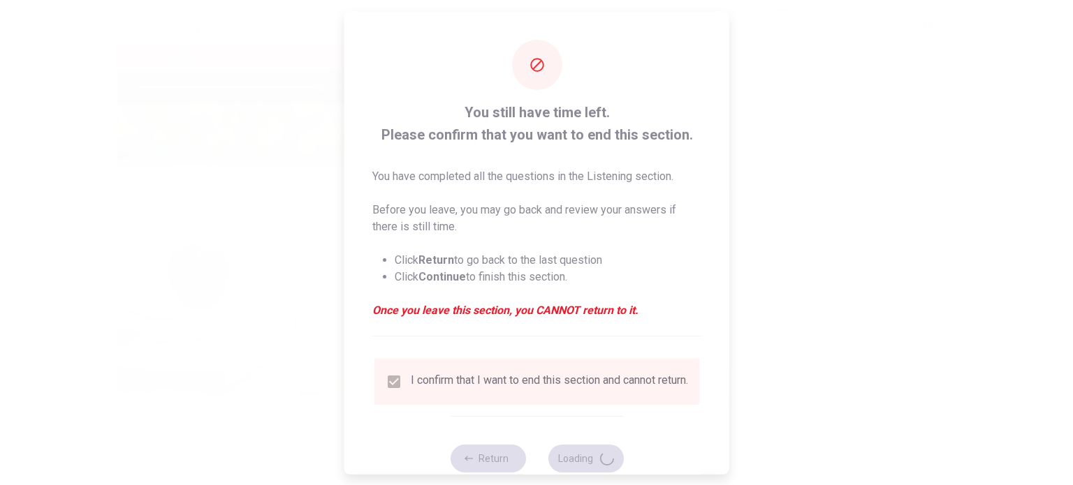
scroll to position [35, 0]
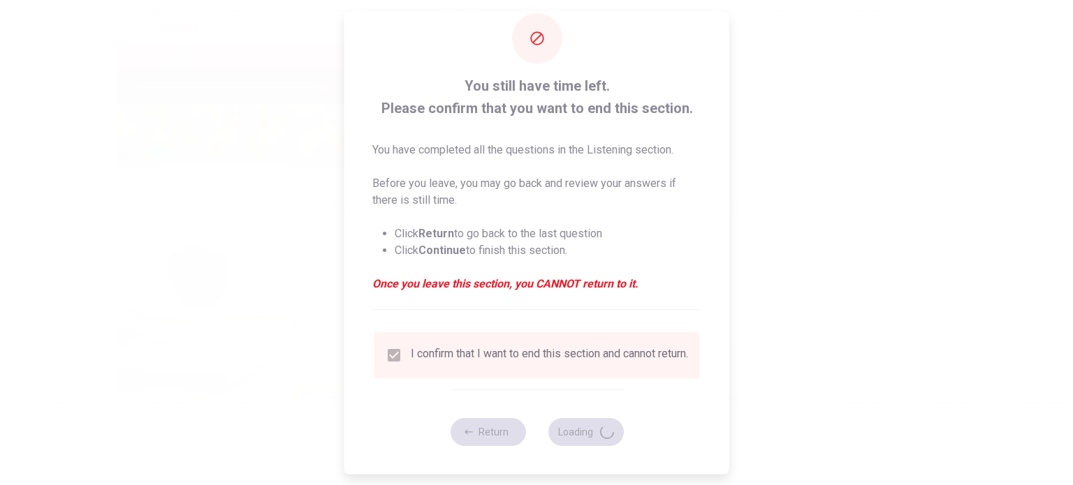
type input "73"
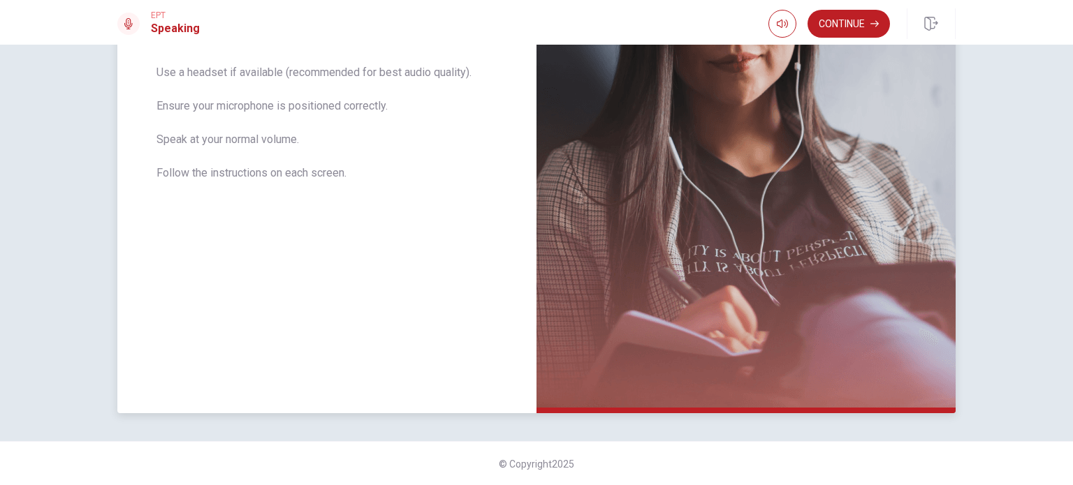
scroll to position [0, 0]
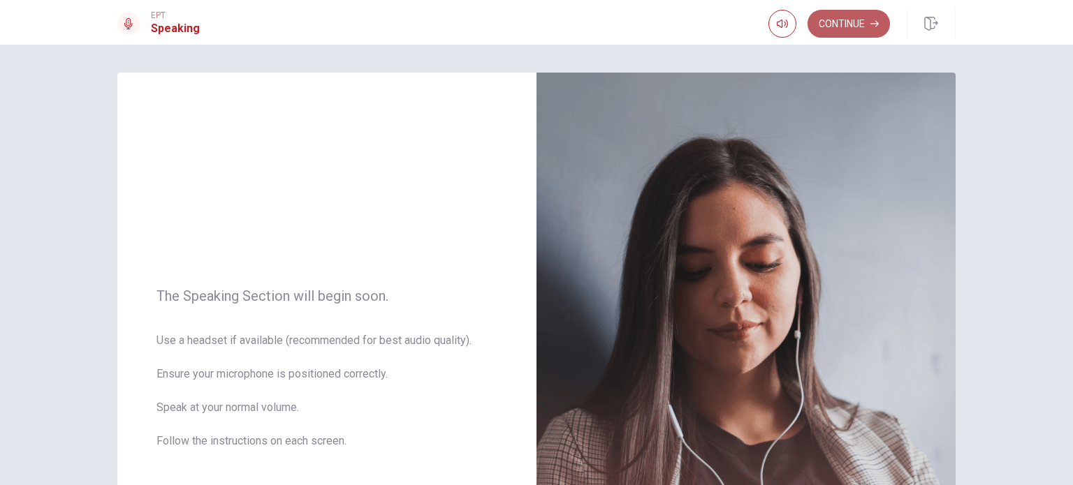
click at [830, 34] on button "Continue" at bounding box center [848, 24] width 82 height 28
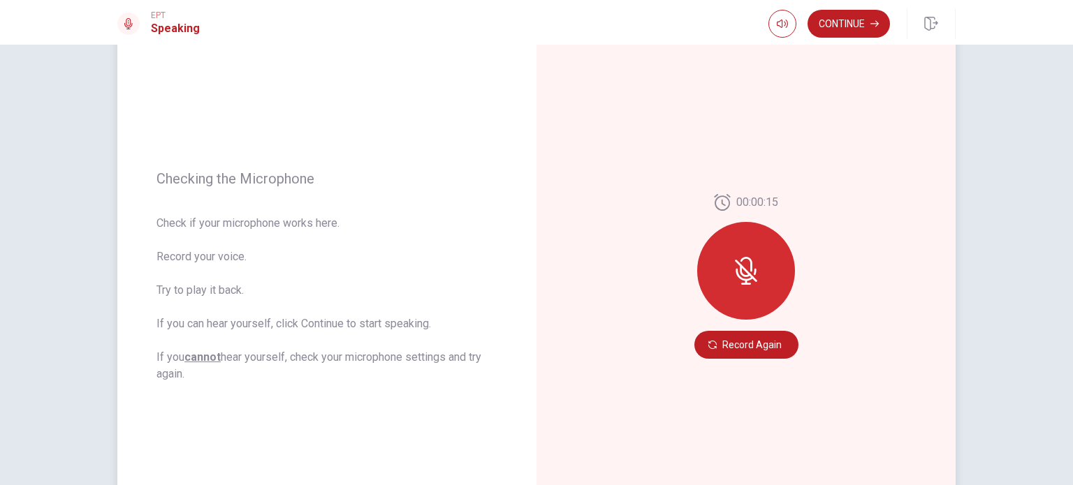
scroll to position [94, 0]
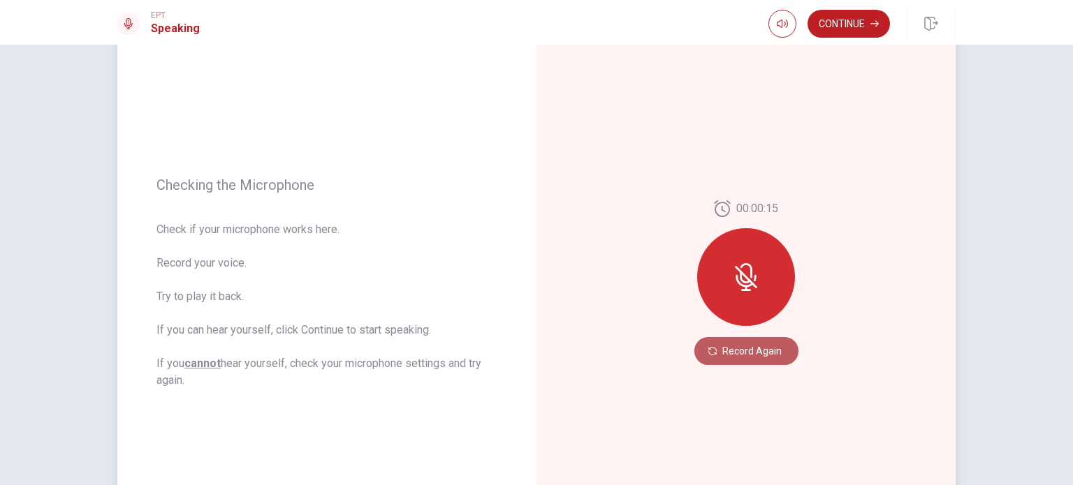
click at [728, 356] on button "Record Again" at bounding box center [746, 351] width 104 height 28
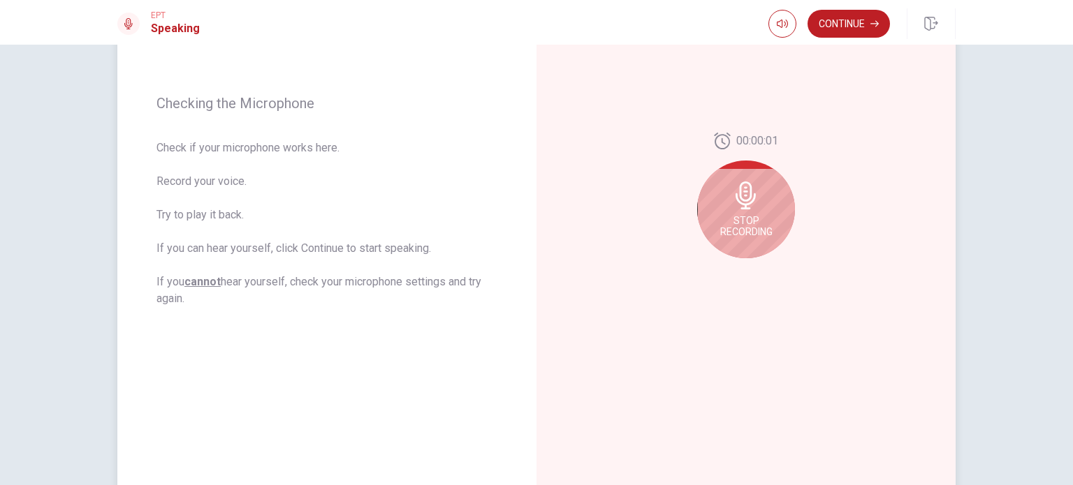
scroll to position [142, 0]
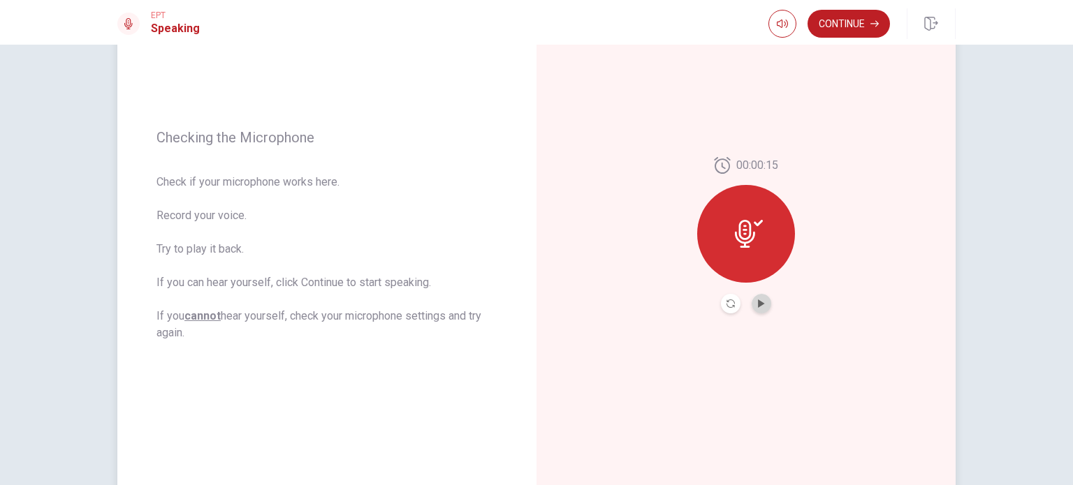
click at [755, 298] on button "Play Audio" at bounding box center [761, 304] width 20 height 20
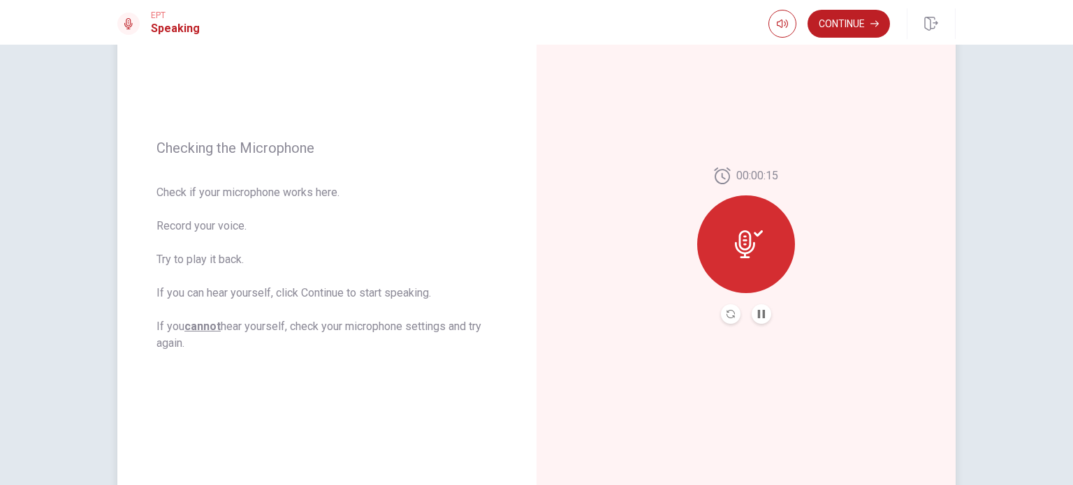
scroll to position [131, 0]
click at [763, 312] on button "Pause Audio" at bounding box center [761, 315] width 20 height 20
click at [763, 312] on button "Play Audio" at bounding box center [761, 315] width 20 height 20
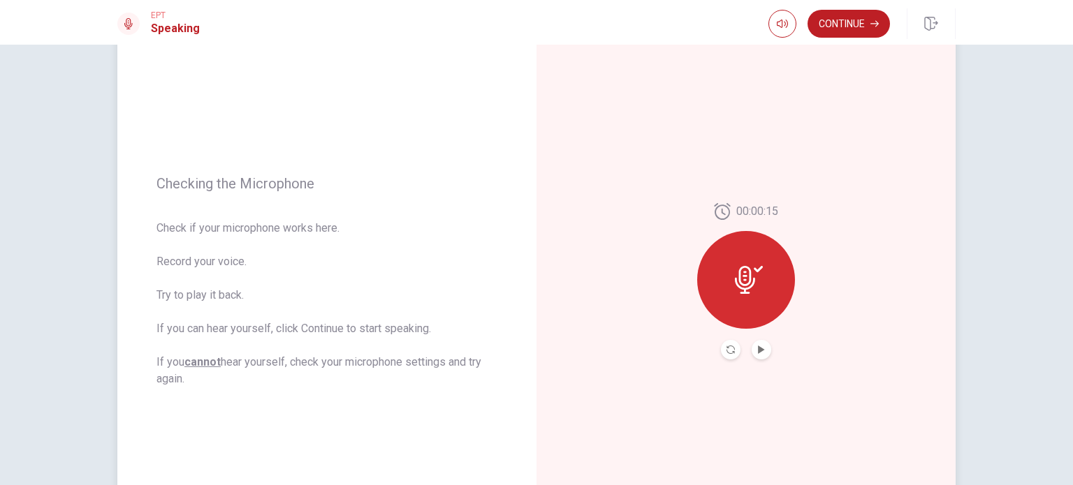
scroll to position [95, 0]
click at [839, 24] on button "Continue" at bounding box center [848, 24] width 82 height 28
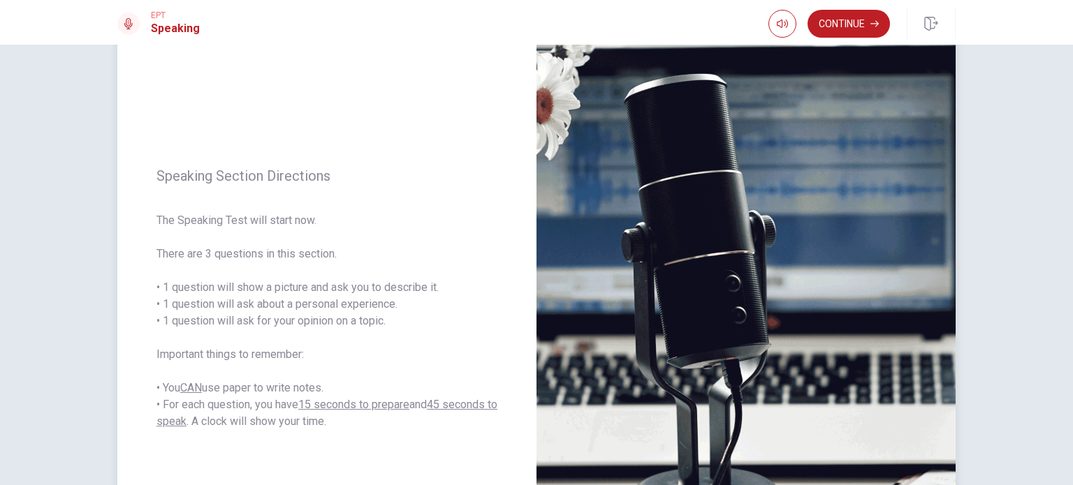
scroll to position [80, 0]
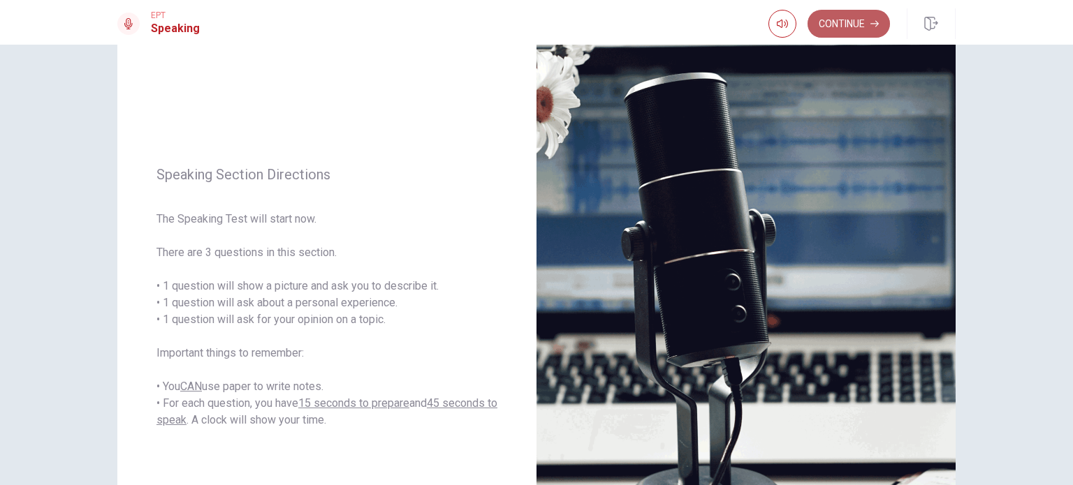
click at [836, 27] on button "Continue" at bounding box center [848, 24] width 82 height 28
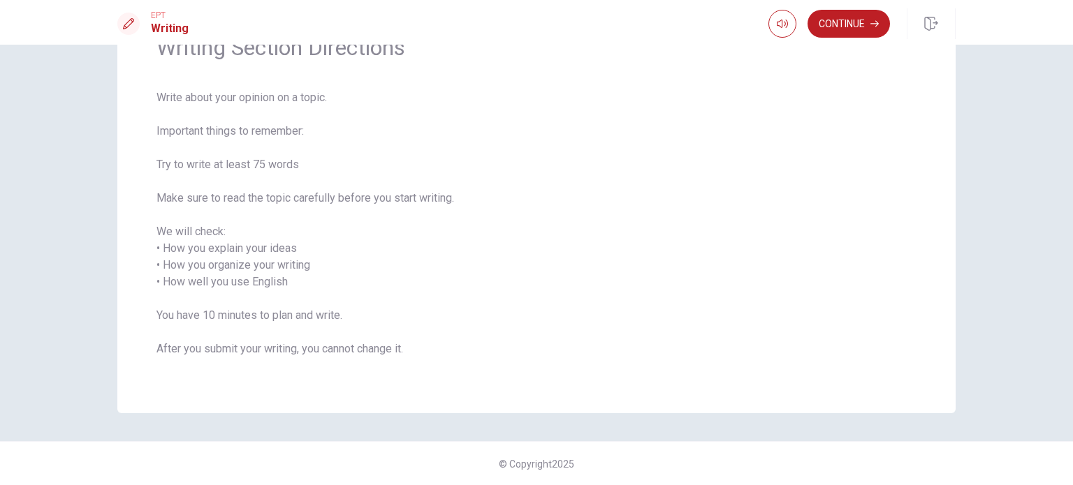
scroll to position [0, 0]
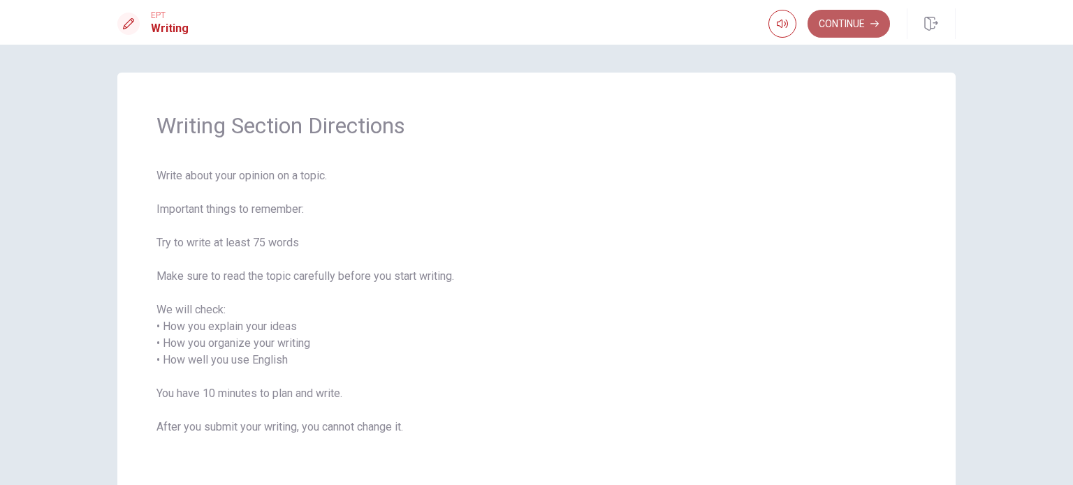
click at [853, 25] on button "Continue" at bounding box center [848, 24] width 82 height 28
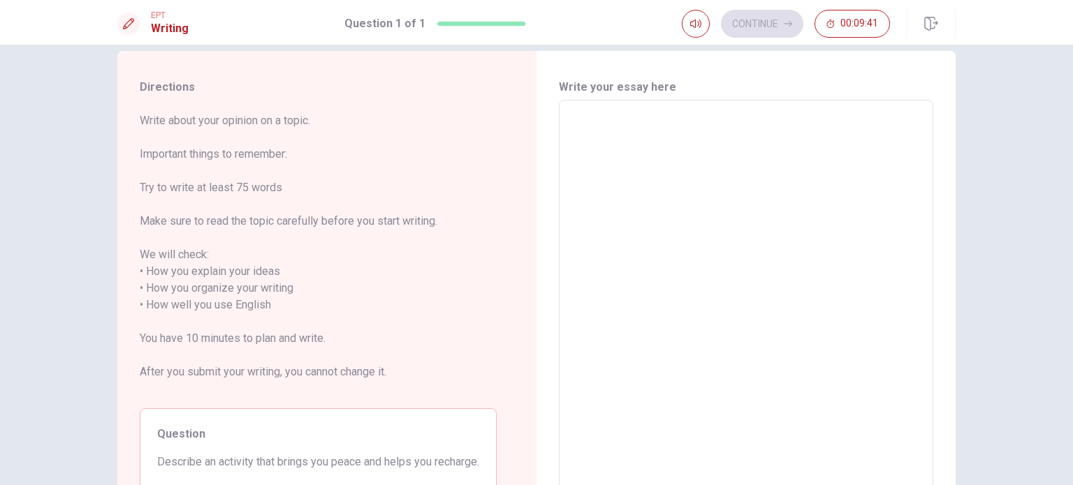
scroll to position [19, 0]
click at [688, 165] on textarea at bounding box center [745, 300] width 355 height 371
type textarea "I"
type textarea "x"
type textarea "I"
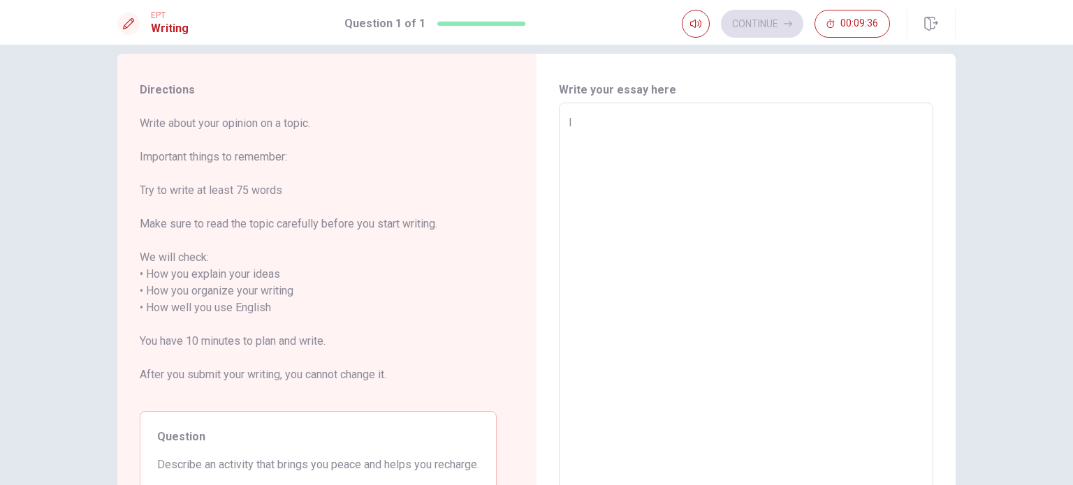
type textarea "x"
type textarea "I t"
type textarea "x"
type textarea "I"
type textarea "x"
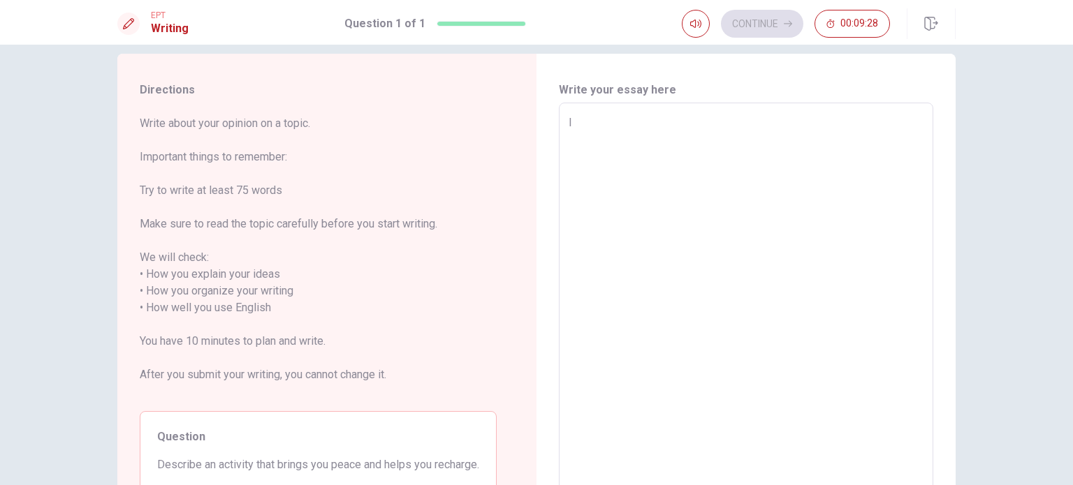
type textarea "I"
type textarea "x"
type textarea "It"
type textarea "x"
type textarea "It'"
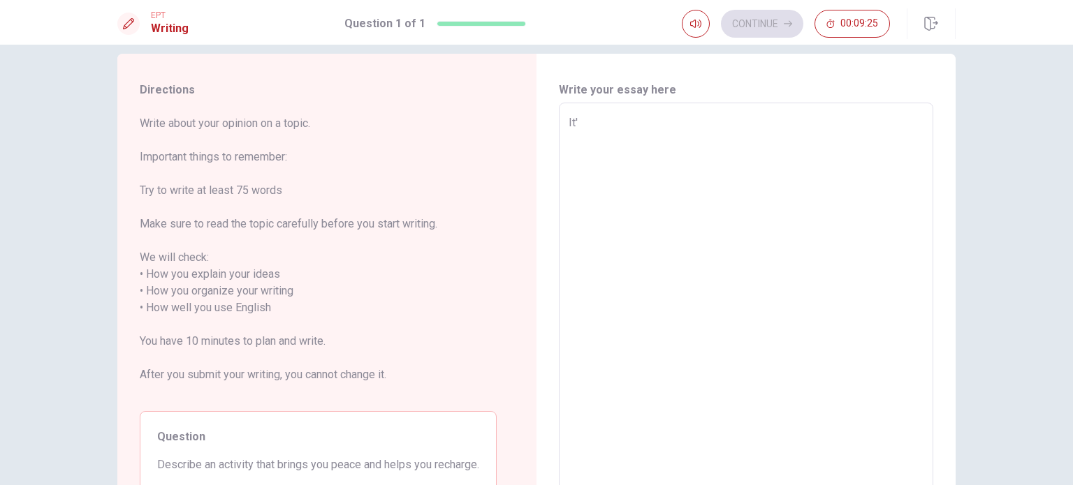
type textarea "x"
type textarea "It's"
type textarea "x"
type textarea "It's"
type textarea "x"
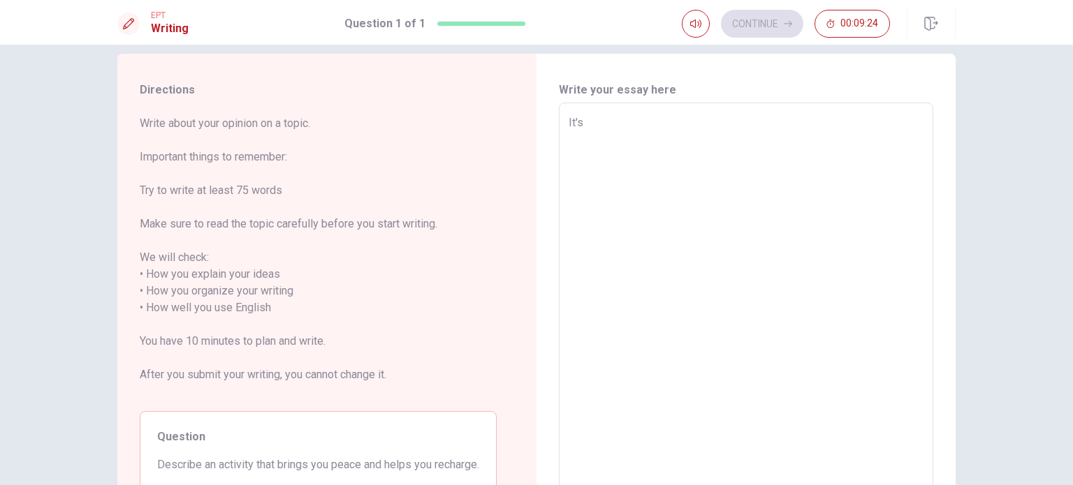
type textarea "It's m"
type textarea "x"
type textarea "It's my"
type textarea "x"
type textarea "It's my"
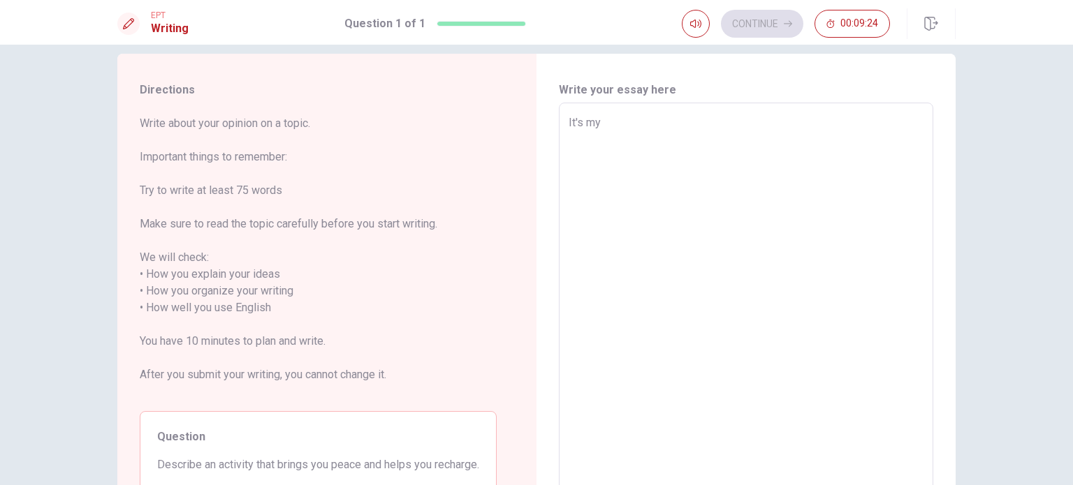
type textarea "x"
type textarea "It's my b"
type textarea "x"
type textarea "It's my be"
type textarea "x"
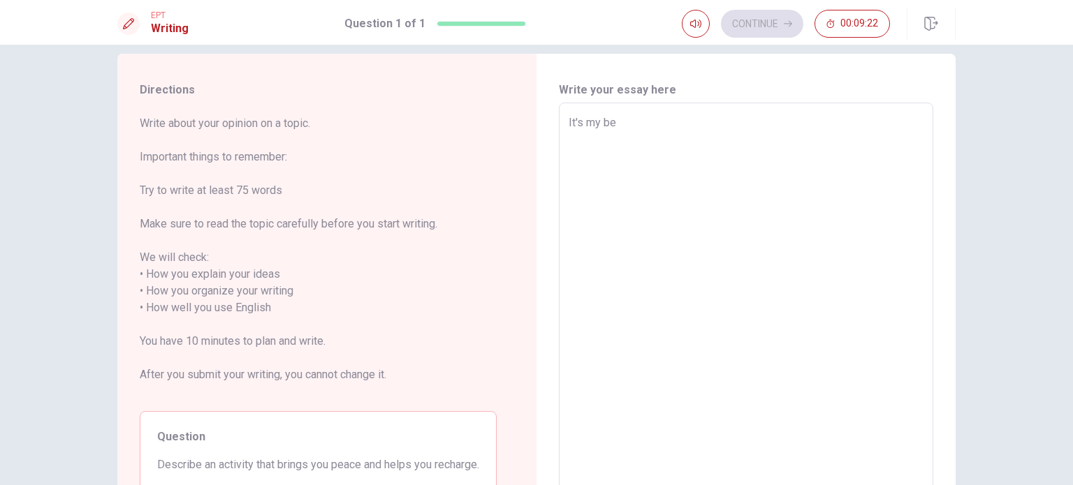
type textarea "It's my bel"
type textarea "x"
type textarea "It's my beli"
type textarea "x"
type textarea "It's my belie"
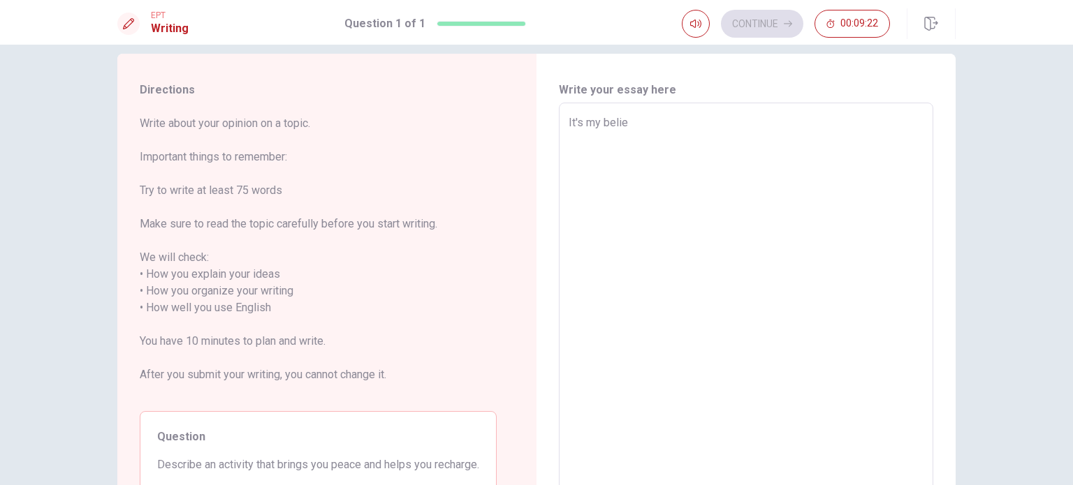
type textarea "x"
type textarea "It's my believ"
type textarea "x"
type textarea "It's my believe"
type textarea "x"
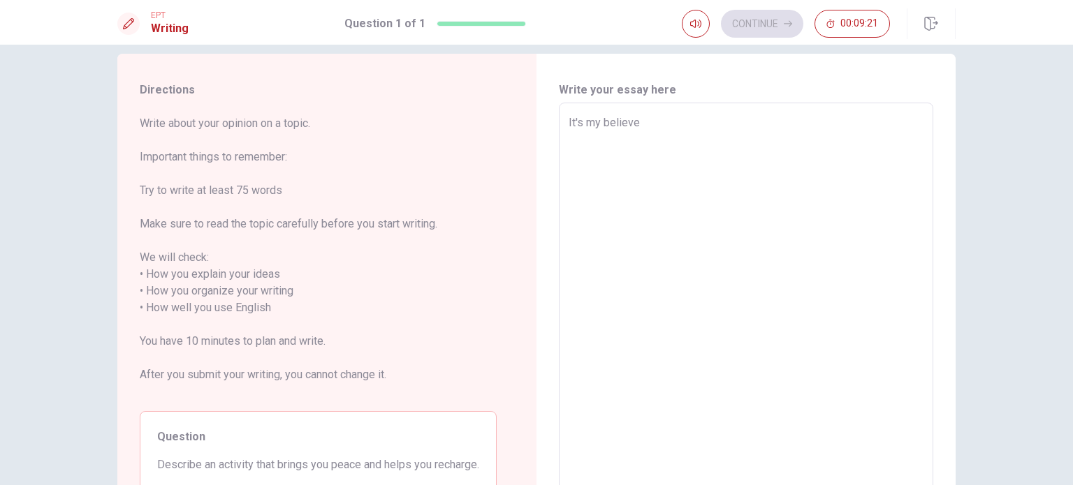
type textarea "It's my believe"
type textarea "x"
type textarea "It's my believe t"
type textarea "x"
type textarea "It's my believe th"
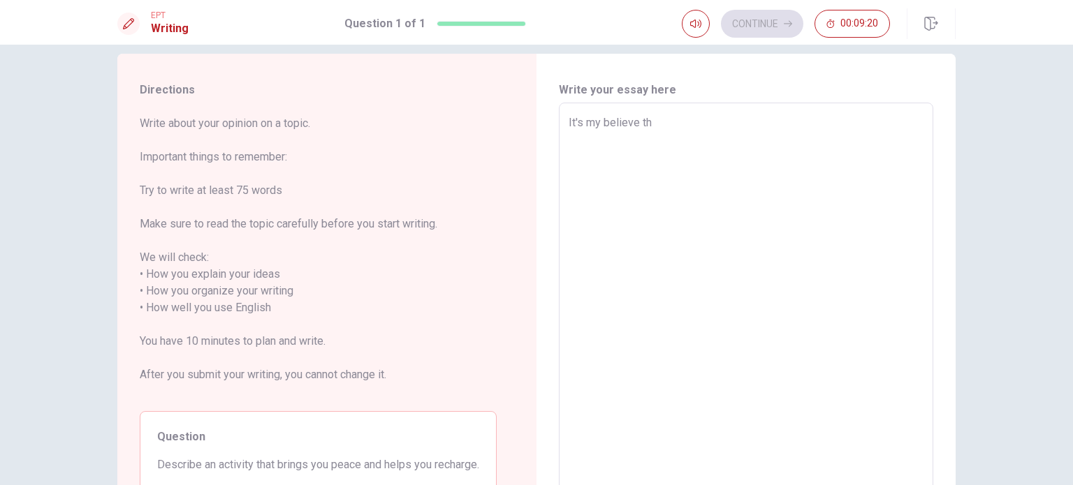
type textarea "x"
type textarea "It's my believe tha"
type textarea "x"
type textarea "It's my believe that"
type textarea "x"
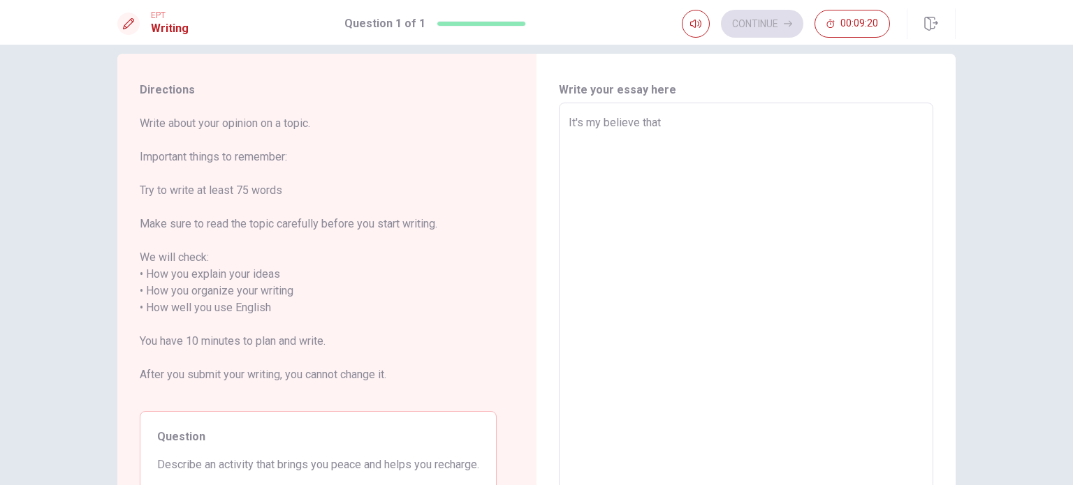
type textarea "It's my believe that"
type textarea "x"
type textarea "It's my believe that s"
type textarea "x"
type textarea "It's my believe that st"
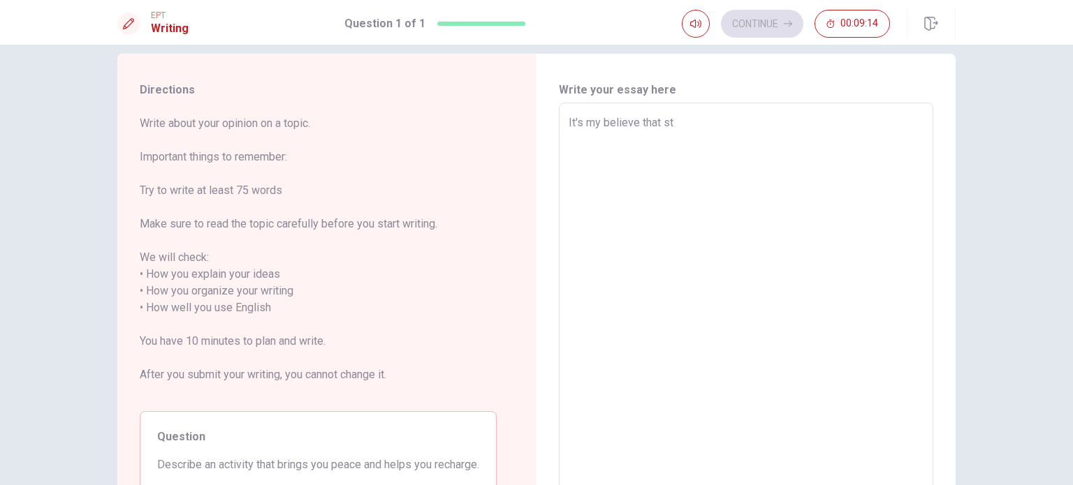
type textarea "x"
type textarea "It's my believe that sta"
type textarea "x"
type textarea "It's my believe that stay"
type textarea "x"
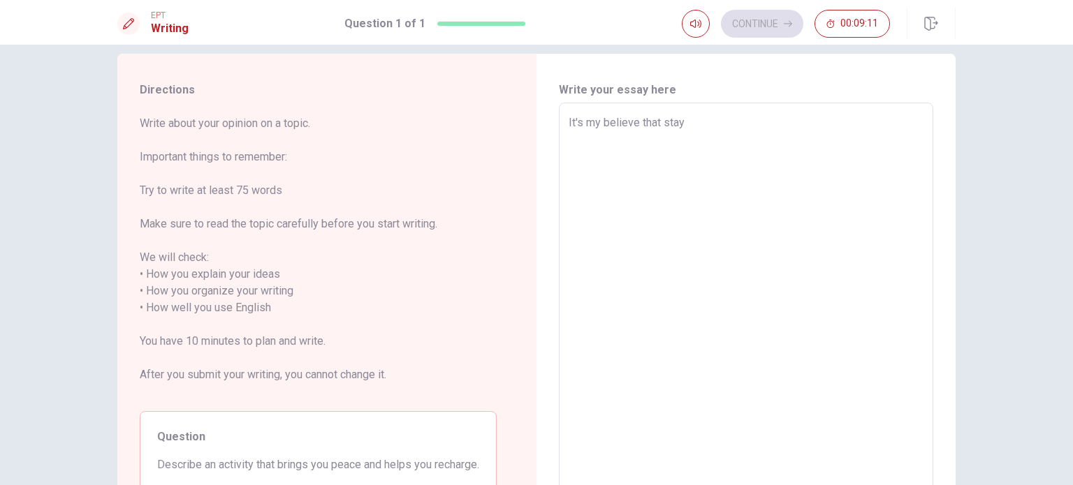
type textarea "It's my believe that sta"
type textarea "x"
type textarea "It's my believe that st"
type textarea "x"
type textarea "It's my believe that s"
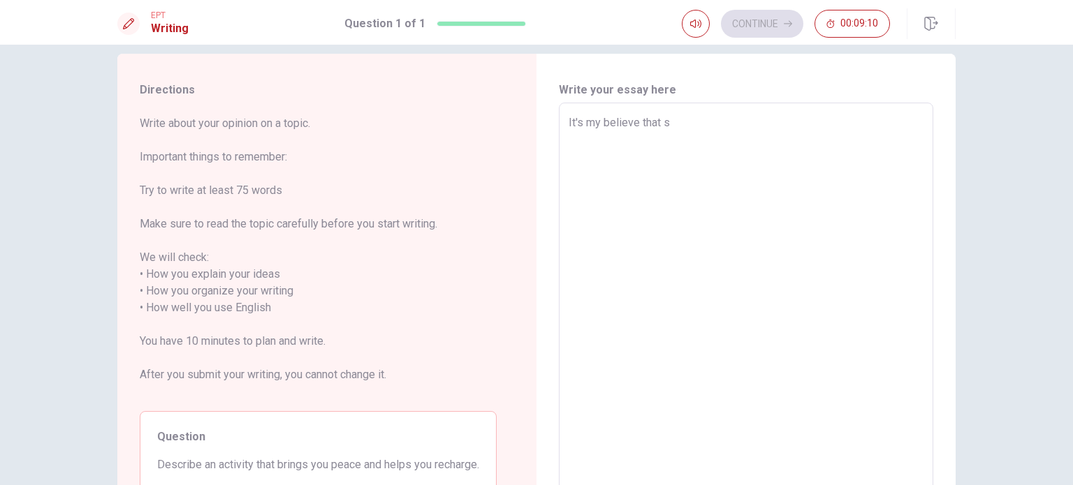
type textarea "x"
type textarea "It's my believe that"
type textarea "x"
type textarea "It's my believe that g"
type textarea "x"
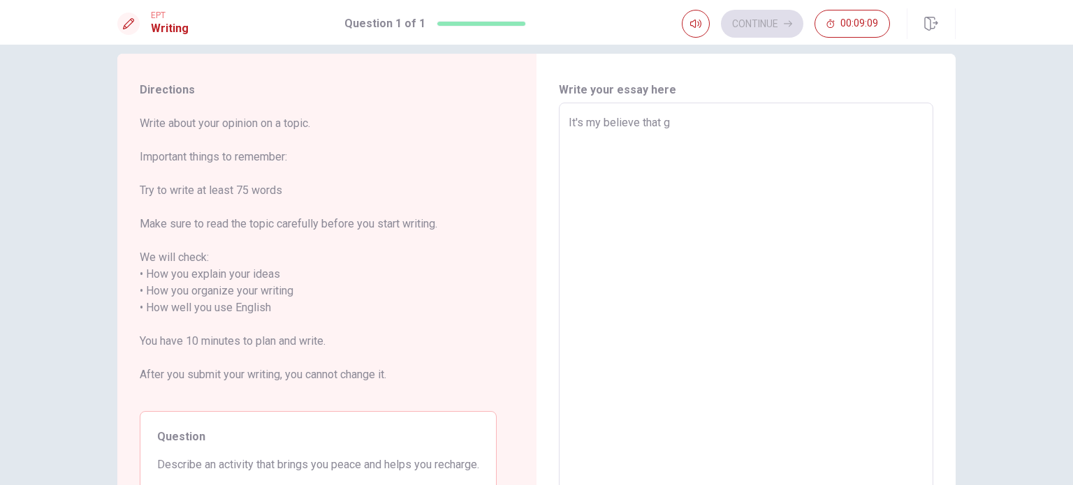
type textarea "It's my believe that go"
type textarea "x"
type textarea "It's my believe that go"
type textarea "x"
type textarea "It's my believe that go t"
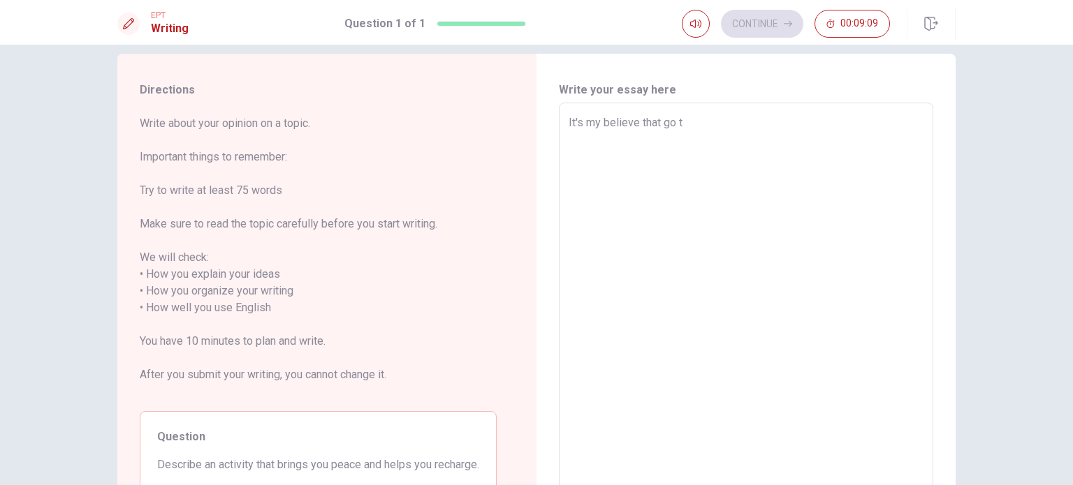
type textarea "x"
type textarea "It's my believe that go to"
type textarea "x"
type textarea "It's my believe that go to"
type textarea "x"
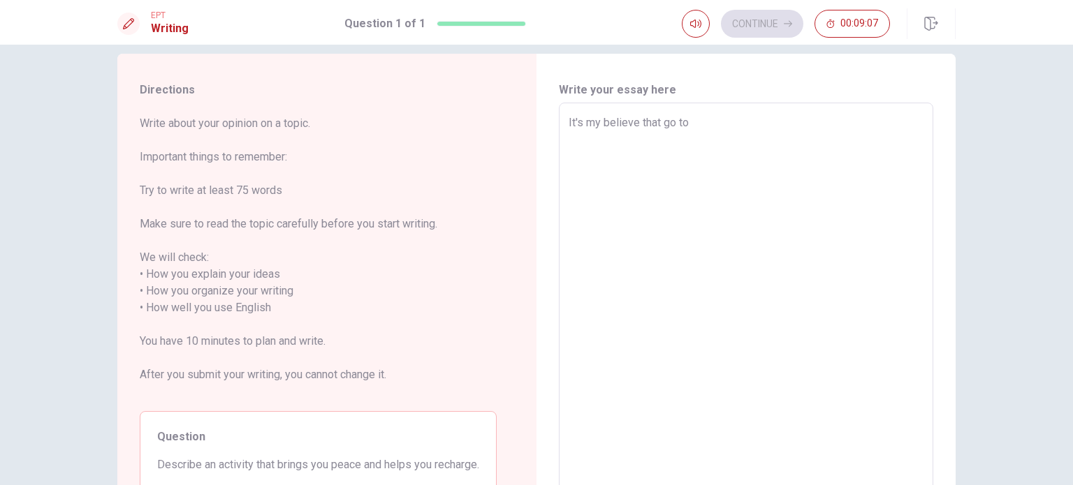
type textarea "It's my believe that go to a"
type textarea "x"
type textarea "It's my believe that go to a"
type textarea "x"
type textarea "It's my believe that go to a c"
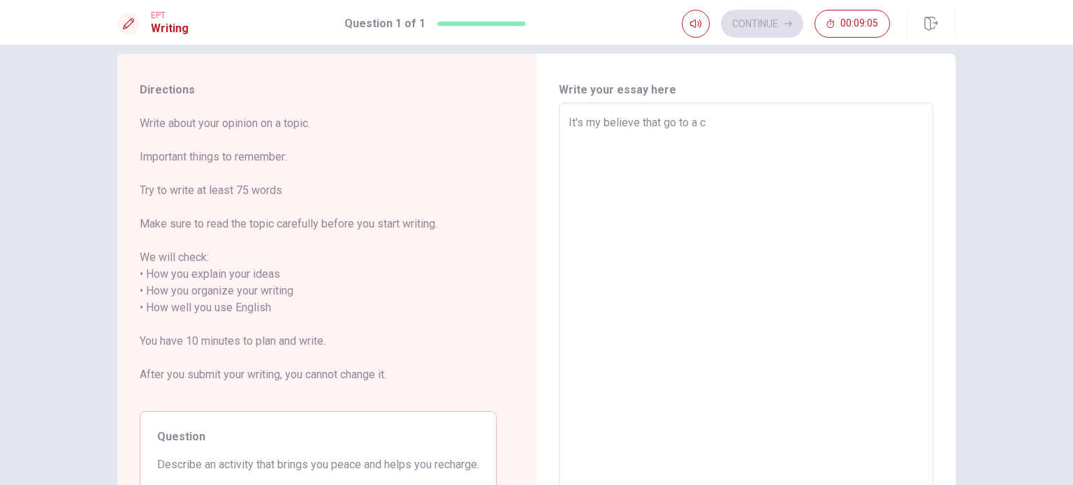
type textarea "x"
type textarea "It's my believe that go to a ca"
type textarea "x"
type textarea "It's my believe that go to a caf"
type textarea "x"
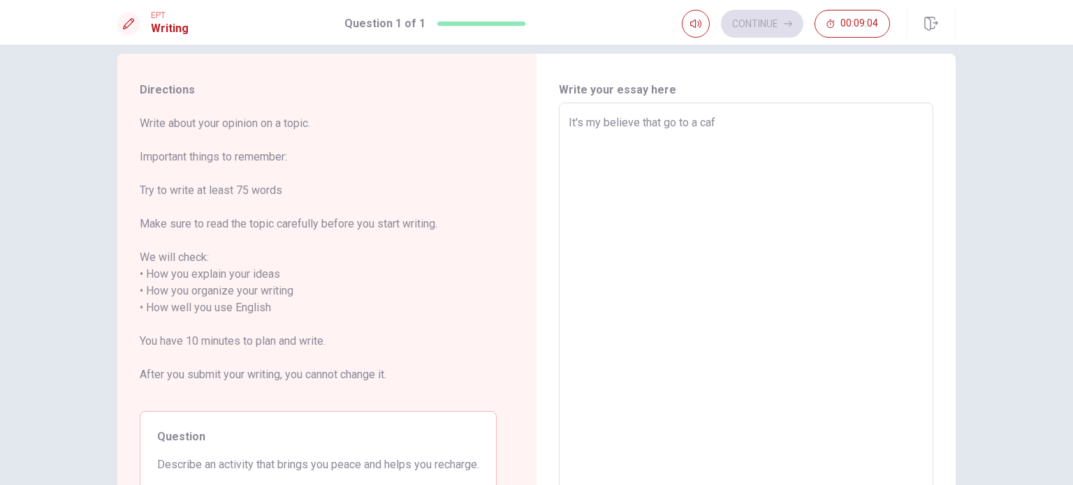
type textarea "It's my believe that go to a cafe"
type textarea "x"
type textarea "It's my believe that go to a cafe"
type textarea "x"
type textarea "It's my believe that go to a cafe w"
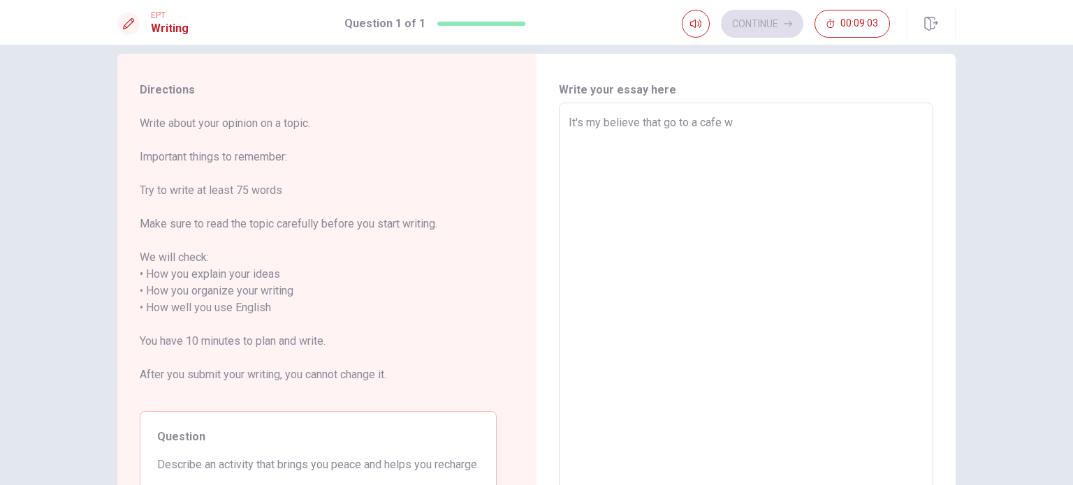
type textarea "x"
type textarea "It's my believe that go to a cafe wh"
type textarea "x"
type textarea "It's my believe that go to a cafe whe"
type textarea "x"
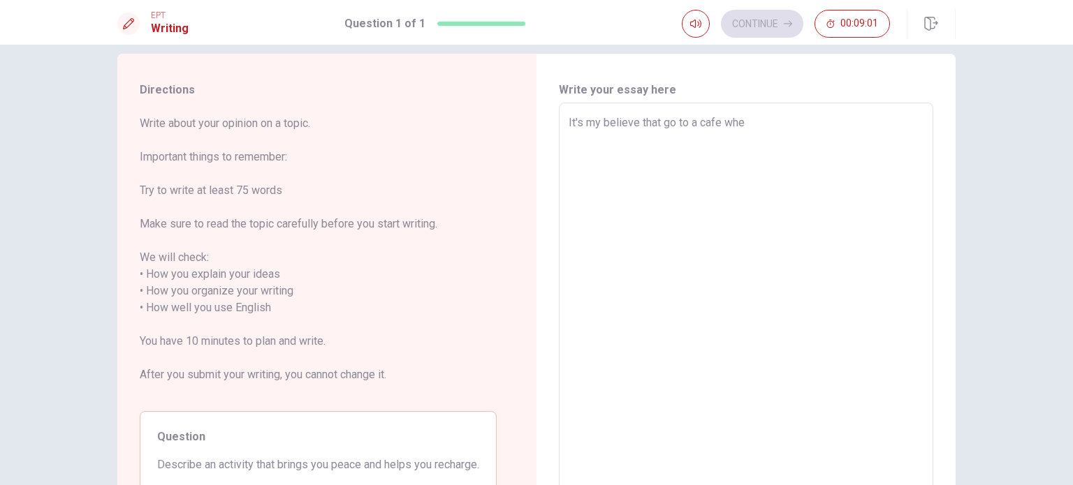
type textarea "It's my believe that go to a cafe when"
type textarea "x"
type textarea "It's my believe that go to a cafe when"
type textarea "x"
type textarea "It's my believe that go to a cafe when I"
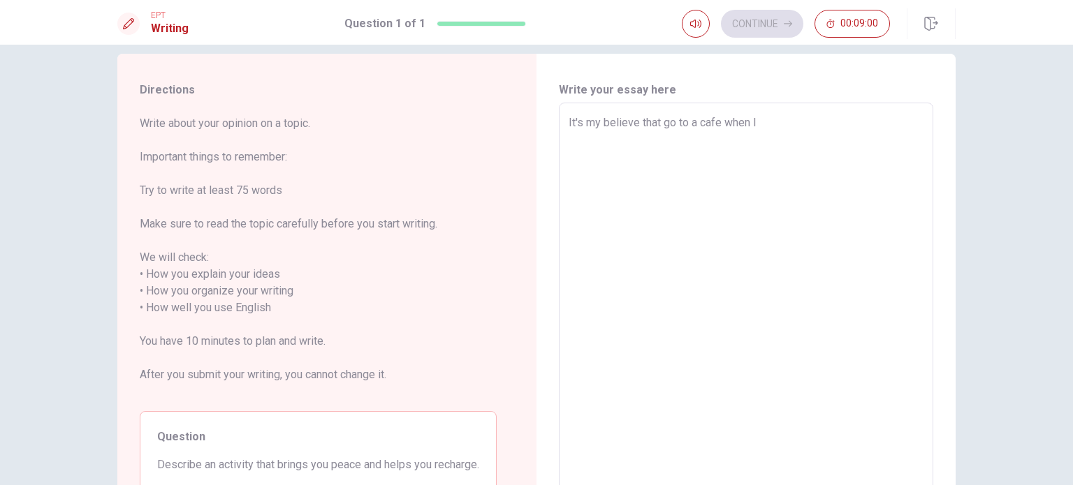
type textarea "x"
type textarea "It's my believe that go to a cafe when I"
type textarea "x"
type textarea "It's my believe that go to a cafe when I f"
type textarea "x"
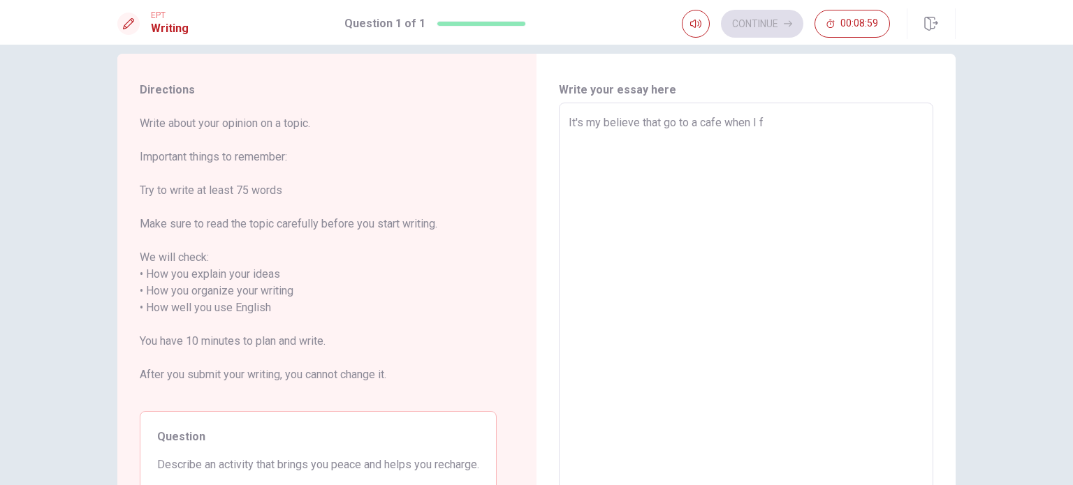
type textarea "It's my believe that go to a cafe when I fe"
type textarea "x"
type textarea "It's my believe that go to a cafe when I fee"
type textarea "x"
type textarea "It's my believe that go to a cafe when I feel"
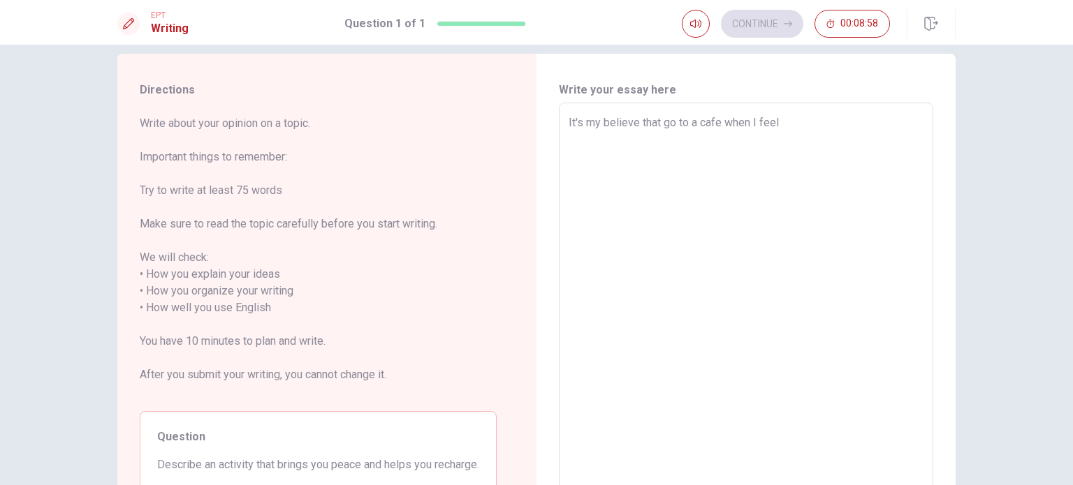
type textarea "x"
type textarea "It's my believe that go to a cafe when I feel"
type textarea "x"
type textarea "It's my believe that go to a cafe when I feel u"
type textarea "x"
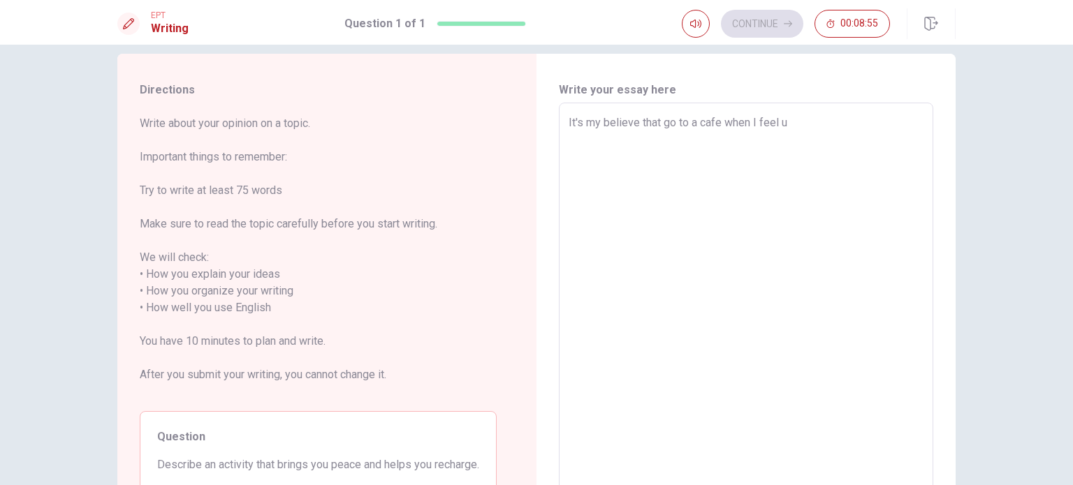
type textarea "It's my believe that go to a cafe when I feel un"
type textarea "x"
type textarea "It's my believe that go to a cafe when I feel unh"
type textarea "x"
type textarea "It's my believe that go to a cafe when I feel unha"
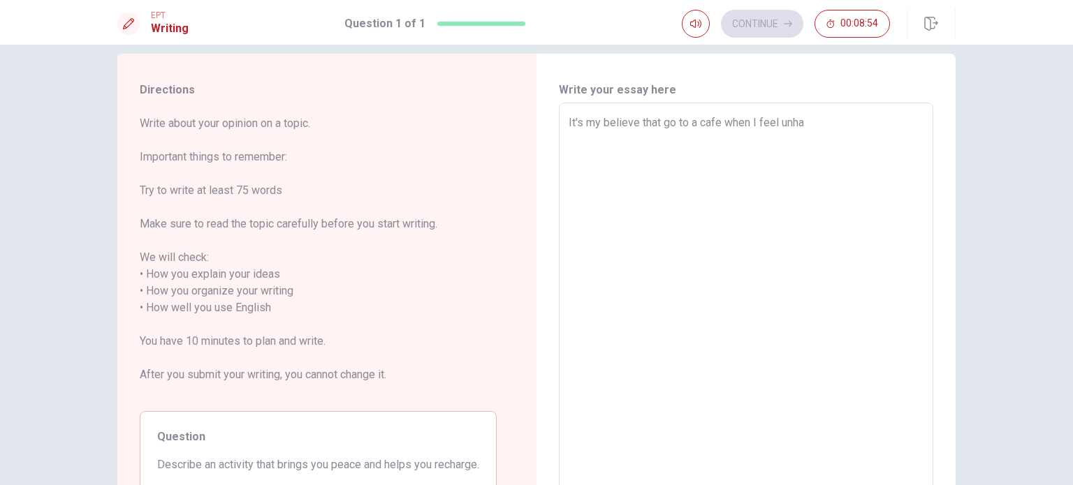
type textarea "x"
type textarea "It's my believe that go to a cafe when I feel unhap"
type textarea "x"
type textarea "It's my believe that go to a cafe when I feel unhapp"
type textarea "x"
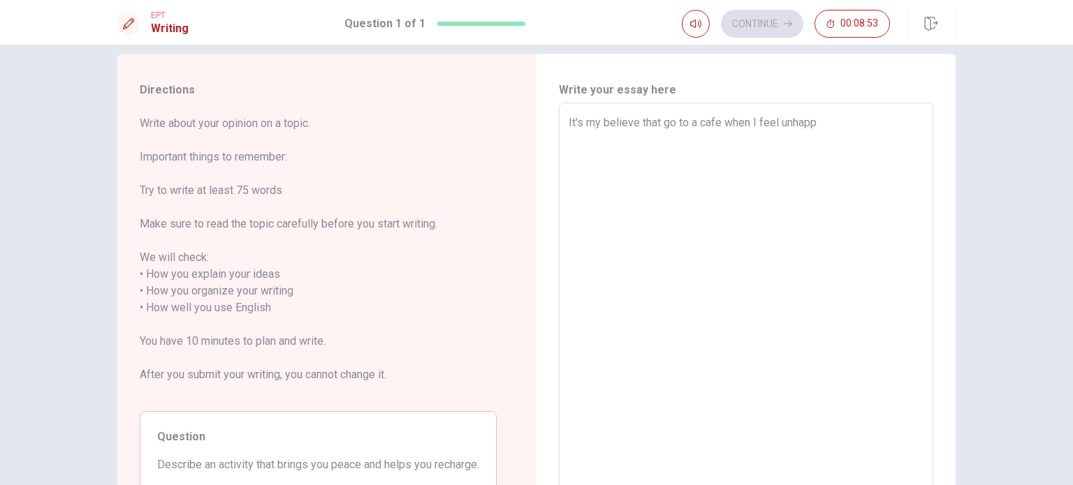
type textarea "It's my believe that go to a cafe when I feel unhappy"
type textarea "x"
type textarea "It's my believe that go to a cafe when I feel unhappy"
type textarea "x"
type textarea "It's my believe that go to a cafe when I feel unhappy i"
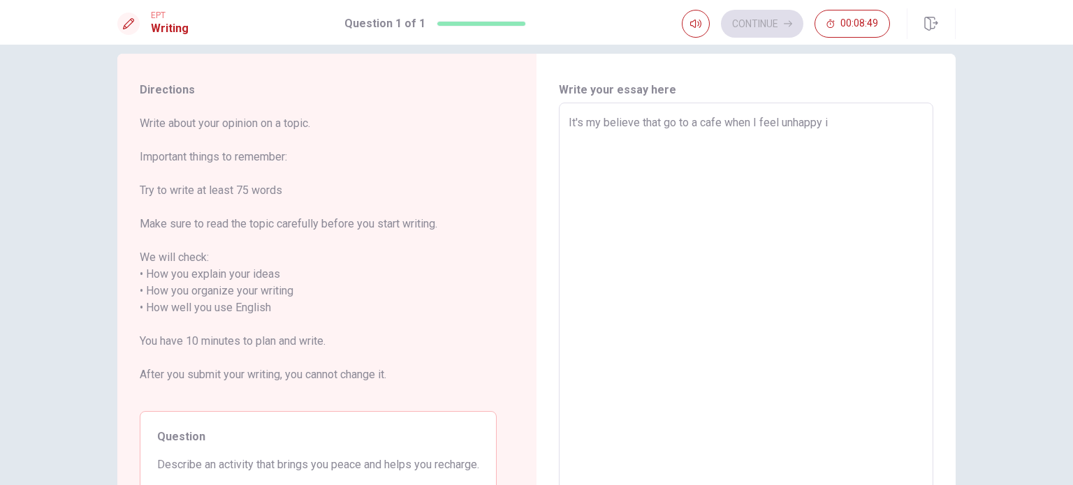
type textarea "x"
type textarea "It's my believe that go to a cafe when I feel unhappy is"
type textarea "x"
type textarea "It's my believe that go to a cafe when I feel unhappy is"
type textarea "x"
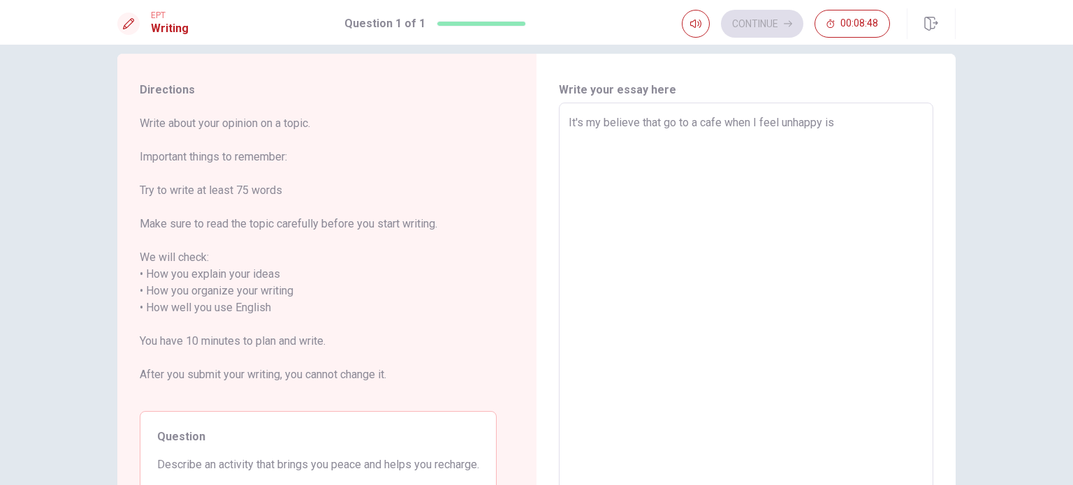
type textarea "It's my believe that go to a cafe when I feel unhappy is t"
type textarea "x"
type textarea "It's my believe that go to a cafe when I feel unhappy is th"
type textarea "x"
type textarea "It's my believe that go to a cafe when I feel unhappy is the"
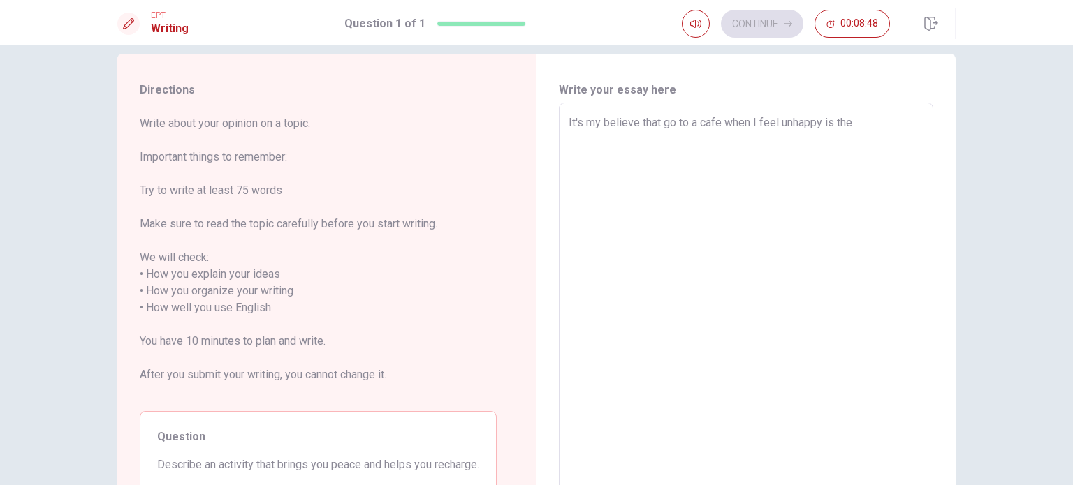
type textarea "x"
type textarea "It's my believe that go to a cafe when I feel unhappy is the"
click at [668, 126] on textarea "It's my believe that go to a cafe when I feel unhappy is the" at bounding box center [745, 300] width 355 height 371
type textarea "x"
type textarea "It's my believe that goi to a cafe when I feel unhappy is the"
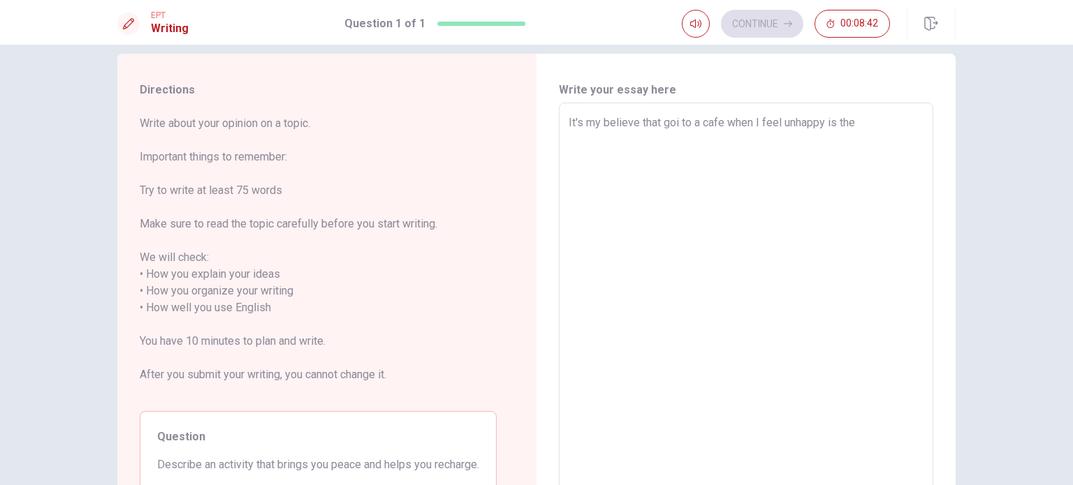
type textarea "x"
type textarea "It's my believe that goin to a cafe when I feel unhappy is the"
type textarea "x"
type textarea "It's my believe that going to a cafe when I feel unhappy is the"
click at [888, 131] on textarea "It's my believe that going to a cafe when I feel unhappy is the" at bounding box center [745, 300] width 355 height 371
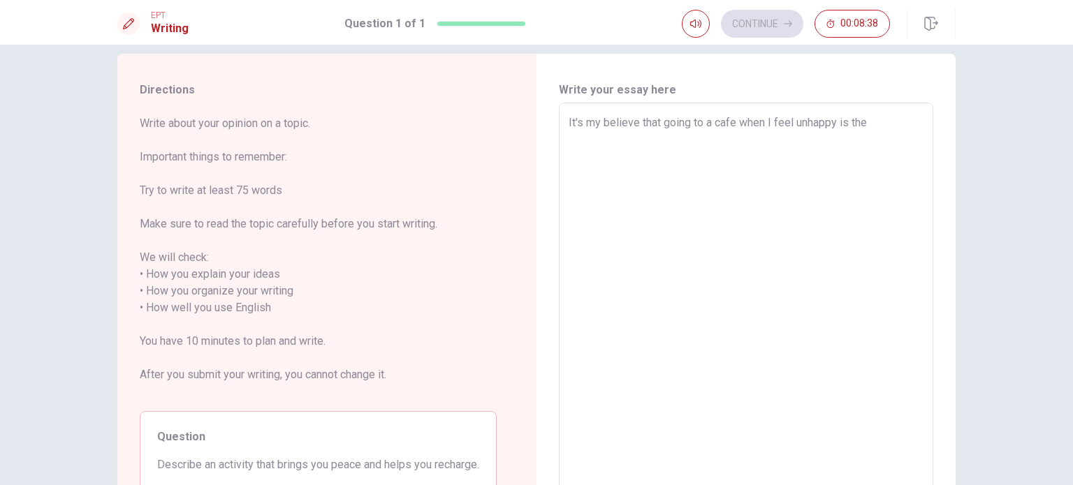
type textarea "x"
type textarea "It's my believe that going to a cafe when I feel unhappy is the b"
type textarea "x"
type textarea "It's my believe that going to a cafe when I feel unhappy is the be"
type textarea "x"
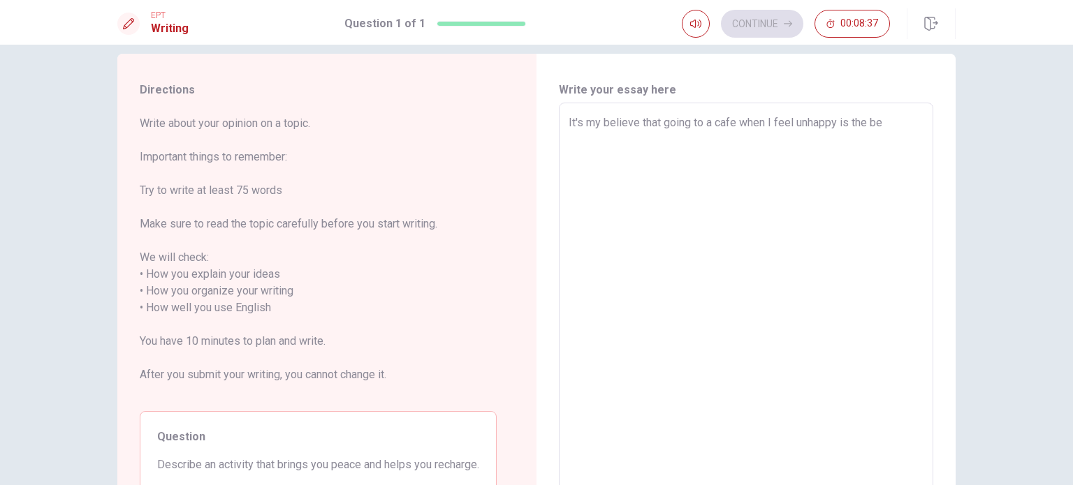
type textarea "It's my believe that going to a cafe when I feel unhappy is the bes"
type textarea "x"
type textarea "It's my believe that going to a cafe when I feel unhappy is the best"
type textarea "x"
type textarea "It's my believe that going to a cafe when I feel unhappy is the best"
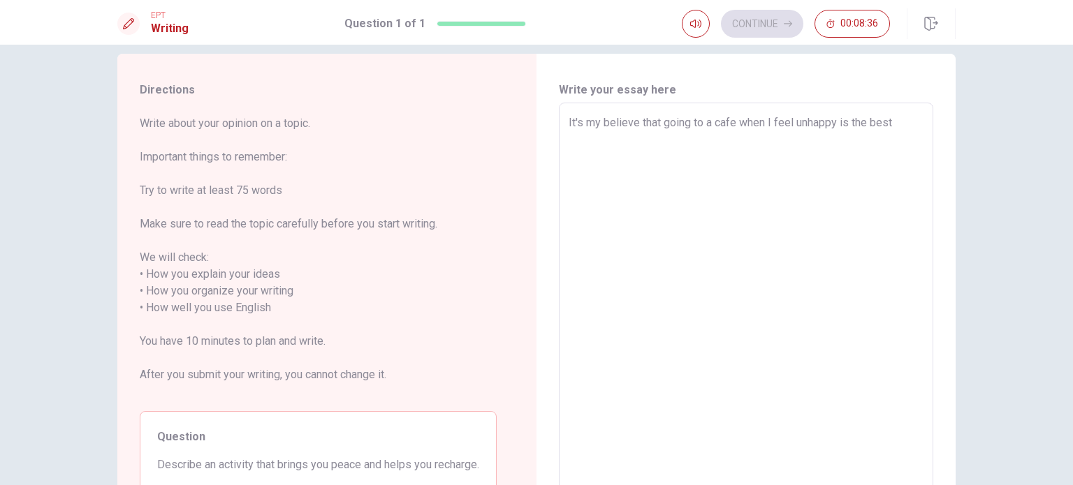
type textarea "x"
type textarea "It's my believe that going to a cafe when I feel unhappy is the best w"
type textarea "x"
type textarea "It's my believe that going to a cafe when I feel unhappy is the best wa"
type textarea "x"
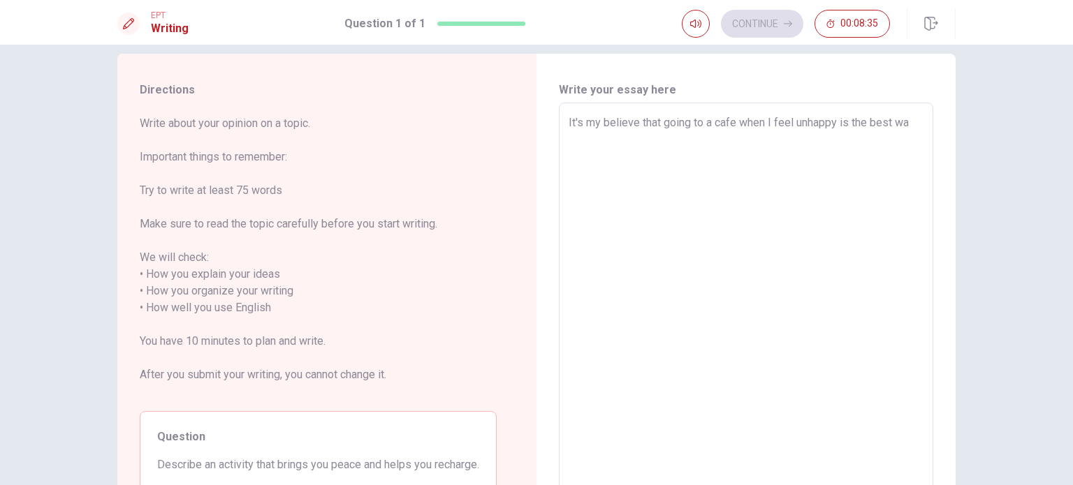
type textarea "It's my believe that going to a cafe when I feel unhappy is the best way"
type textarea "x"
type textarea "It's my believe that going to a cafe when I feel unhappy is the best way"
type textarea "x"
type textarea "It's my believe that going to a cafe when I feel unhappy is the best way t"
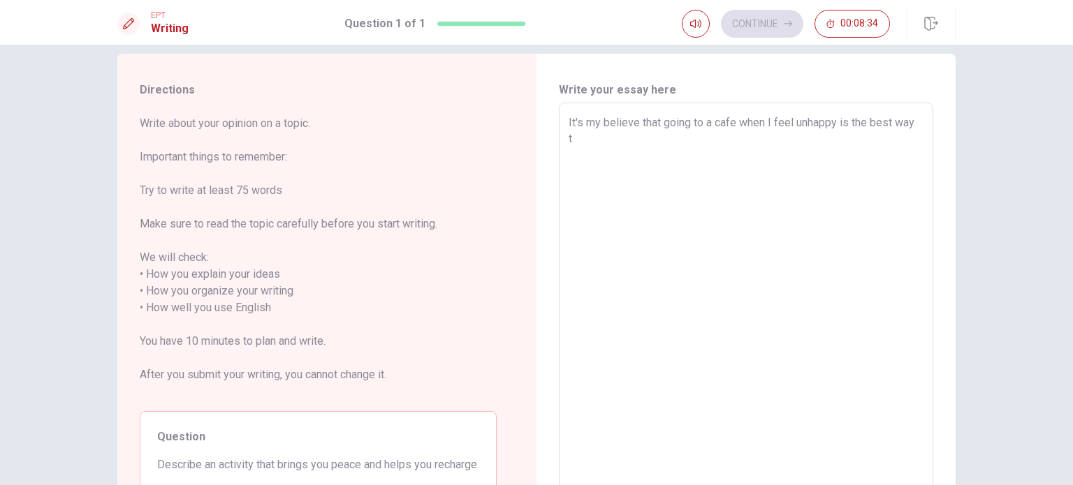
type textarea "x"
type textarea "It's my believe that going to a cafe when I feel unhappy is the best way to"
type textarea "x"
type textarea "It's my believe that going to a cafe when I feel unhappy is the best way to"
type textarea "x"
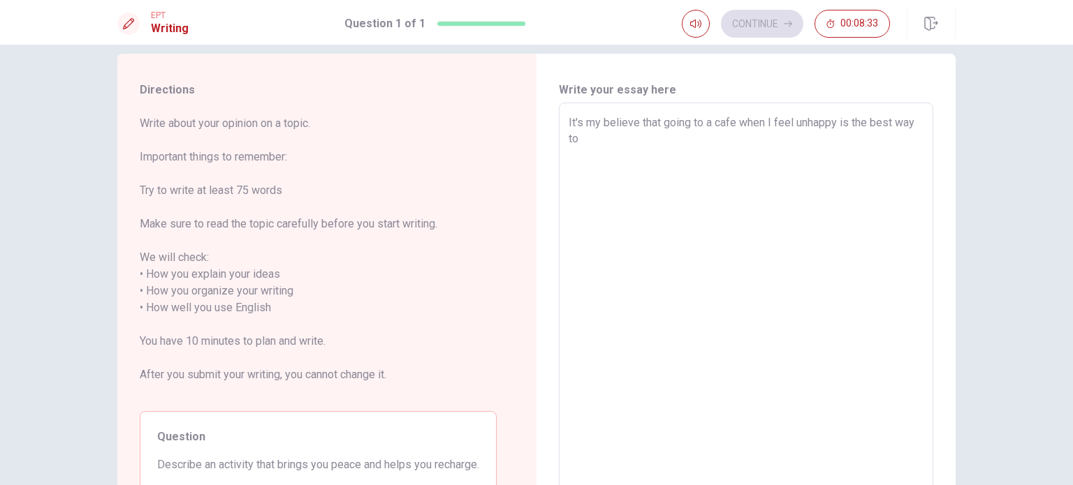
type textarea "It's my believe that going to a cafe when I feel unhappy is the best way to m"
type textarea "x"
type textarea "It's my believe that going to a cafe when I feel unhappy is the best way to ma"
type textarea "x"
type textarea "It's my believe that going to a cafe when I feel unhappy is the best way to mak"
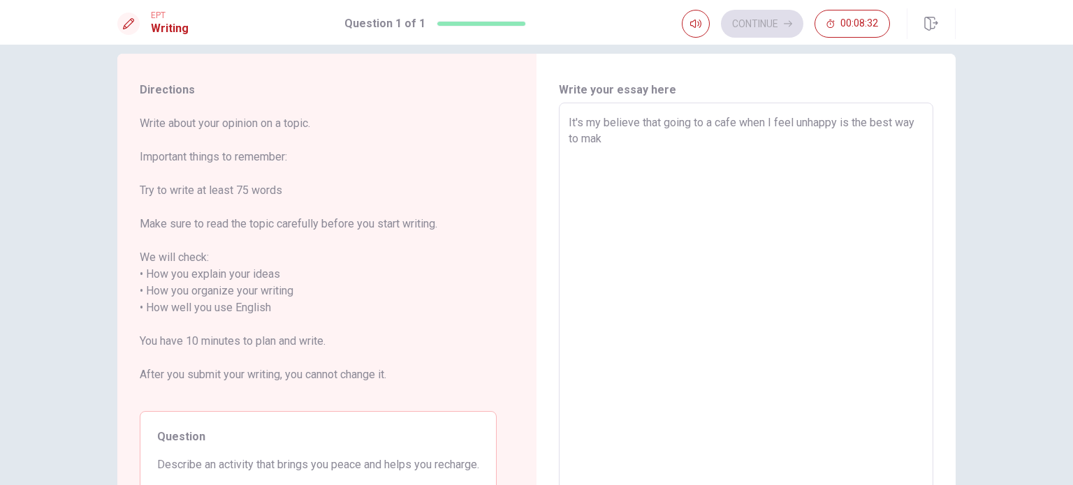
type textarea "x"
type textarea "It's my believe that going to a cafe when I feel unhappy is the best way to make"
type textarea "x"
type textarea "It's my believe that going to a cafe when I feel unhappy is the best way to make"
type textarea "x"
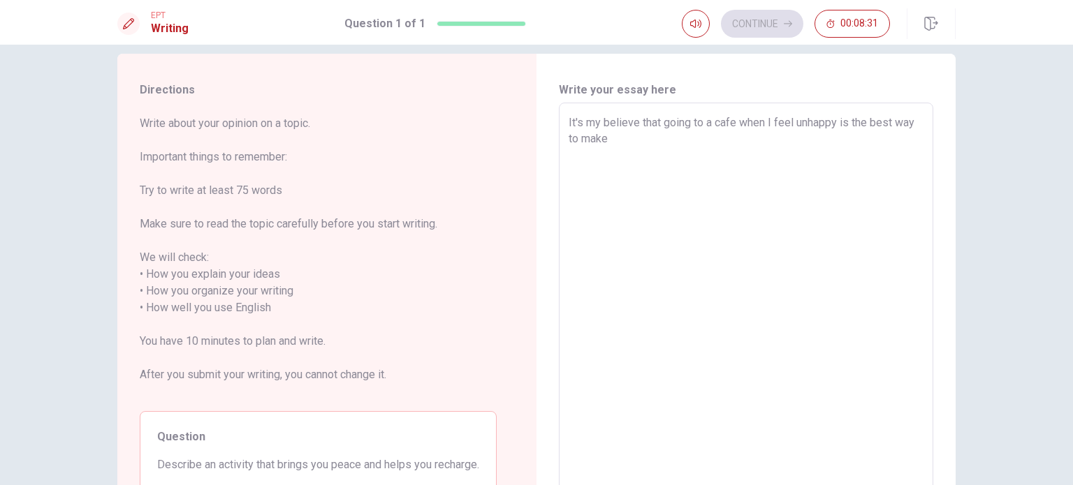
type textarea "It's my believe that going to a cafe when I feel unhappy is the best way to mak…"
type textarea "x"
type textarea "It's my believe that going to a cafe when I feel unhappy is the best way to mak…"
type textarea "x"
type textarea "It's my believe that going to a cafe when I feel unhappy is the best way to mak…"
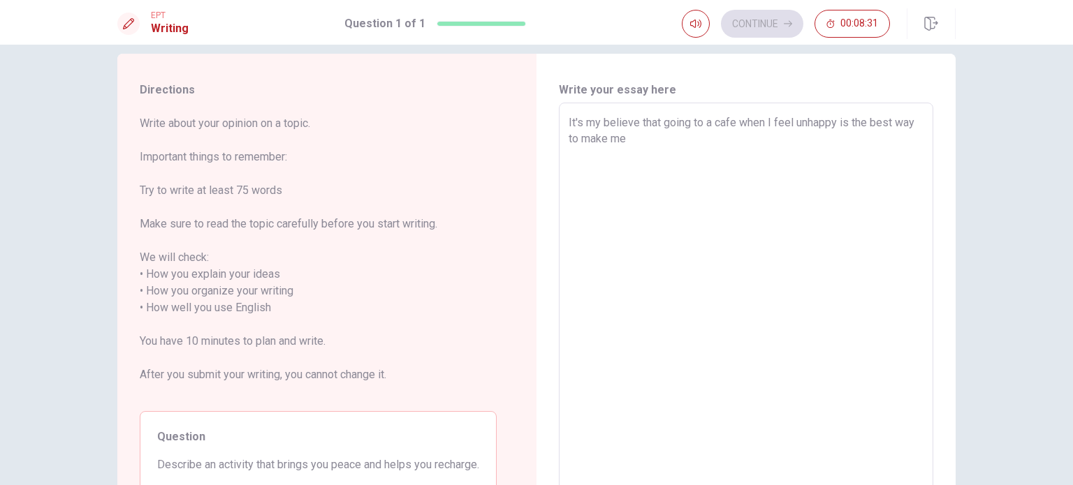
type textarea "x"
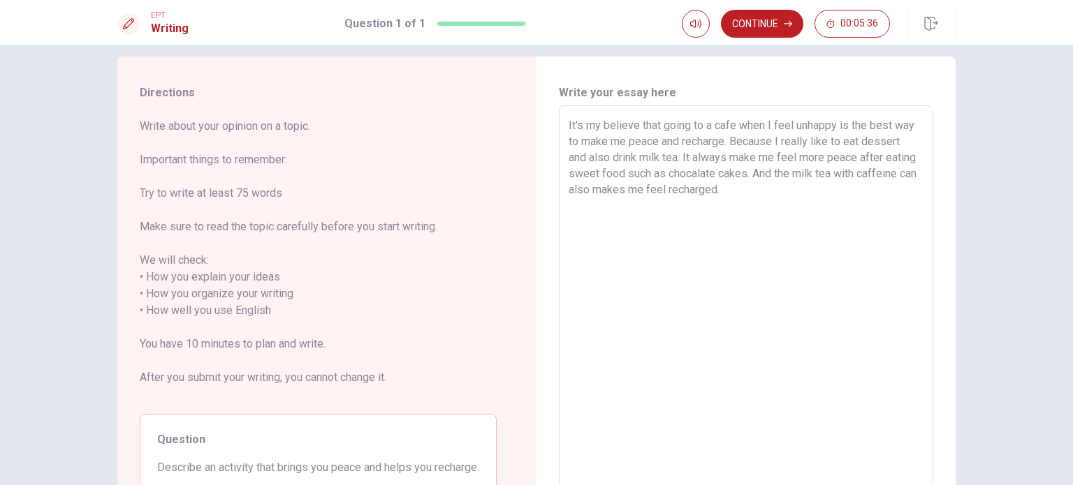
scroll to position [0, 0]
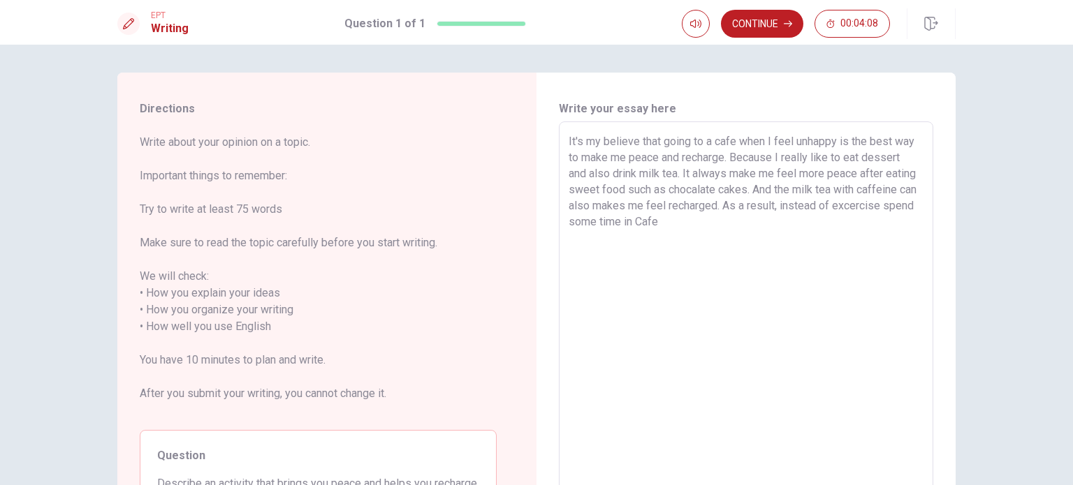
click at [610, 217] on textarea "It's my believe that going to a cafe when I feel unhappy is the best way to mak…" at bounding box center [745, 318] width 355 height 371
click at [788, 226] on textarea "It's my believe that going to a cafe when I feel unhappy is the best way to mak…" at bounding box center [745, 318] width 355 height 371
click at [776, 223] on textarea "It's my believe that going to a cafe when I feel unhappy is the best way to mak…" at bounding box center [745, 318] width 355 height 371
click at [875, 220] on textarea "It's my believe that going to a cafe when I feel unhappy is the best way to mak…" at bounding box center [745, 318] width 355 height 371
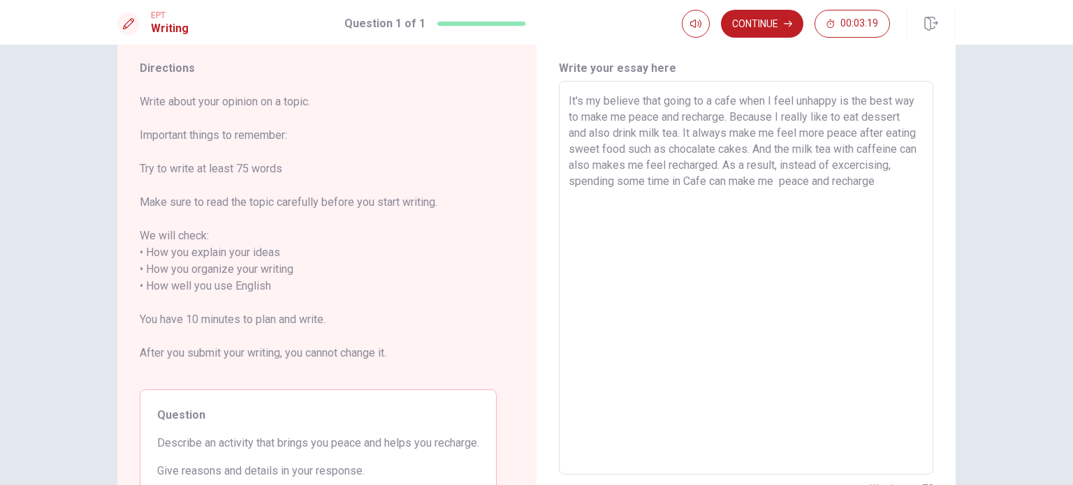
scroll to position [41, 0]
click at [848, 136] on textarea "It's my believe that going to a cafe when I feel unhappy is the best way to mak…" at bounding box center [745, 277] width 355 height 371
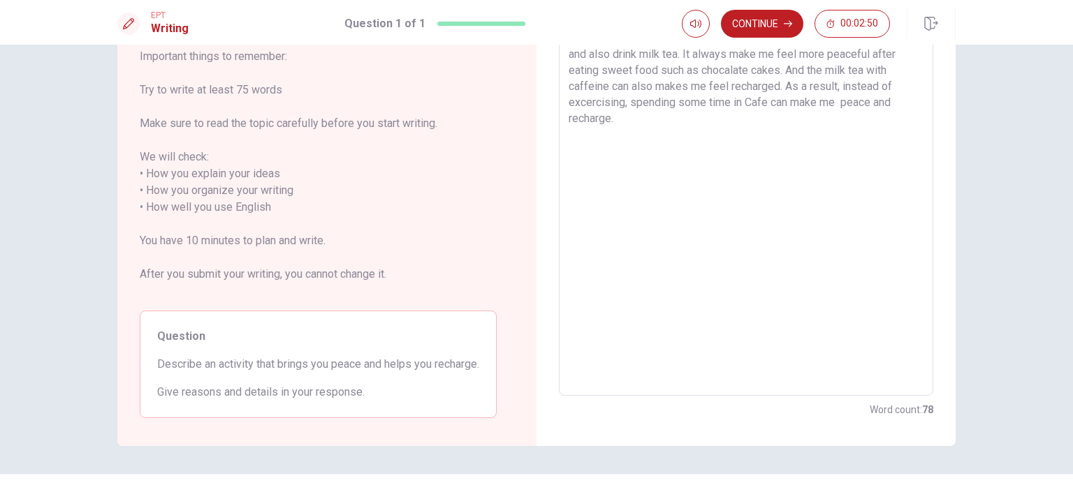
scroll to position [0, 0]
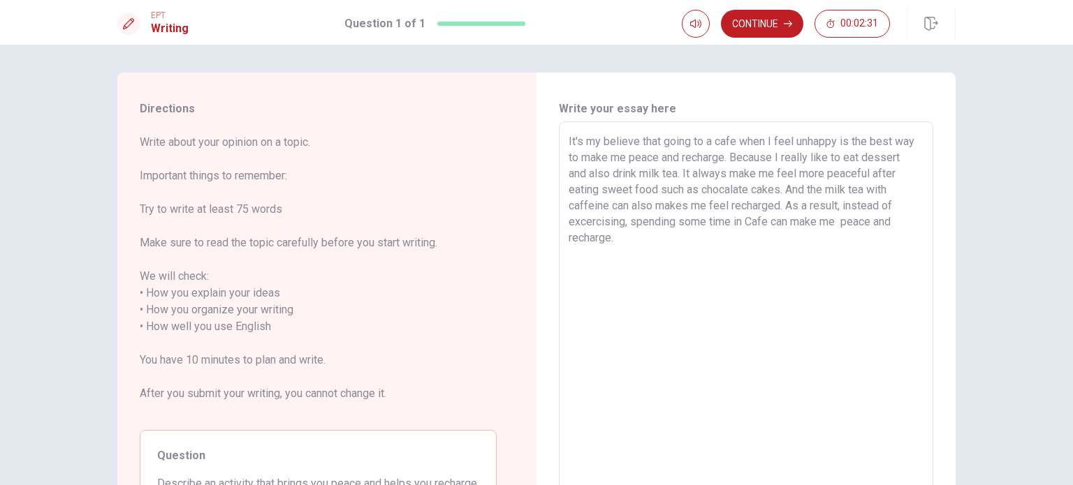
click at [688, 204] on textarea "It's my believe that going to a cafe when I feel unhappy is the best way to mak…" at bounding box center [745, 318] width 355 height 371
click at [771, 13] on button "Continue" at bounding box center [762, 24] width 82 height 28
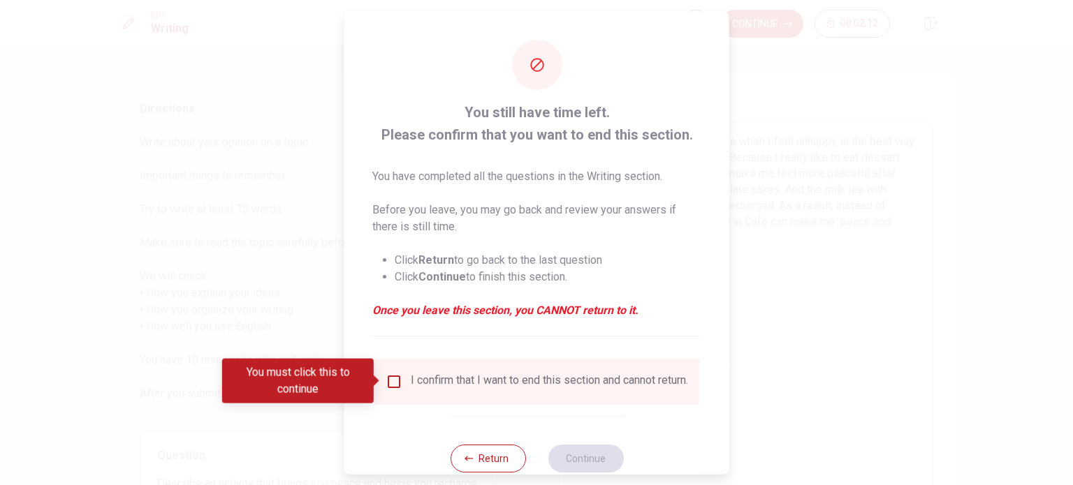
click at [429, 379] on div "I confirm that I want to end this section and cannot return." at bounding box center [549, 381] width 277 height 17
click at [392, 380] on input "You must click this to continue" at bounding box center [393, 381] width 17 height 17
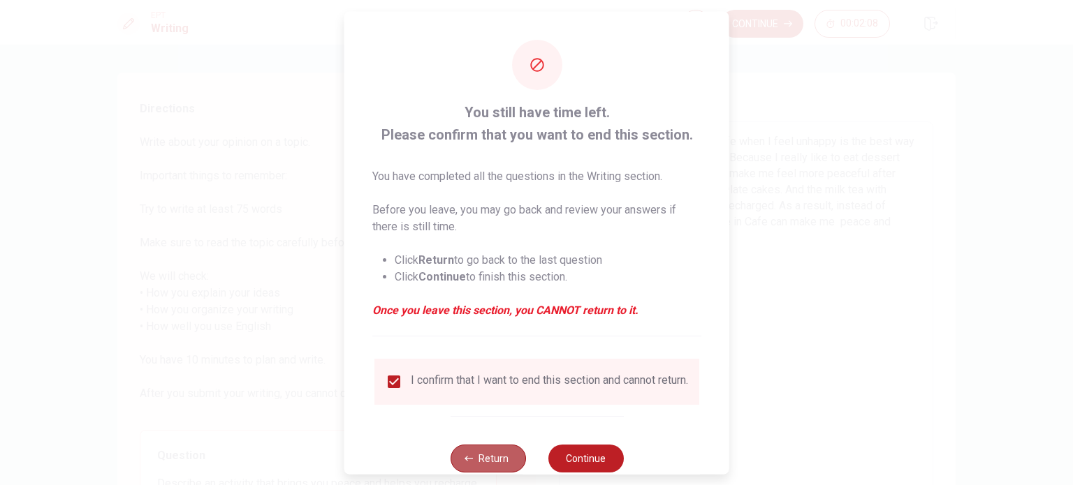
click at [466, 462] on icon "button" at bounding box center [468, 458] width 8 height 8
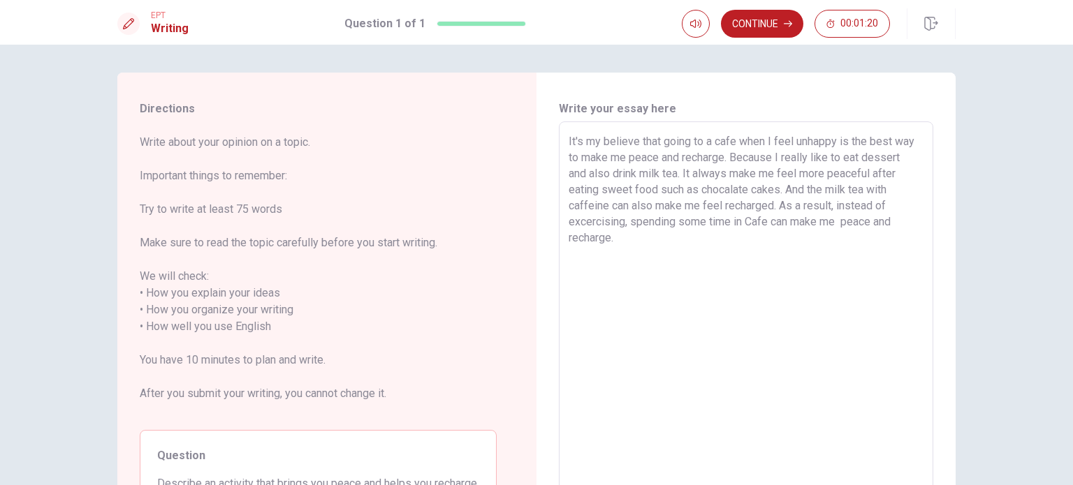
click at [654, 235] on textarea "It's my believe that going to a cafe when I feel unhappy is the best way to mak…" at bounding box center [745, 318] width 355 height 371
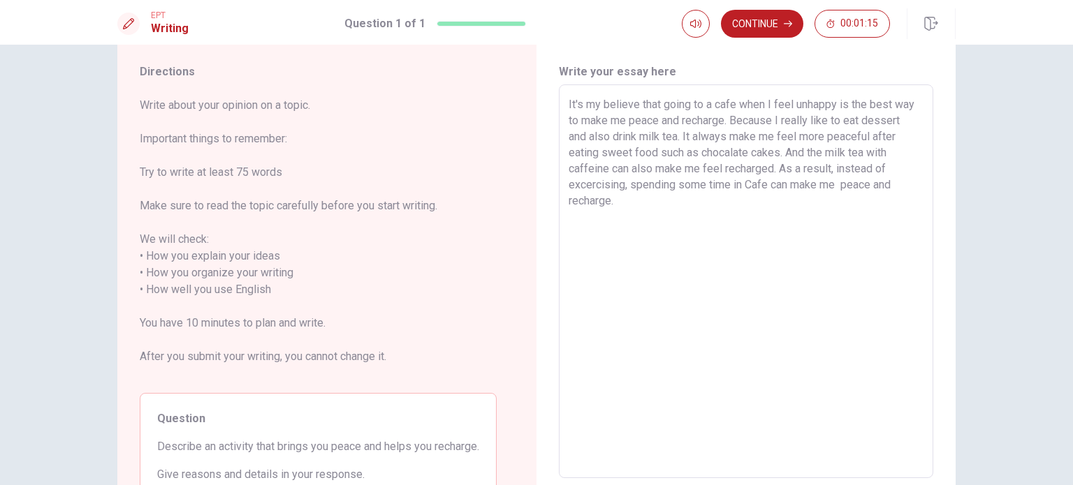
scroll to position [32, 0]
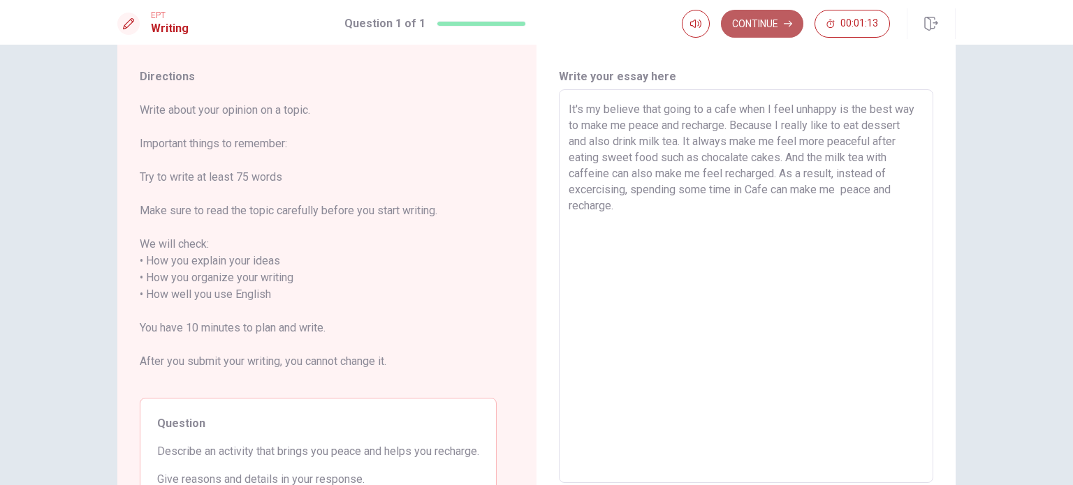
click at [761, 25] on button "Continue" at bounding box center [762, 24] width 82 height 28
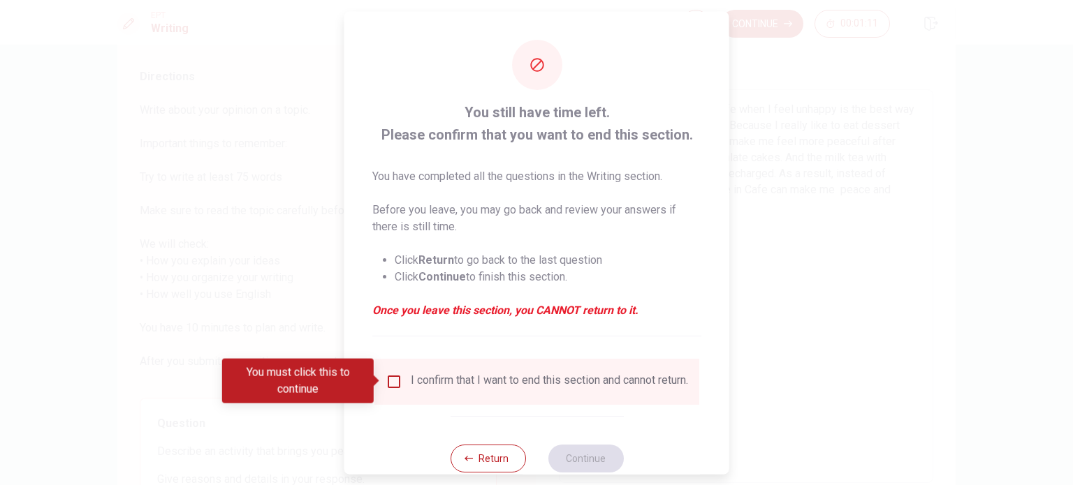
click at [453, 384] on div "I confirm that I want to end this section and cannot return." at bounding box center [549, 381] width 277 height 17
click at [388, 375] on input "You must click this to continue" at bounding box center [393, 381] width 17 height 17
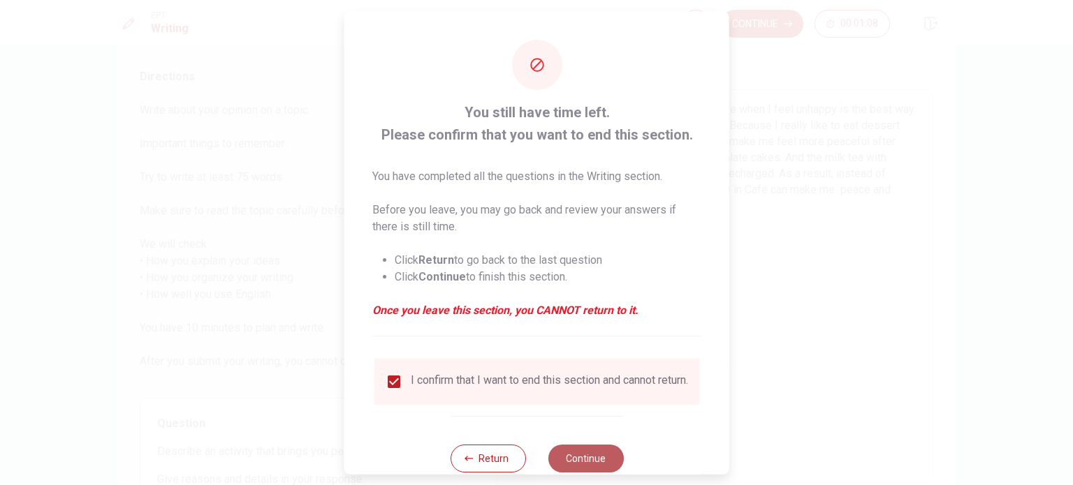
click at [581, 466] on button "Continue" at bounding box center [585, 458] width 75 height 28
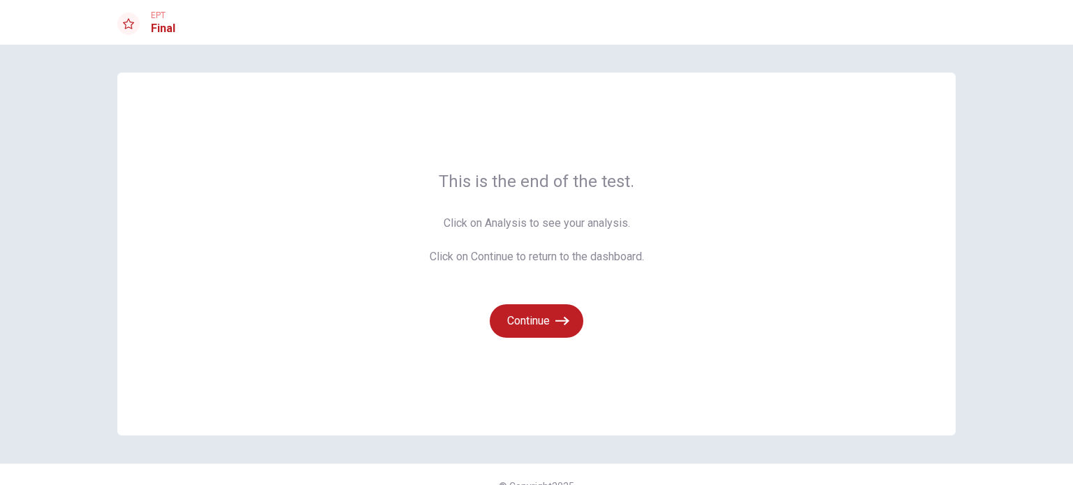
scroll to position [22, 0]
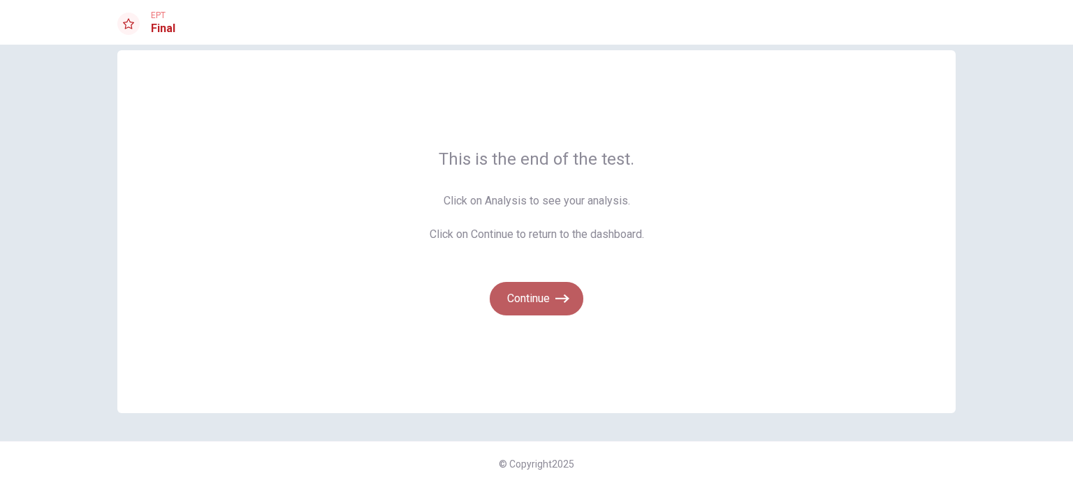
click at [504, 294] on button "Continue" at bounding box center [537, 299] width 94 height 34
